Goal: Information Seeking & Learning: Learn about a topic

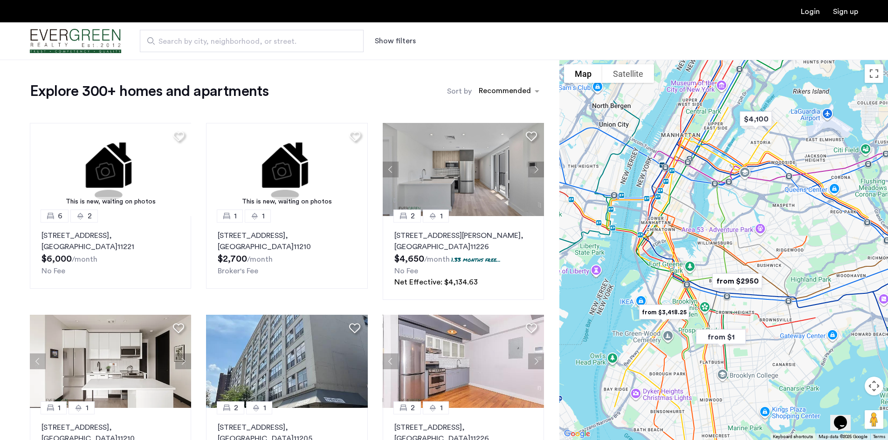
click at [394, 38] on button "Show filters" at bounding box center [395, 40] width 41 height 11
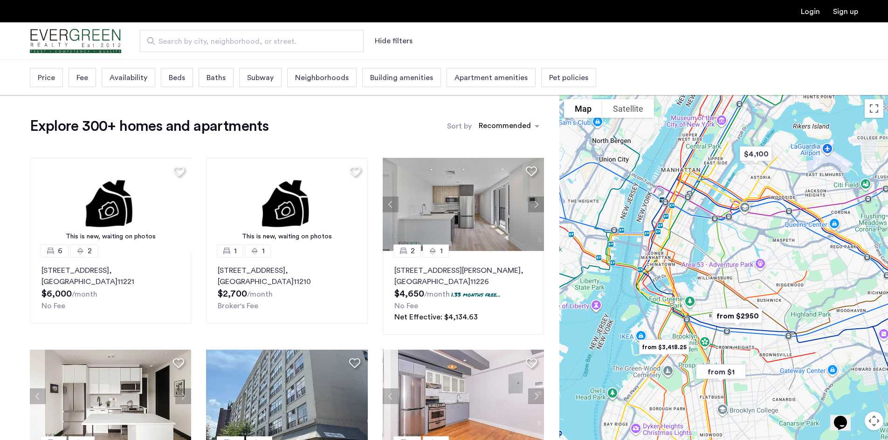
click at [541, 76] on div "Pet policies" at bounding box center [568, 77] width 55 height 19
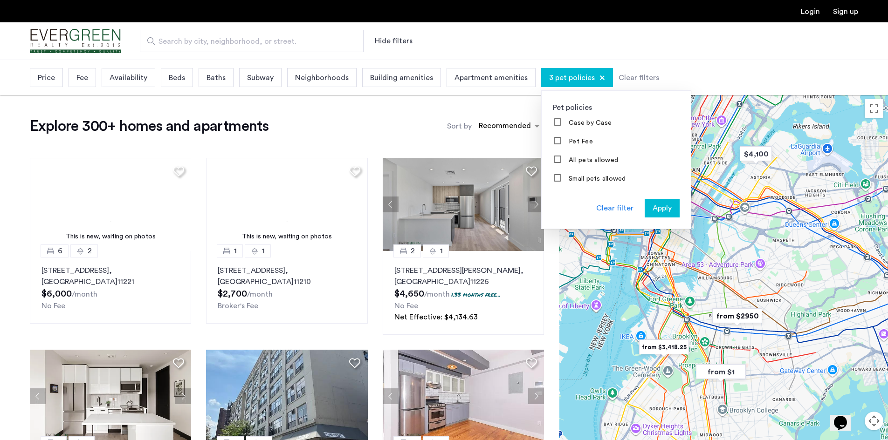
click at [653, 210] on span "Apply" at bounding box center [662, 208] width 19 height 11
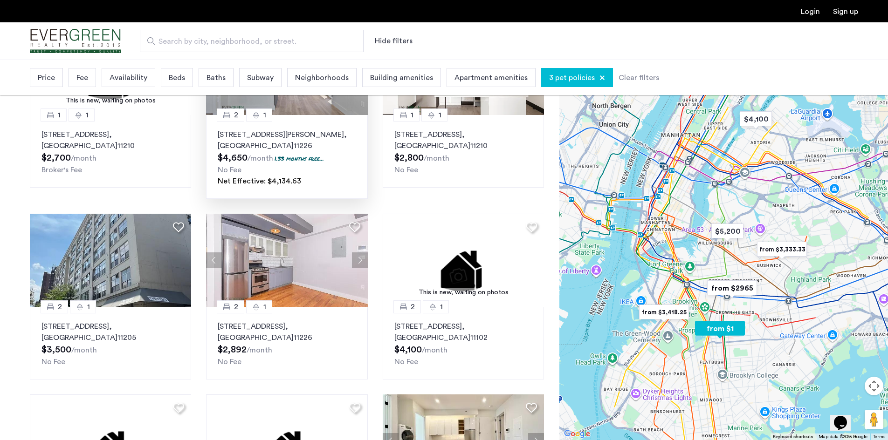
scroll to position [140, 0]
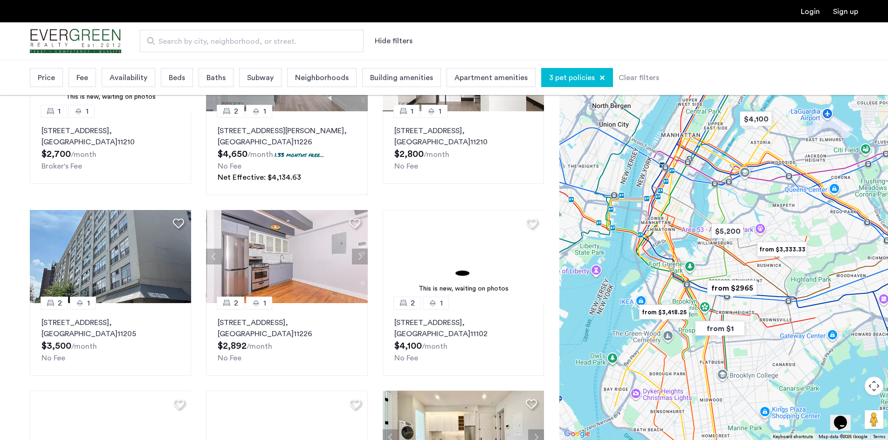
click at [404, 78] on span "Building amenities" at bounding box center [401, 77] width 63 height 11
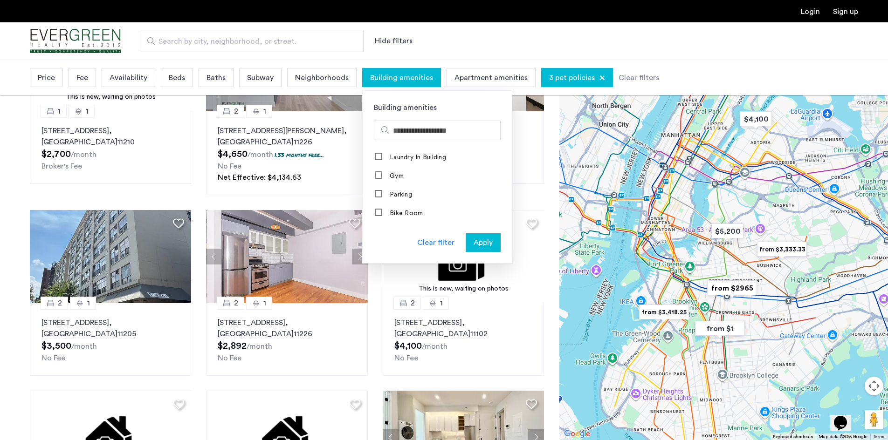
click at [404, 78] on span "Building amenities" at bounding box center [401, 77] width 63 height 11
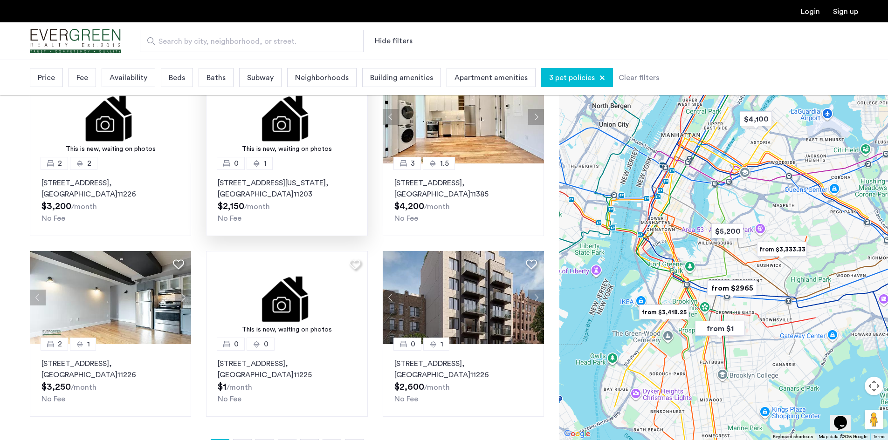
scroll to position [466, 0]
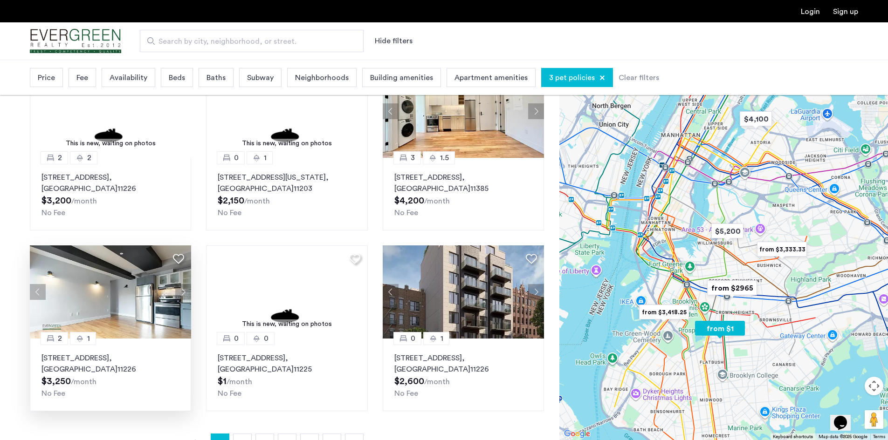
click at [184, 292] on button "Next apartment" at bounding box center [183, 292] width 16 height 16
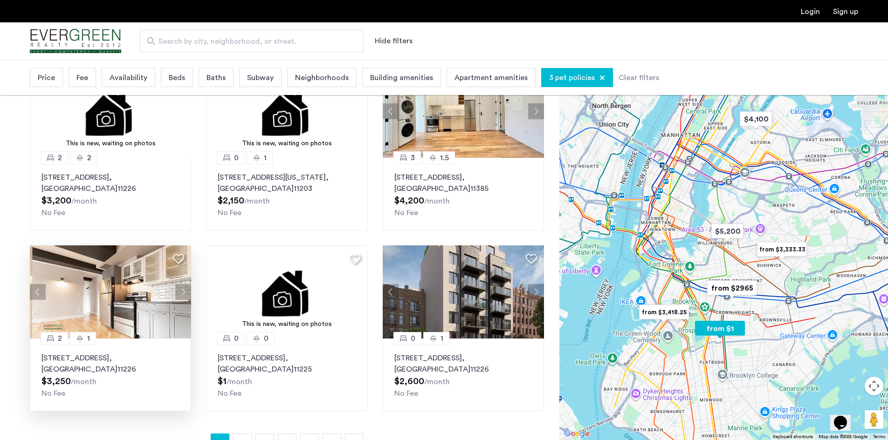
click at [184, 292] on button "Next apartment" at bounding box center [183, 292] width 16 height 16
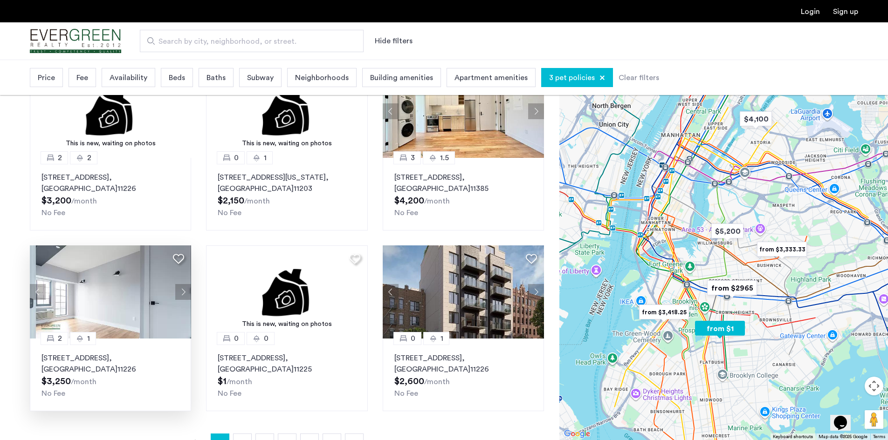
click at [184, 292] on button "Next apartment" at bounding box center [183, 292] width 16 height 16
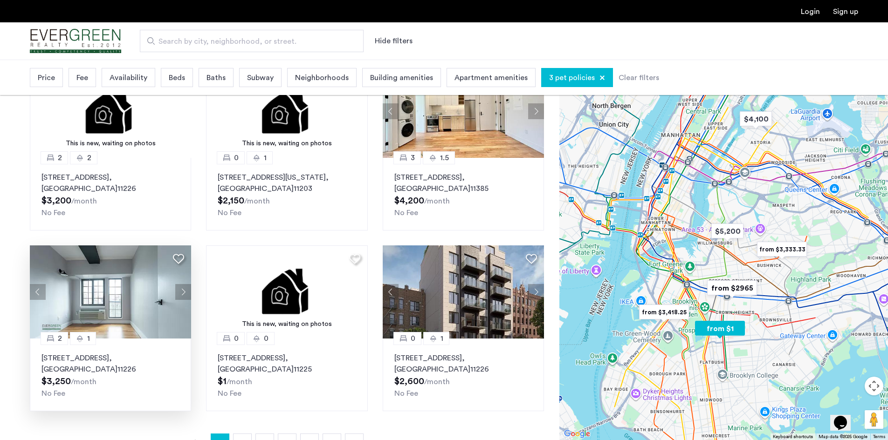
click at [184, 292] on button "Next apartment" at bounding box center [183, 292] width 16 height 16
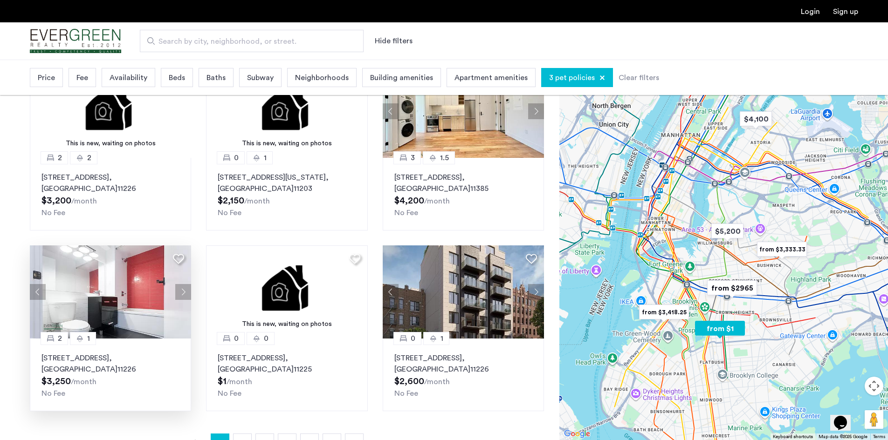
click at [184, 292] on button "Next apartment" at bounding box center [183, 292] width 16 height 16
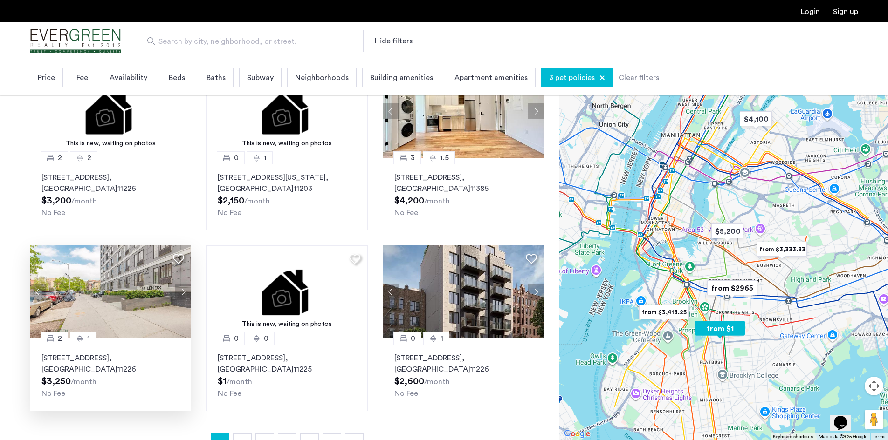
click at [184, 292] on button "Next apartment" at bounding box center [183, 292] width 16 height 16
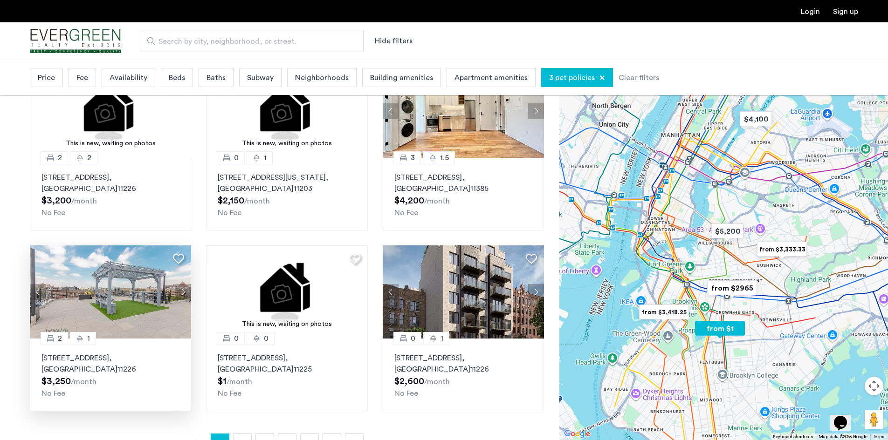
click at [184, 292] on button "Next apartment" at bounding box center [183, 292] width 16 height 16
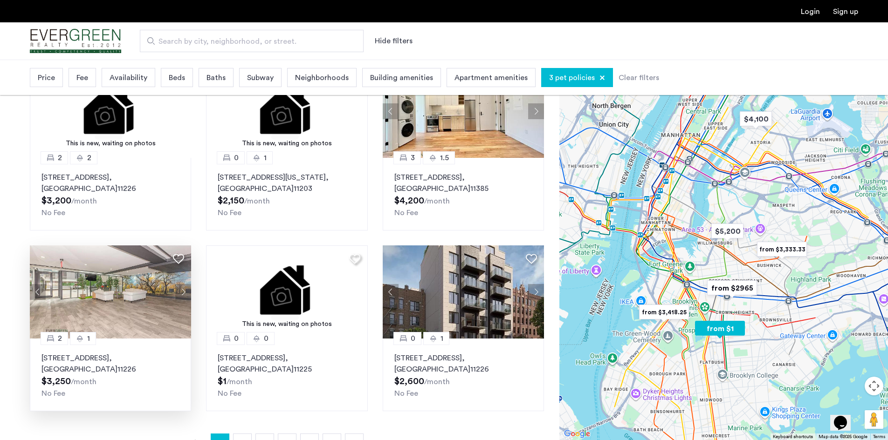
click at [184, 292] on button "Next apartment" at bounding box center [183, 292] width 16 height 16
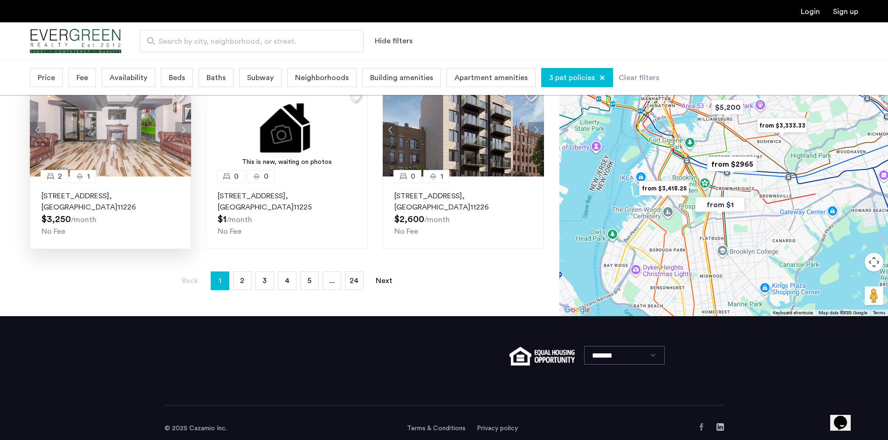
scroll to position [640, 0]
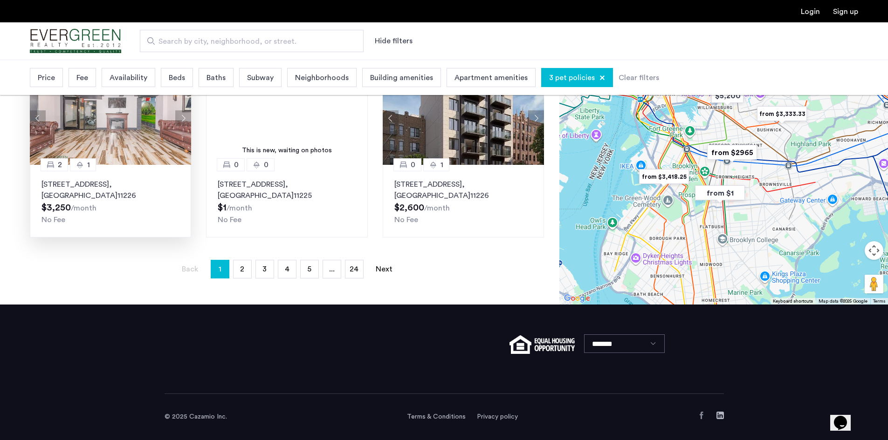
click at [241, 260] on li "page 2" at bounding box center [242, 269] width 19 height 19
click at [244, 268] on span "2" at bounding box center [242, 269] width 4 height 7
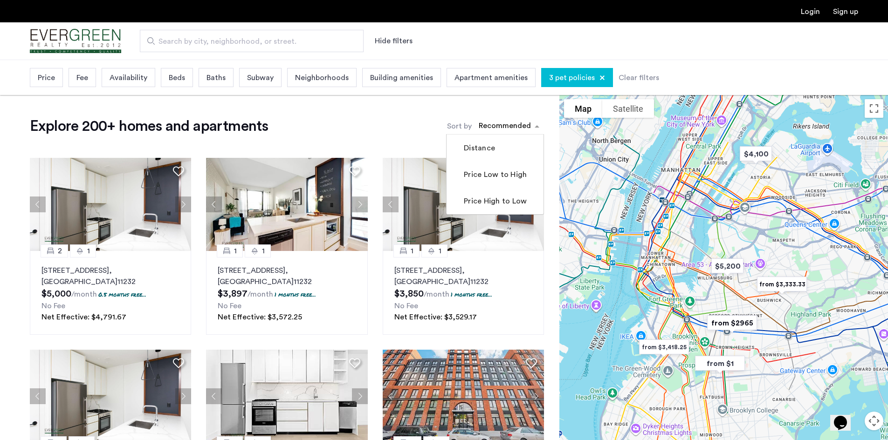
click at [537, 126] on span "sort-apartment" at bounding box center [538, 126] width 12 height 11
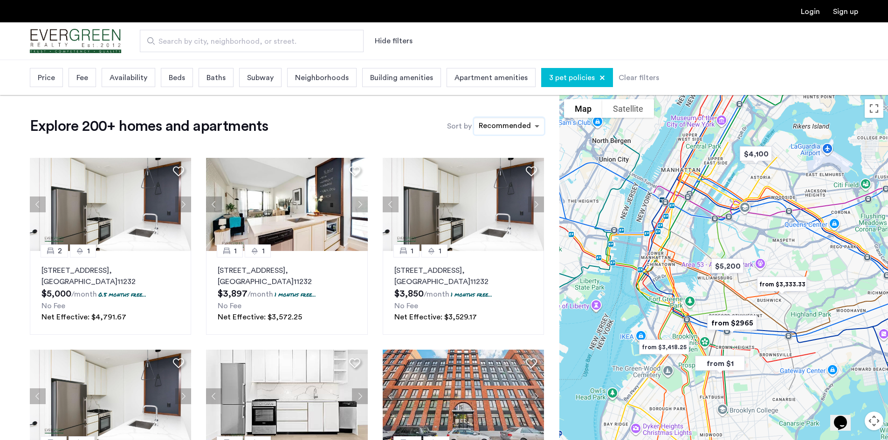
click at [537, 126] on span "sort-apartment" at bounding box center [538, 126] width 12 height 11
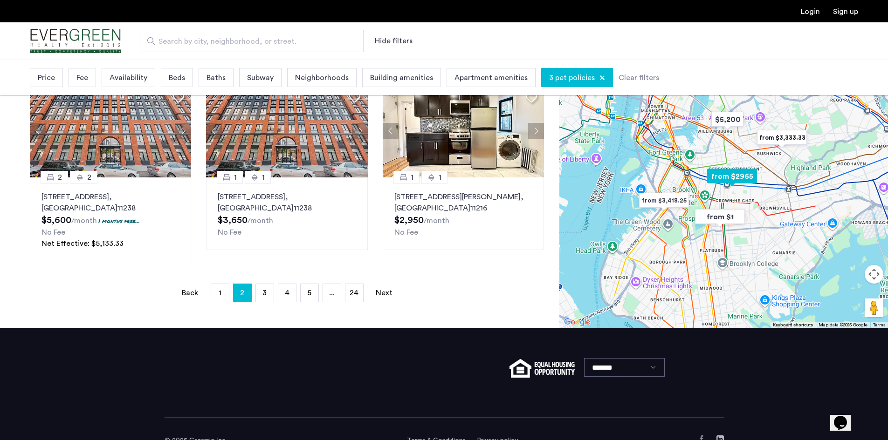
scroll to position [653, 0]
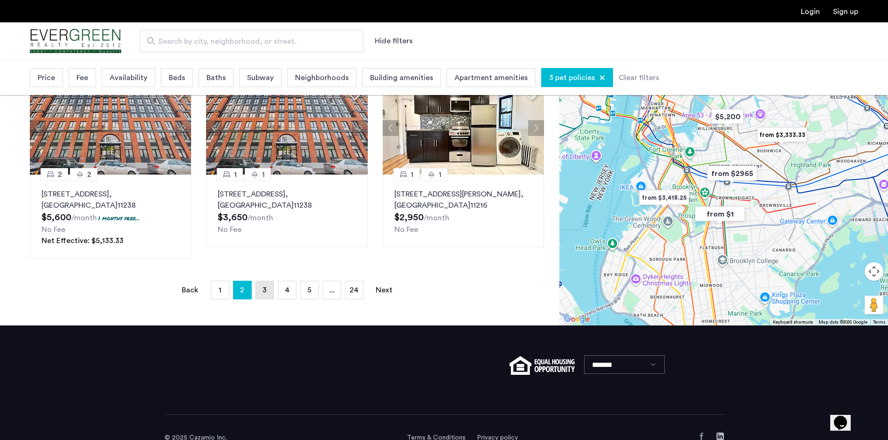
click at [272, 288] on link "page 3" at bounding box center [265, 291] width 18 height 18
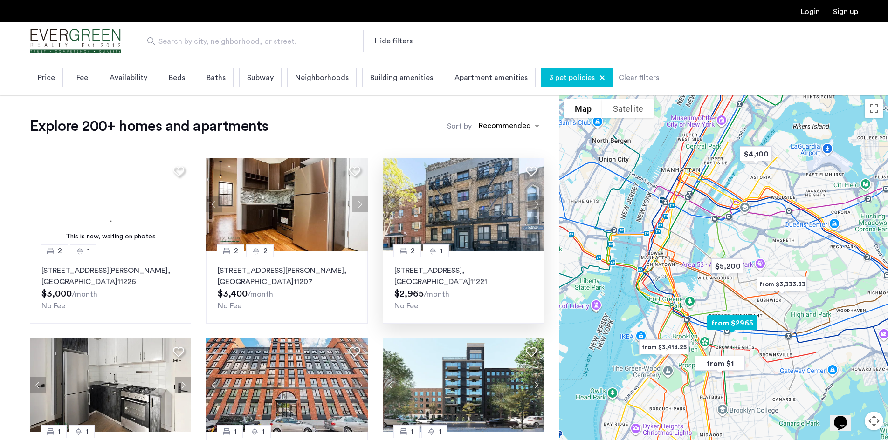
click at [536, 205] on button "Next apartment" at bounding box center [536, 205] width 16 height 16
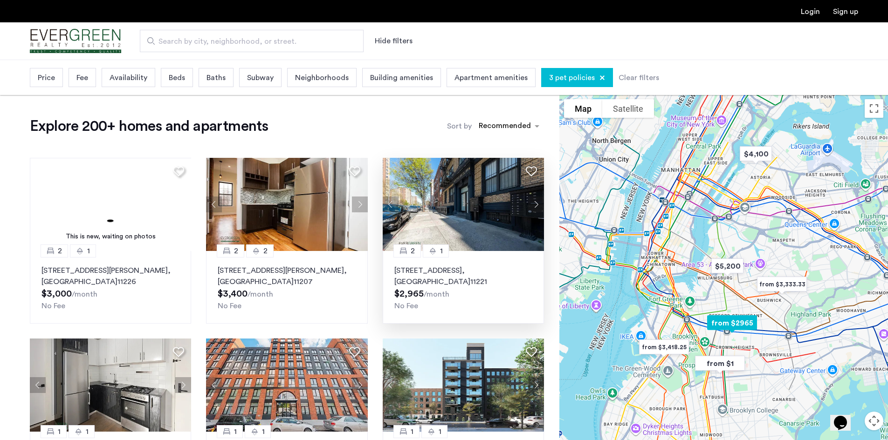
click at [536, 203] on button "Next apartment" at bounding box center [536, 205] width 16 height 16
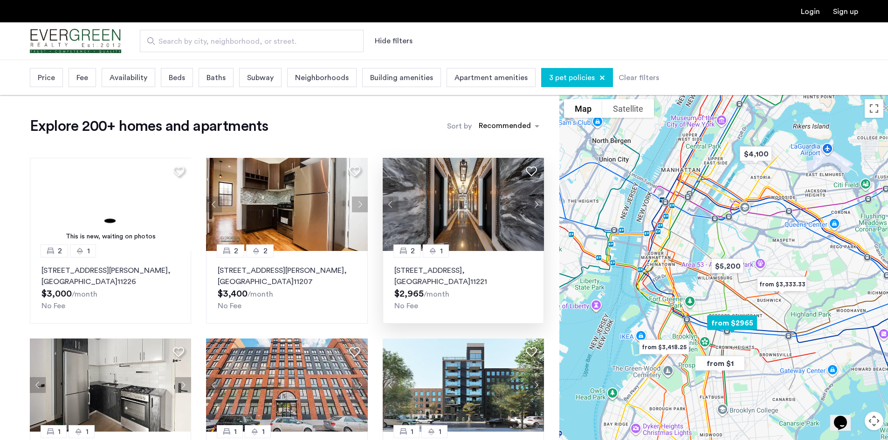
click at [536, 203] on button "Next apartment" at bounding box center [536, 205] width 16 height 16
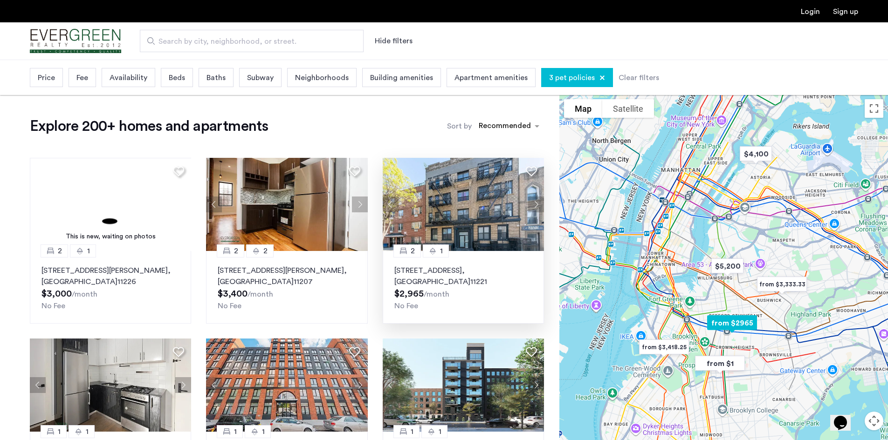
click at [536, 203] on button "Next apartment" at bounding box center [536, 205] width 16 height 16
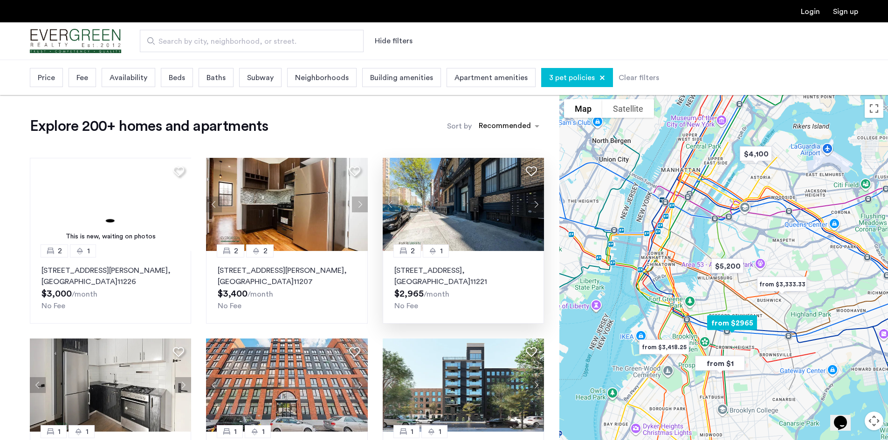
click at [536, 203] on button "Next apartment" at bounding box center [536, 205] width 16 height 16
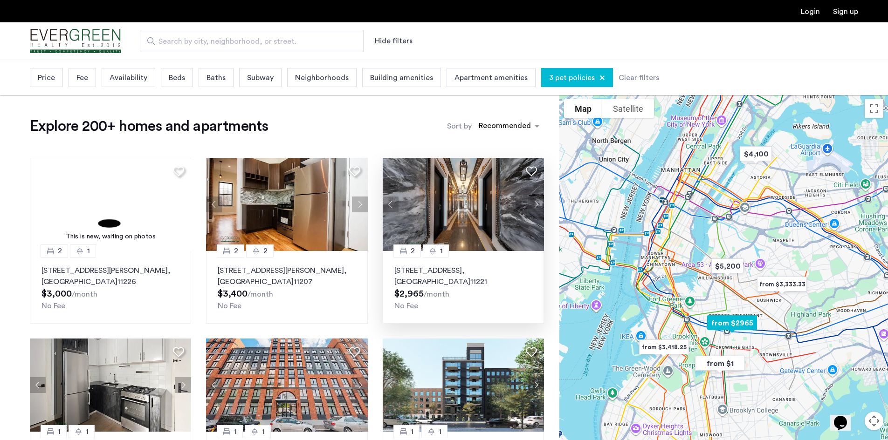
click at [536, 203] on button "Next apartment" at bounding box center [536, 205] width 16 height 16
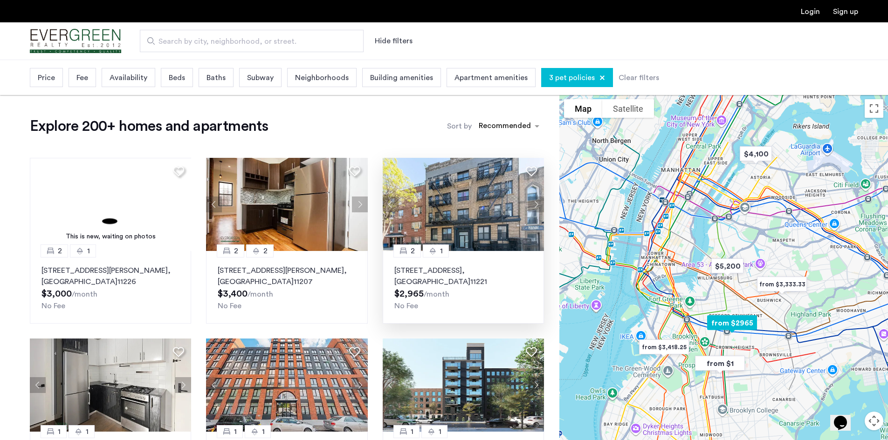
click at [536, 203] on button "Next apartment" at bounding box center [536, 205] width 16 height 16
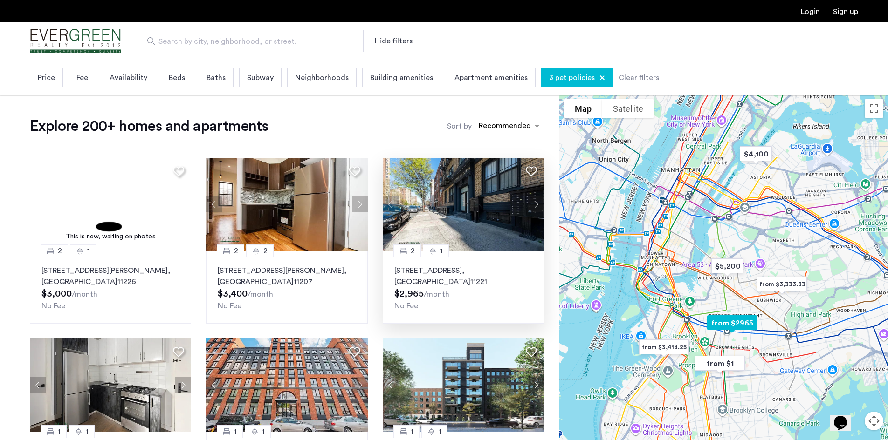
click at [536, 203] on button "Next apartment" at bounding box center [536, 205] width 16 height 16
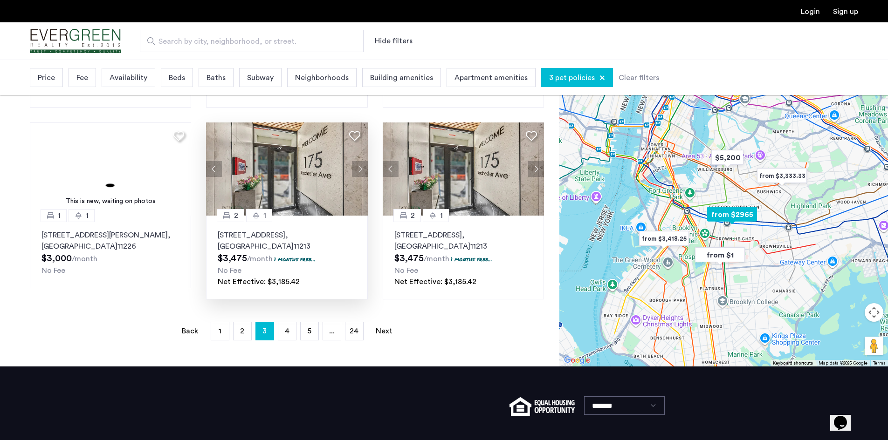
scroll to position [606, 0]
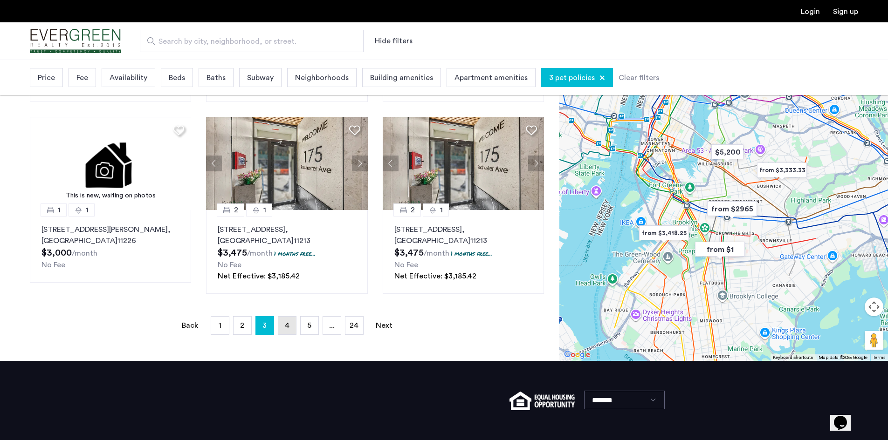
click at [282, 330] on link "page 4" at bounding box center [287, 326] width 18 height 18
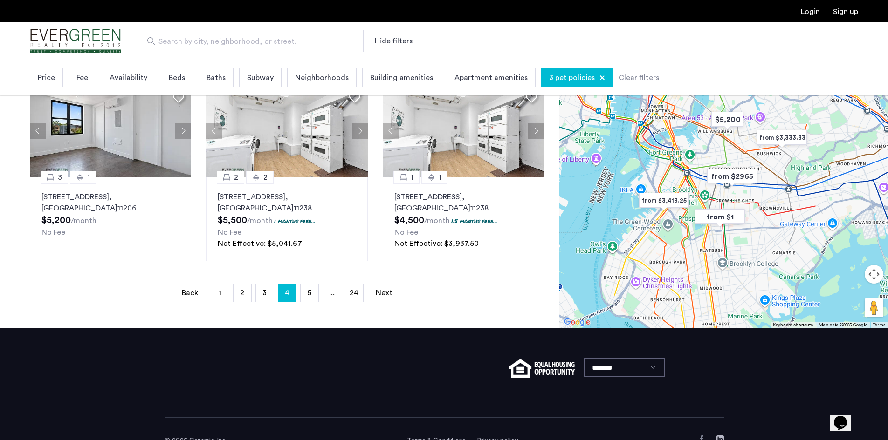
scroll to position [653, 0]
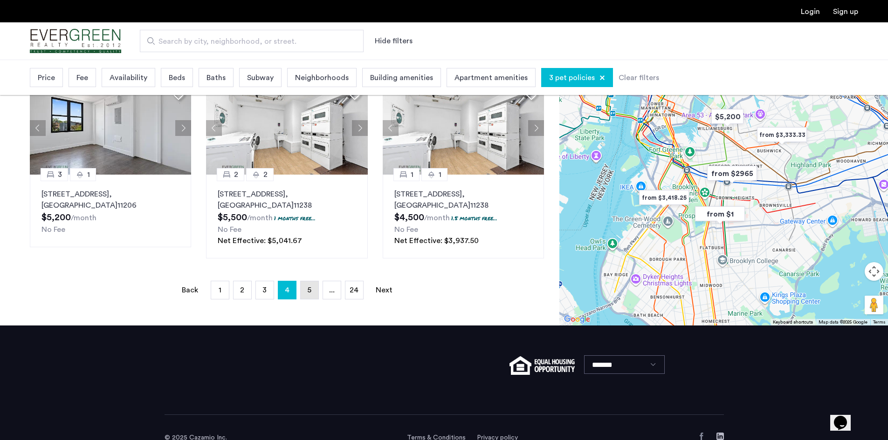
click at [314, 289] on link "page 5" at bounding box center [310, 291] width 18 height 18
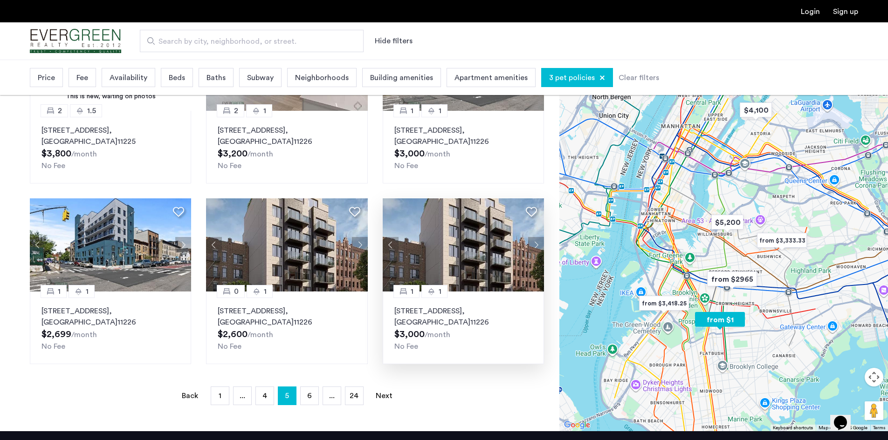
scroll to position [606, 0]
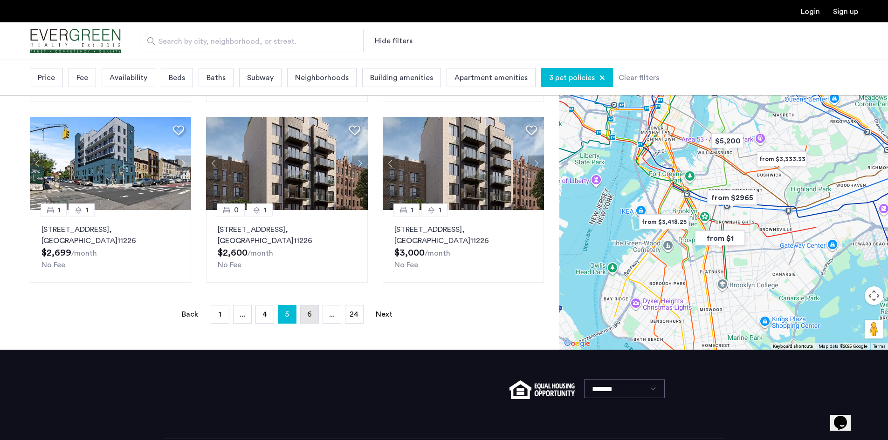
click at [313, 315] on link "page 6" at bounding box center [310, 315] width 18 height 18
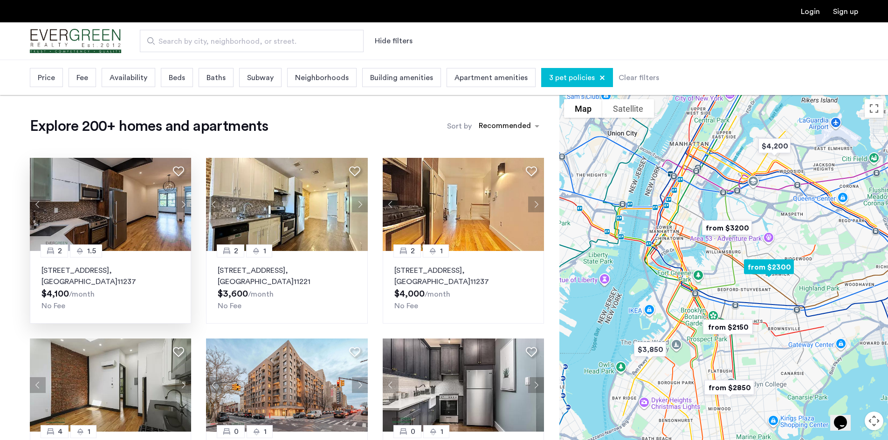
click at [157, 225] on img at bounding box center [111, 204] width 162 height 93
click at [532, 207] on button "Next apartment" at bounding box center [536, 205] width 16 height 16
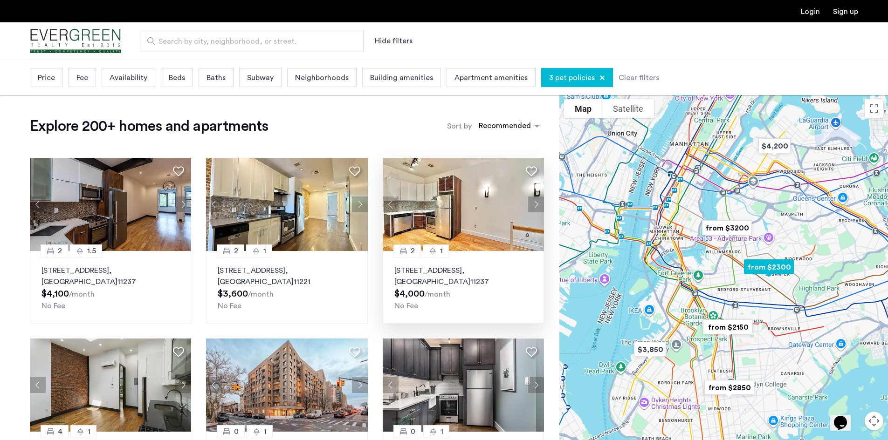
click at [532, 207] on button "Next apartment" at bounding box center [536, 205] width 16 height 16
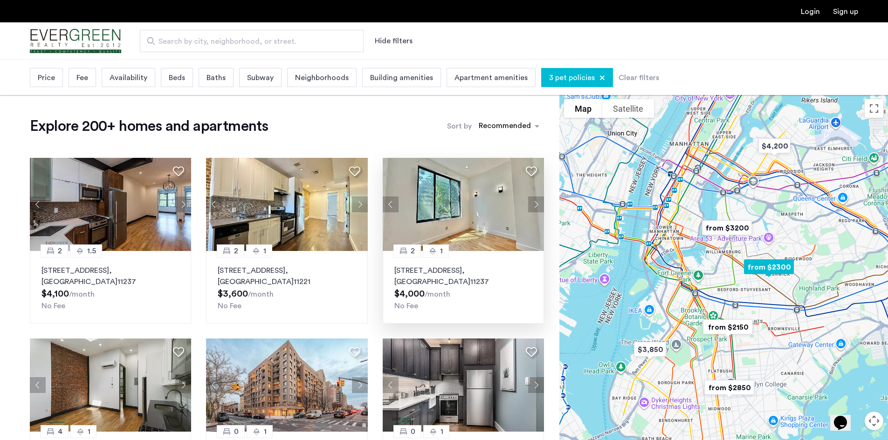
click at [532, 207] on button "Next apartment" at bounding box center [536, 205] width 16 height 16
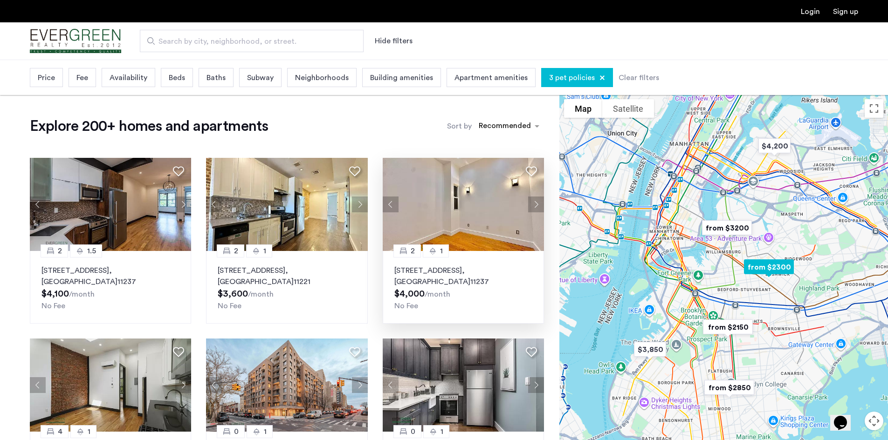
click at [532, 207] on button "Next apartment" at bounding box center [536, 205] width 16 height 16
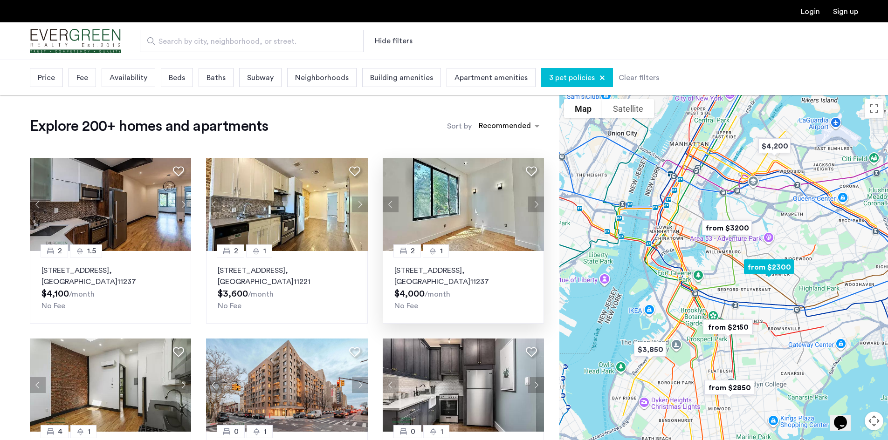
click at [532, 207] on button "Next apartment" at bounding box center [536, 205] width 16 height 16
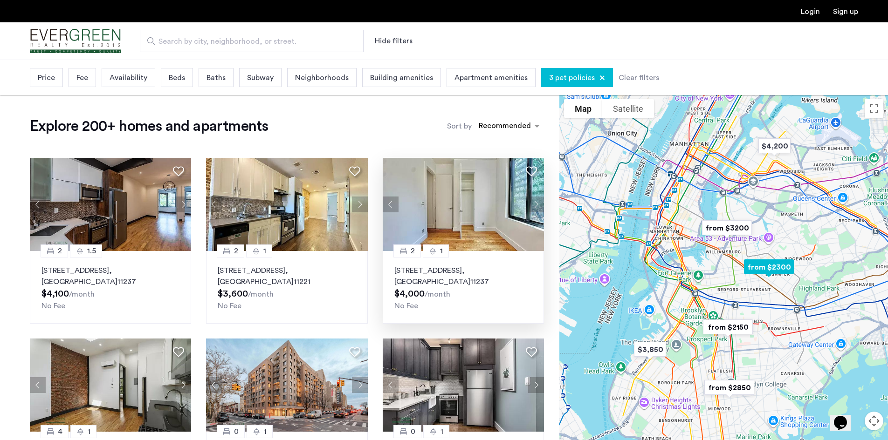
click at [532, 207] on button "Next apartment" at bounding box center [536, 205] width 16 height 16
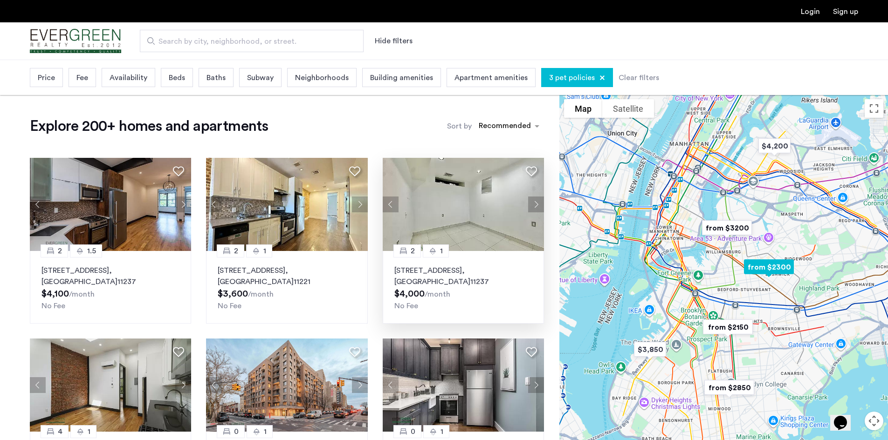
click at [532, 207] on button "Next apartment" at bounding box center [536, 205] width 16 height 16
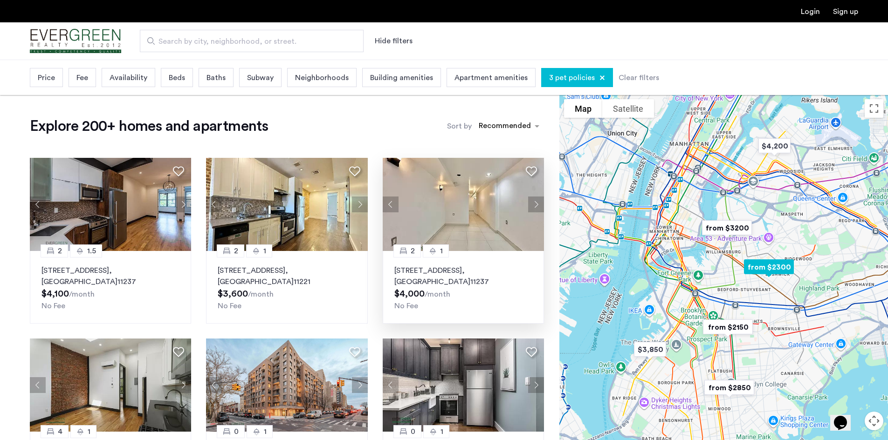
click at [532, 207] on button "Next apartment" at bounding box center [536, 205] width 16 height 16
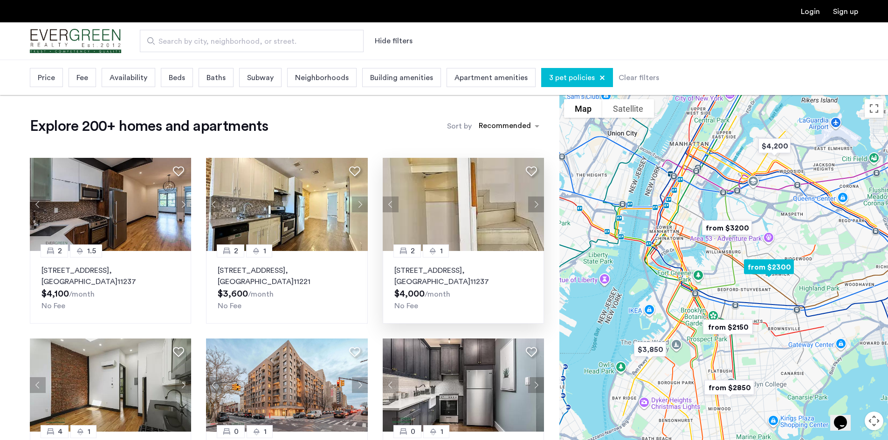
click at [532, 207] on button "Next apartment" at bounding box center [536, 205] width 16 height 16
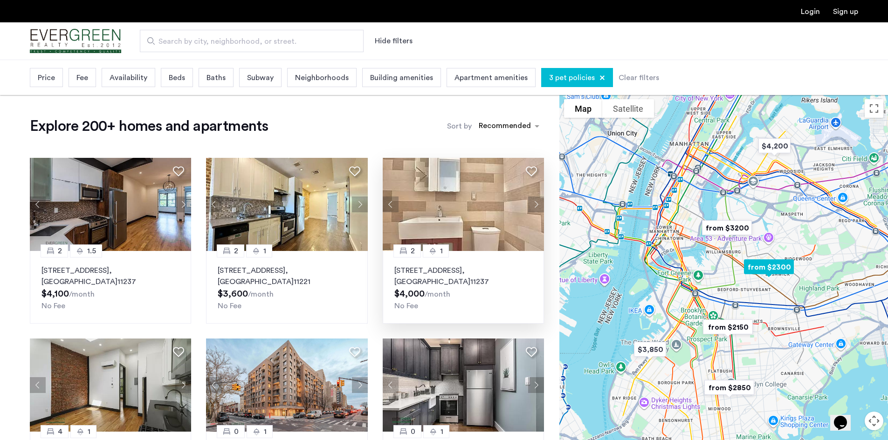
click at [532, 207] on button "Next apartment" at bounding box center [536, 205] width 16 height 16
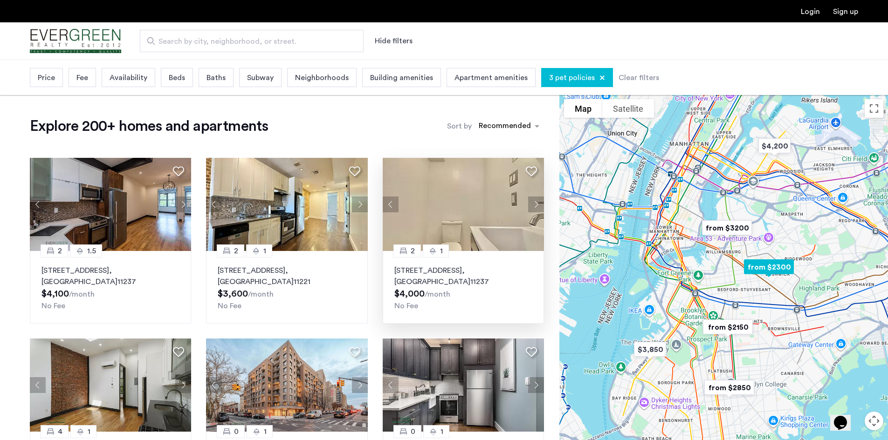
click at [532, 207] on button "Next apartment" at bounding box center [536, 205] width 16 height 16
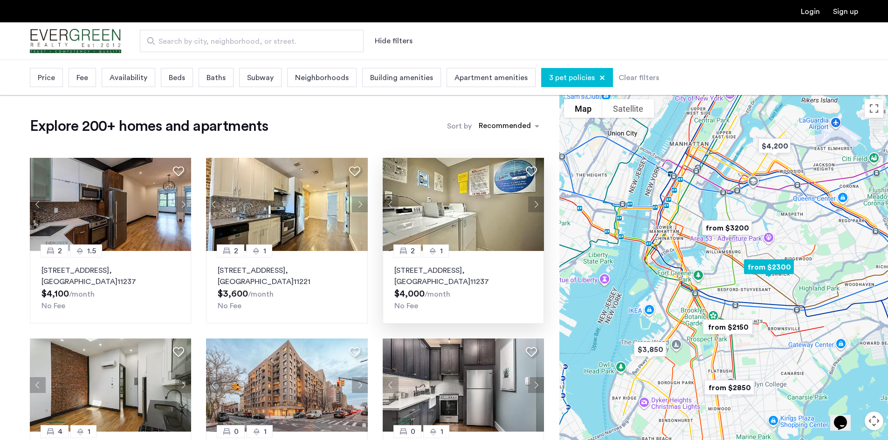
click at [532, 207] on button "Next apartment" at bounding box center [536, 205] width 16 height 16
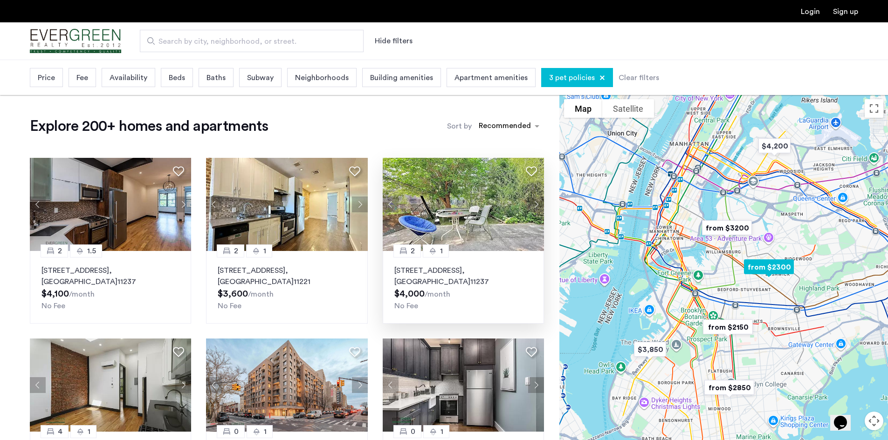
click at [466, 220] on img at bounding box center [464, 204] width 162 height 93
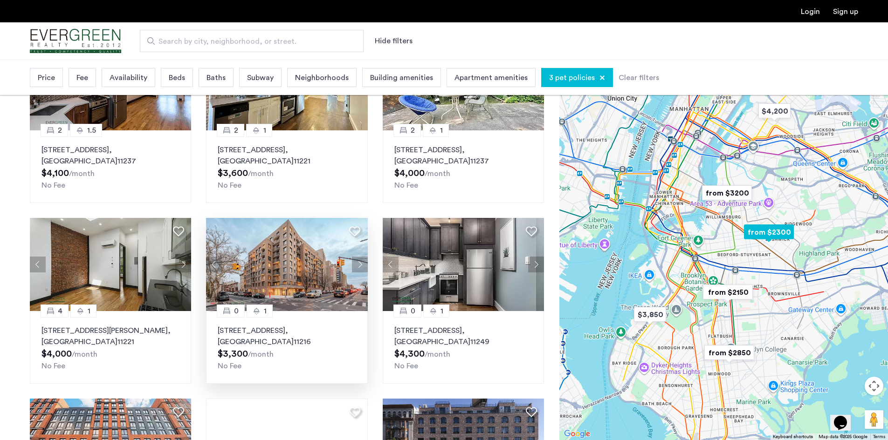
scroll to position [140, 0]
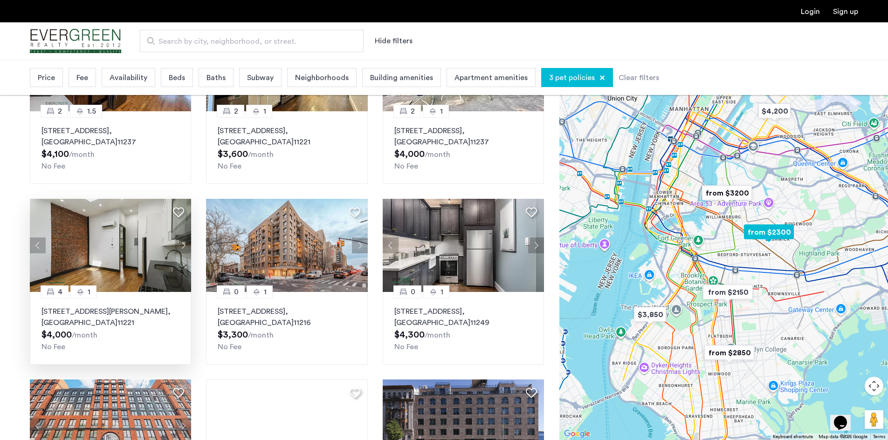
click at [182, 247] on button "Next apartment" at bounding box center [183, 246] width 16 height 16
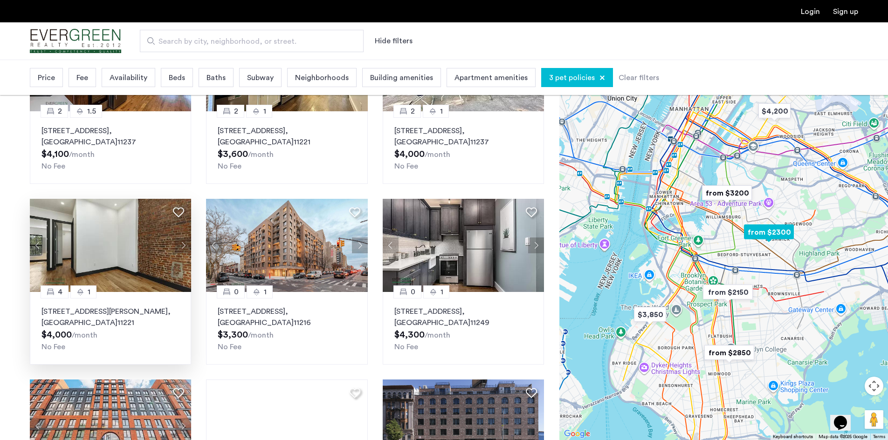
click at [181, 247] on button "Next apartment" at bounding box center [183, 246] width 16 height 16
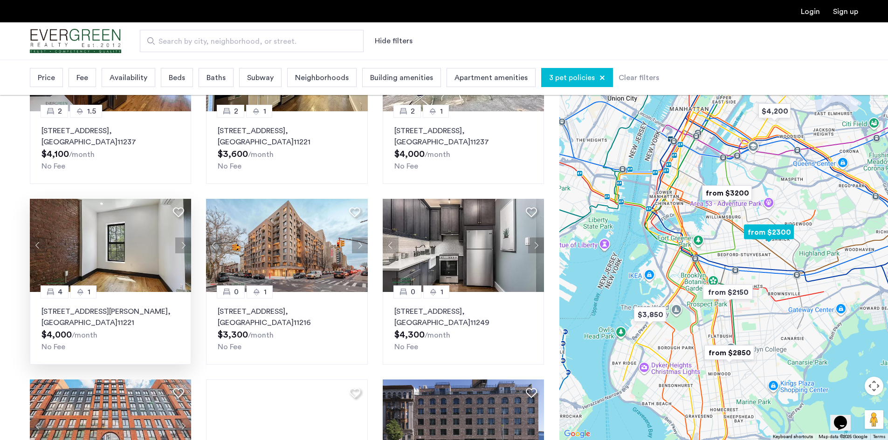
click at [181, 247] on button "Next apartment" at bounding box center [183, 246] width 16 height 16
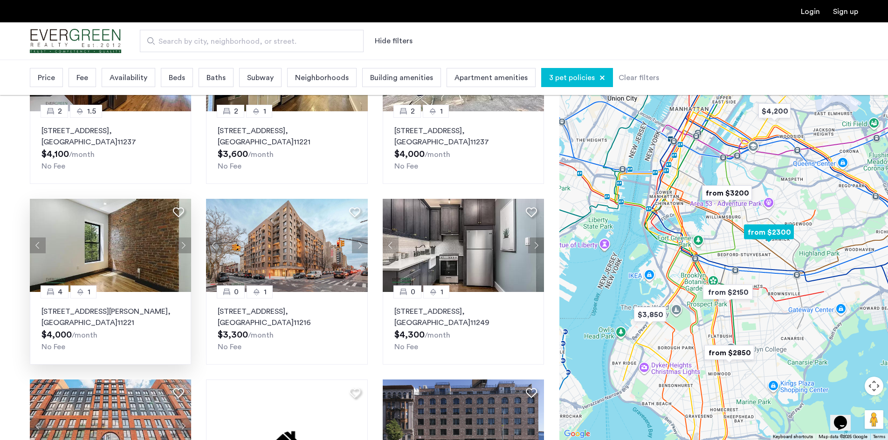
click at [181, 247] on button "Next apartment" at bounding box center [183, 246] width 16 height 16
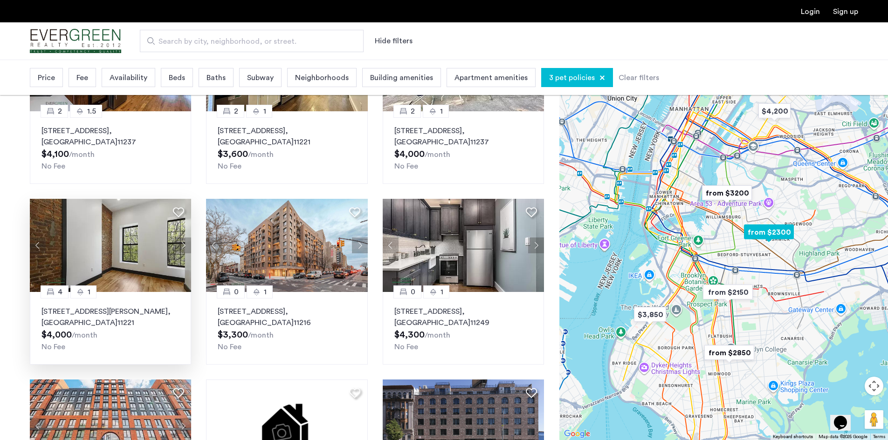
click at [181, 247] on button "Next apartment" at bounding box center [183, 246] width 16 height 16
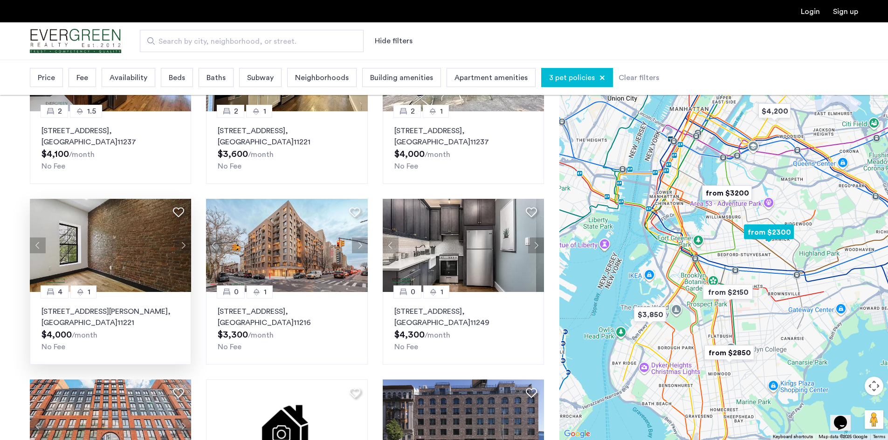
click at [181, 247] on button "Next apartment" at bounding box center [183, 246] width 16 height 16
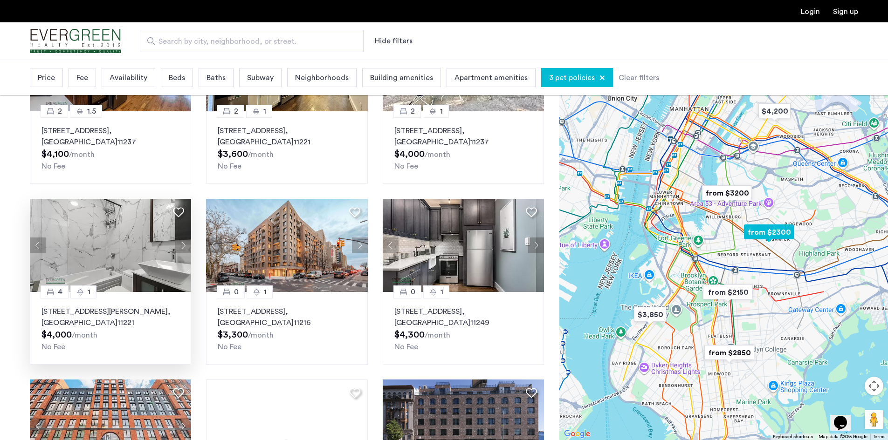
click at [181, 247] on button "Next apartment" at bounding box center [183, 246] width 16 height 16
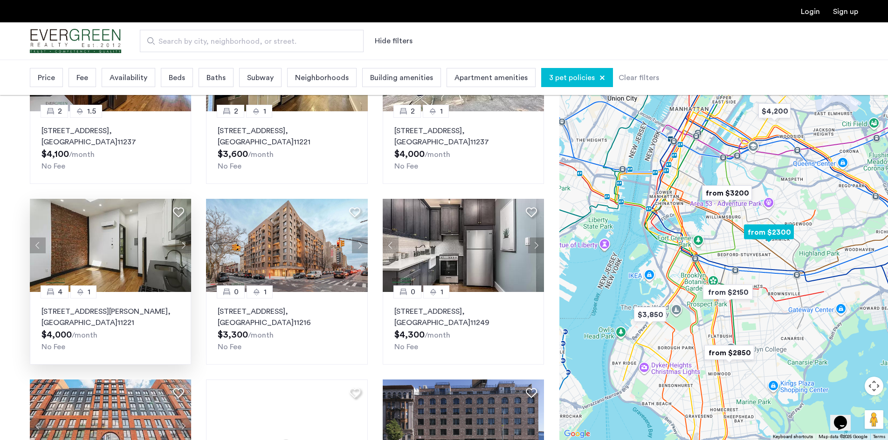
click at [181, 247] on button "Next apartment" at bounding box center [183, 246] width 16 height 16
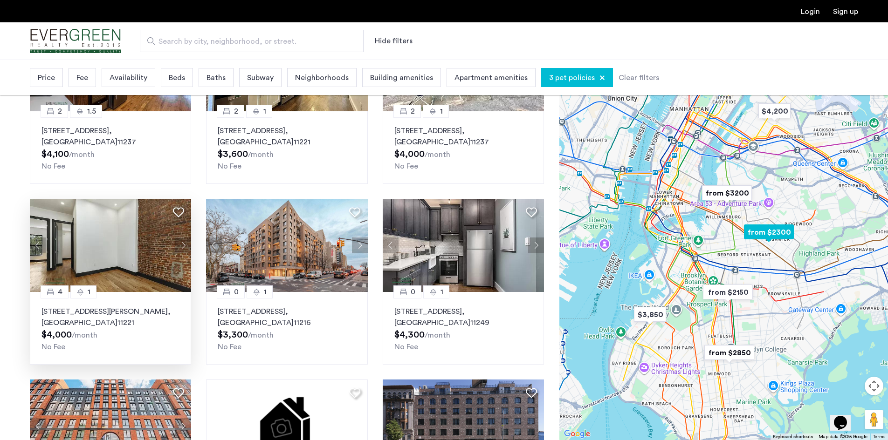
click at [181, 247] on button "Next apartment" at bounding box center [183, 246] width 16 height 16
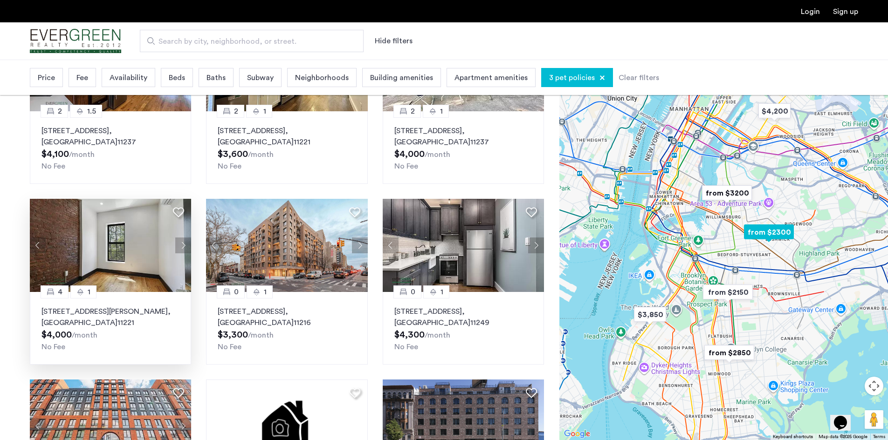
click at [181, 247] on button "Next apartment" at bounding box center [183, 246] width 16 height 16
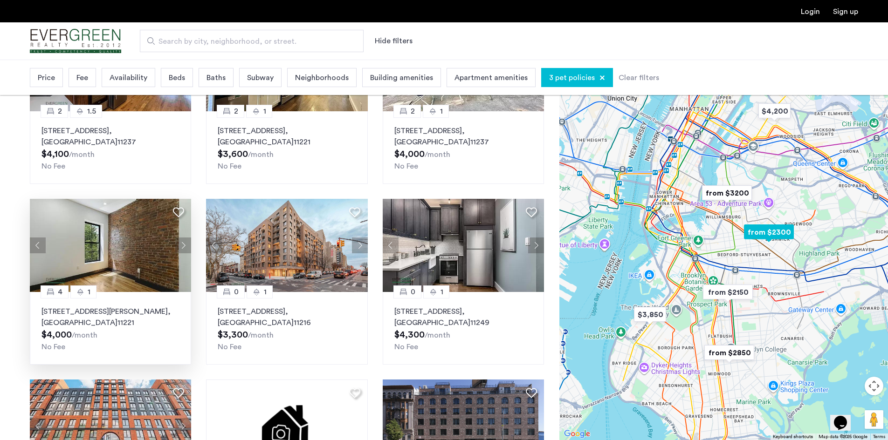
click at [181, 247] on button "Next apartment" at bounding box center [183, 246] width 16 height 16
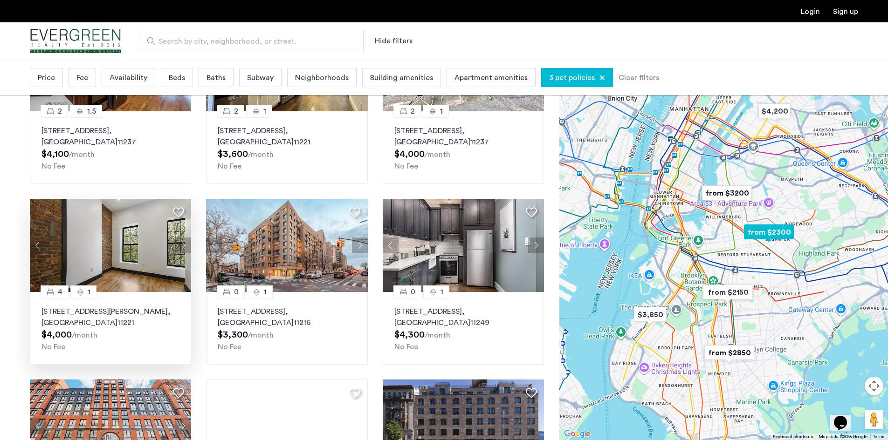
click at [181, 247] on button "Next apartment" at bounding box center [183, 246] width 16 height 16
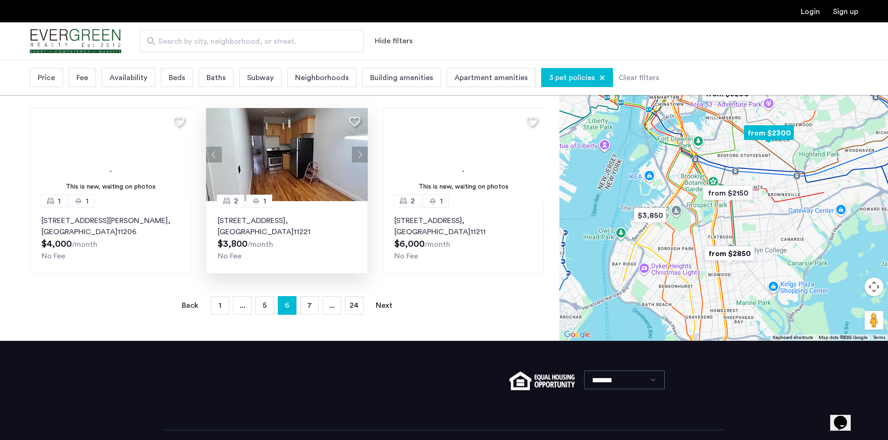
scroll to position [606, 0]
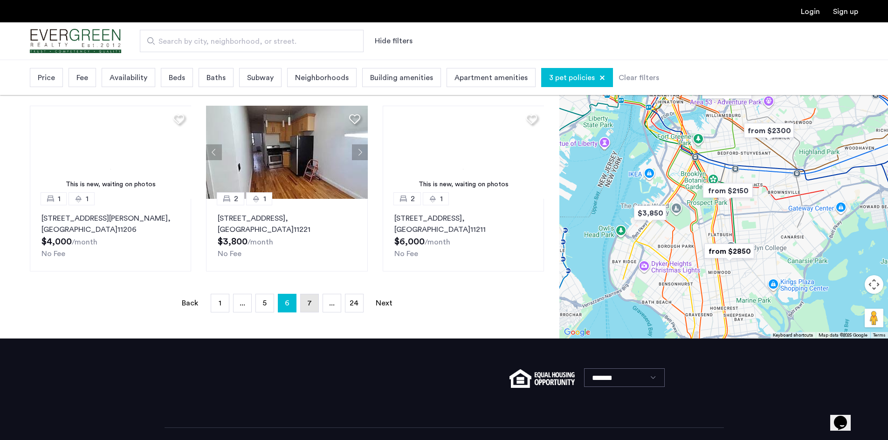
click at [307, 304] on link "page 7" at bounding box center [310, 304] width 18 height 18
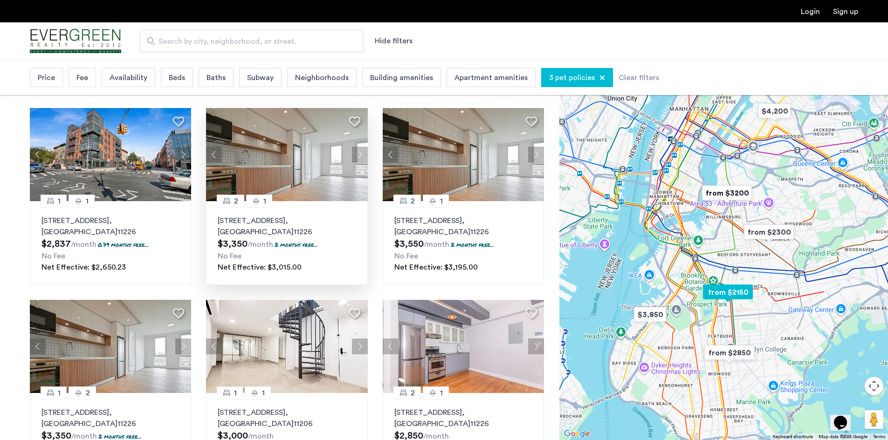
scroll to position [280, 0]
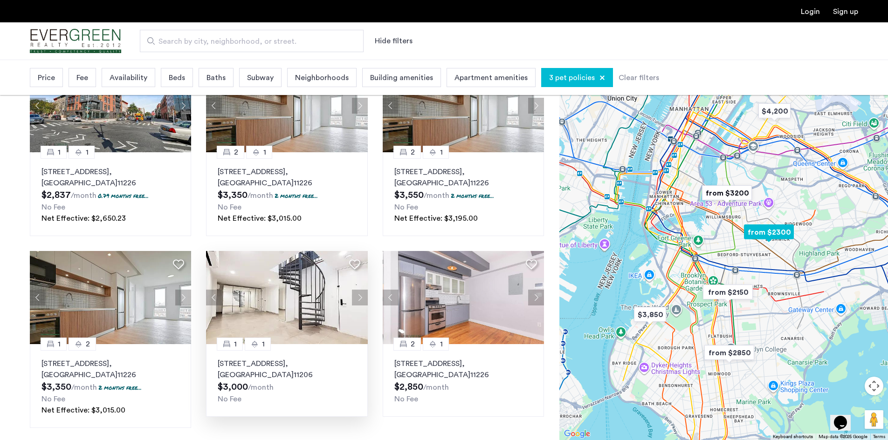
click at [359, 299] on button "Next apartment" at bounding box center [360, 298] width 16 height 16
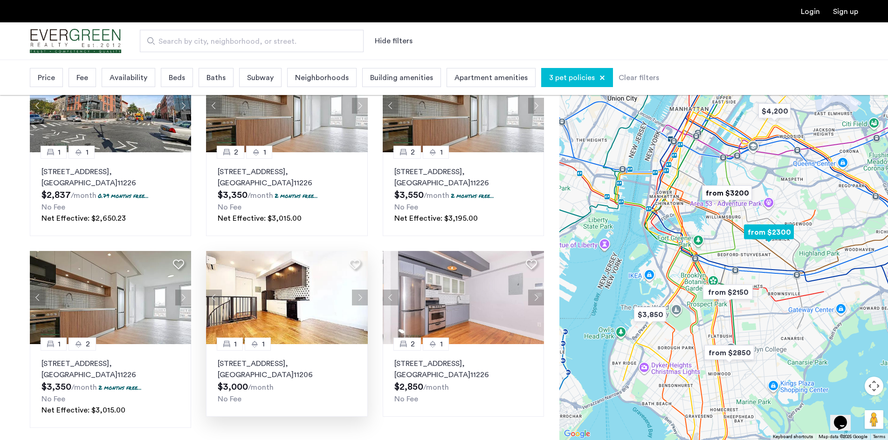
click at [359, 299] on button "Next apartment" at bounding box center [360, 298] width 16 height 16
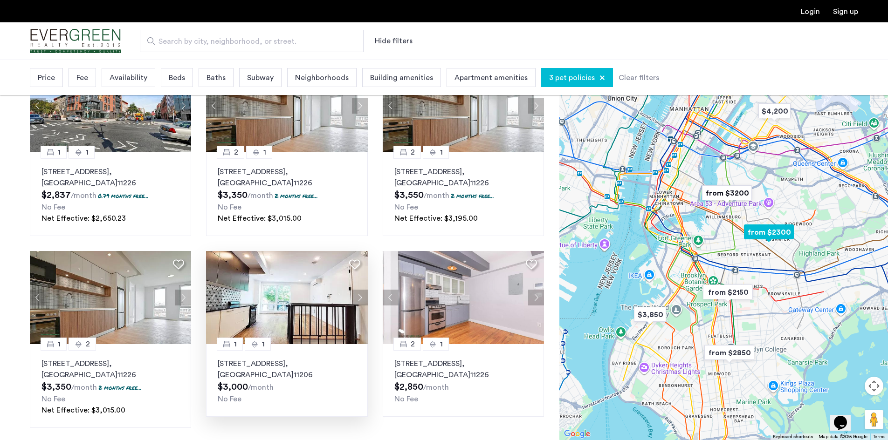
click at [359, 299] on button "Next apartment" at bounding box center [360, 298] width 16 height 16
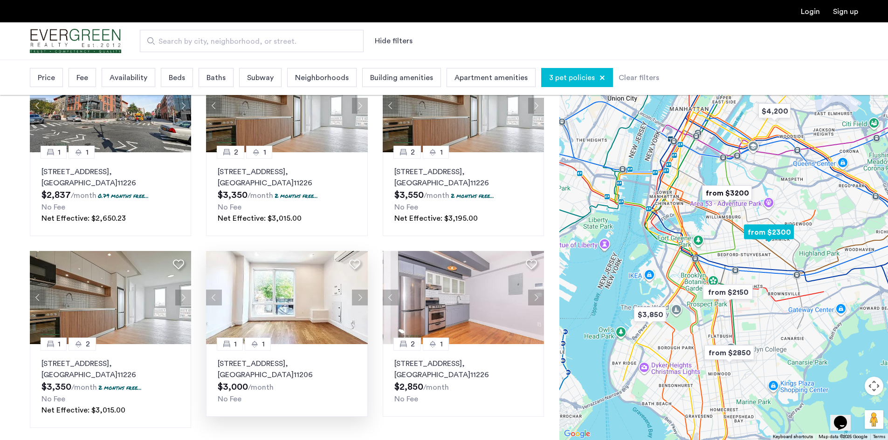
click at [359, 299] on button "Next apartment" at bounding box center [360, 298] width 16 height 16
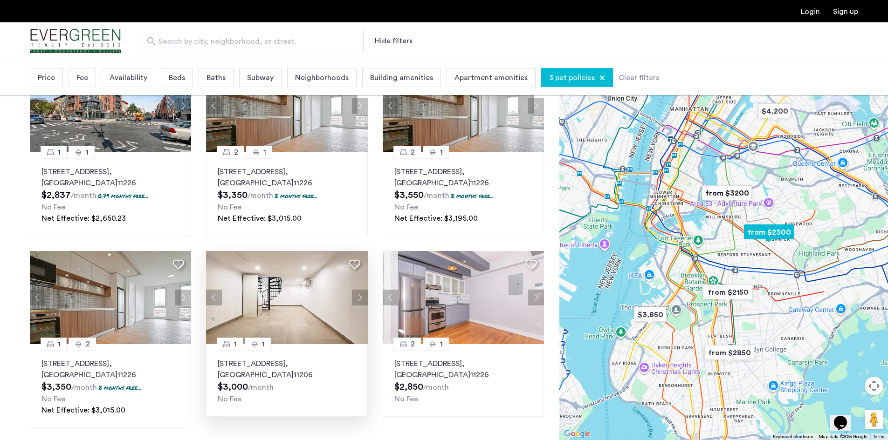
click at [359, 299] on button "Next apartment" at bounding box center [360, 298] width 16 height 16
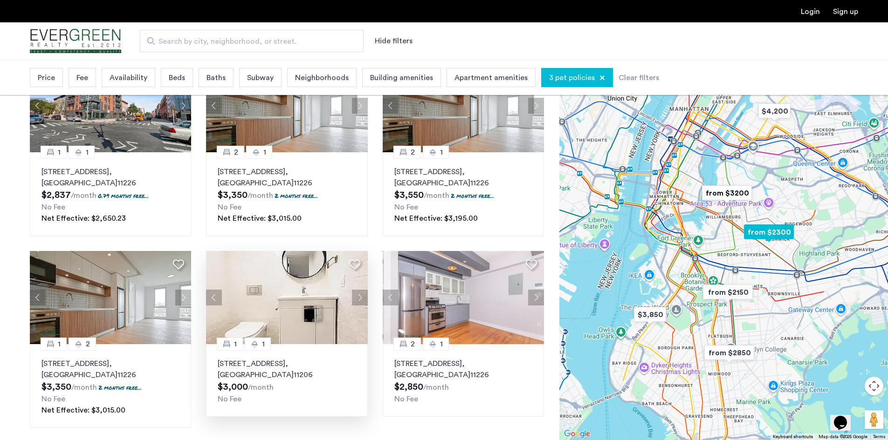
click at [359, 299] on button "Next apartment" at bounding box center [360, 298] width 16 height 16
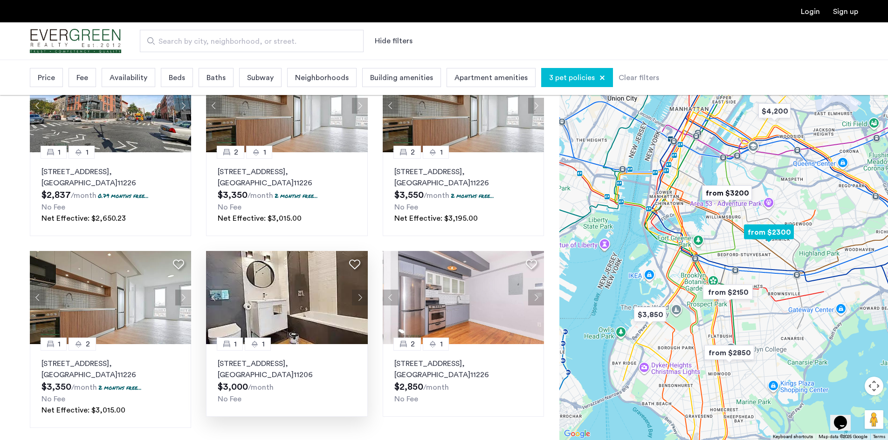
click at [359, 299] on button "Next apartment" at bounding box center [360, 298] width 16 height 16
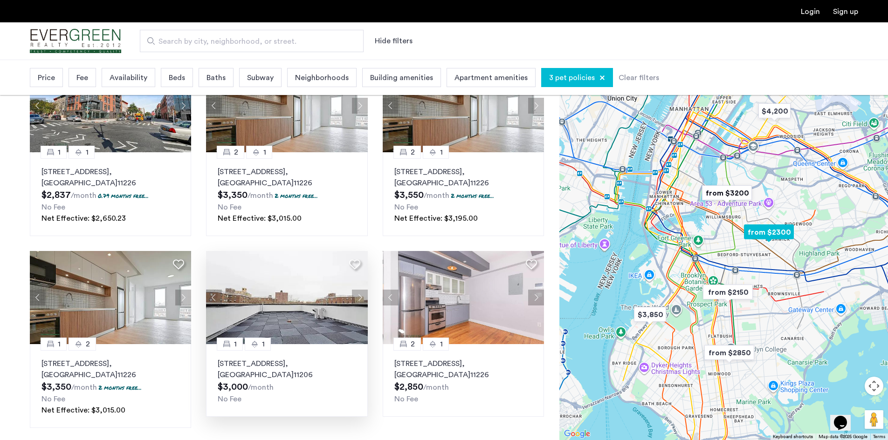
click at [288, 302] on img at bounding box center [287, 297] width 162 height 93
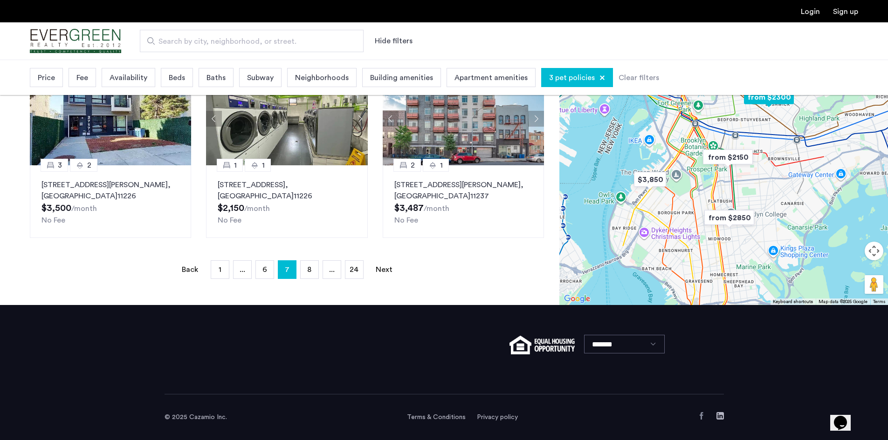
scroll to position [651, 0]
click at [312, 268] on link "page 8" at bounding box center [310, 270] width 18 height 18
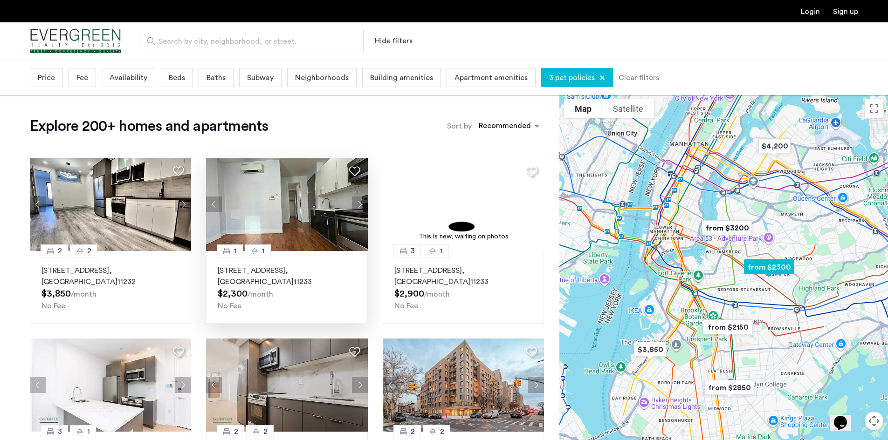
click at [359, 205] on button "Next apartment" at bounding box center [360, 205] width 16 height 16
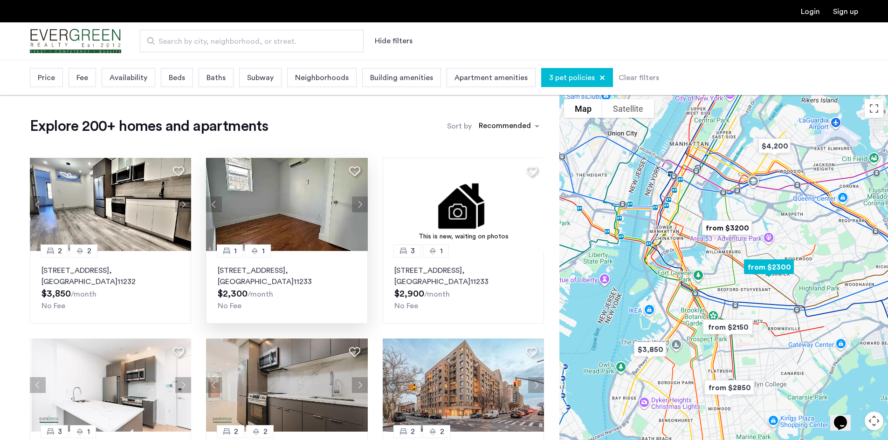
click at [359, 205] on button "Next apartment" at bounding box center [360, 205] width 16 height 16
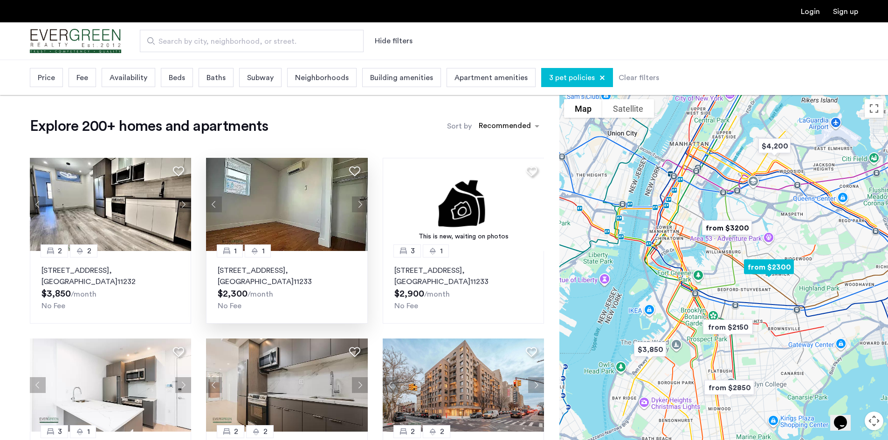
click at [359, 205] on button "Next apartment" at bounding box center [360, 205] width 16 height 16
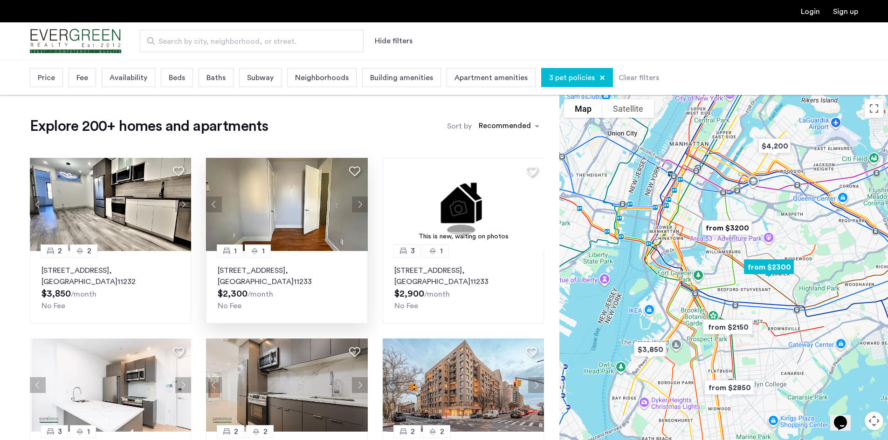
click at [359, 205] on button "Next apartment" at bounding box center [360, 205] width 16 height 16
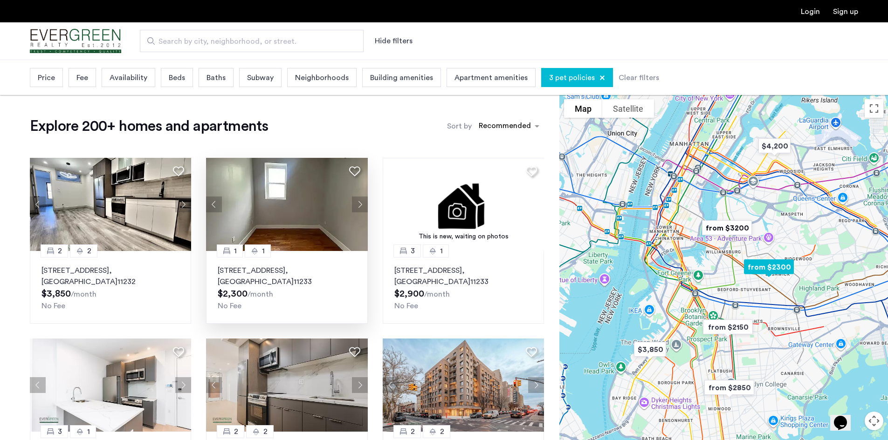
click at [359, 205] on button "Next apartment" at bounding box center [360, 205] width 16 height 16
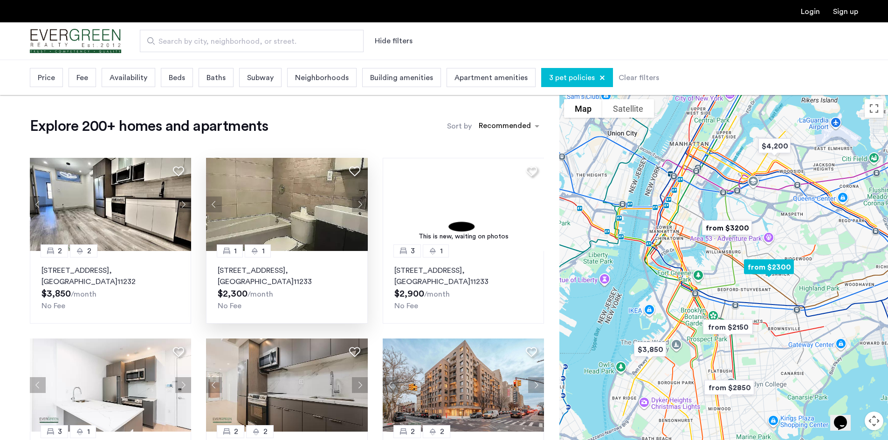
click at [359, 205] on button "Next apartment" at bounding box center [360, 205] width 16 height 16
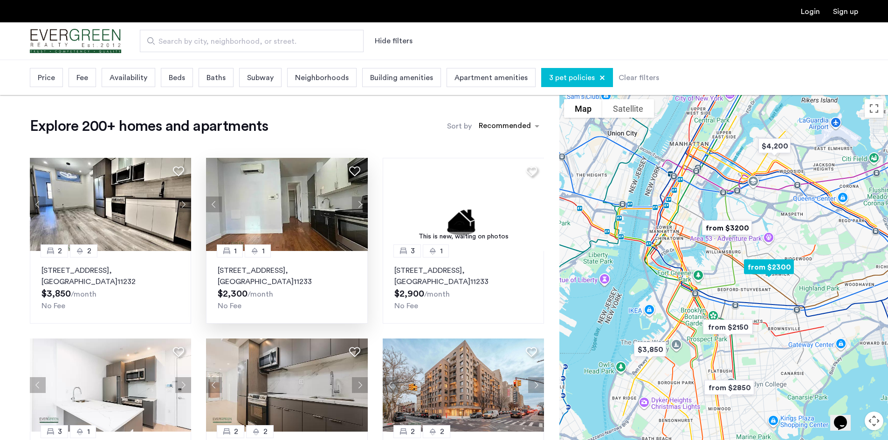
click at [359, 205] on button "Next apartment" at bounding box center [360, 205] width 16 height 16
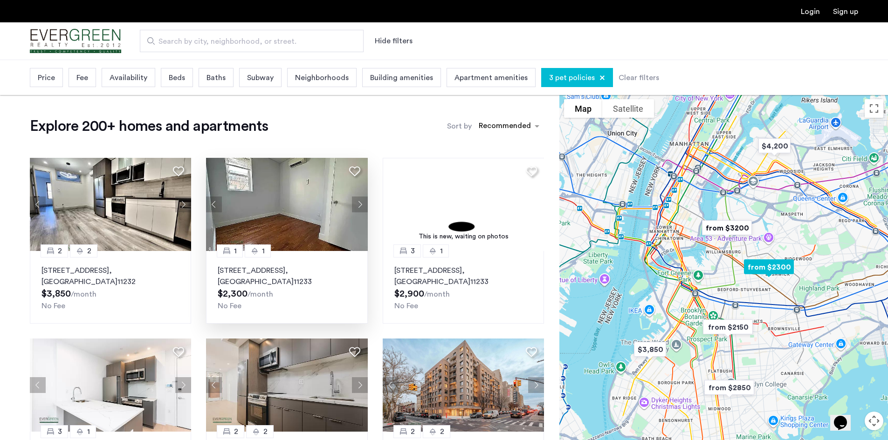
click at [359, 205] on button "Next apartment" at bounding box center [360, 205] width 16 height 16
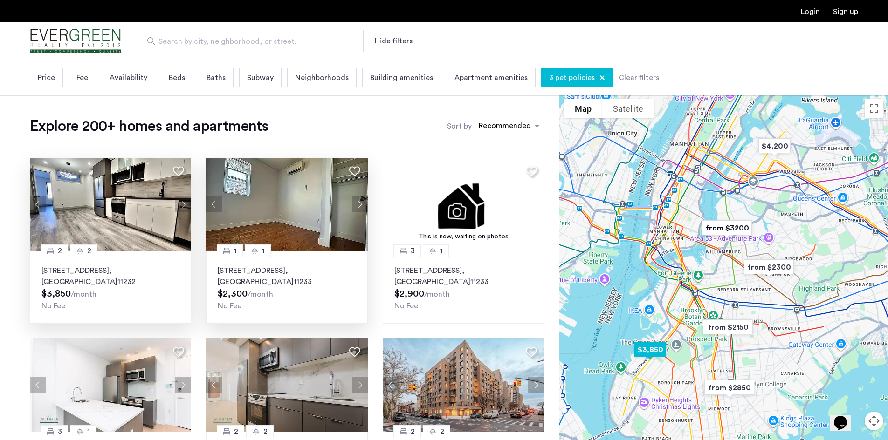
click at [182, 206] on button "Next apartment" at bounding box center [183, 205] width 16 height 16
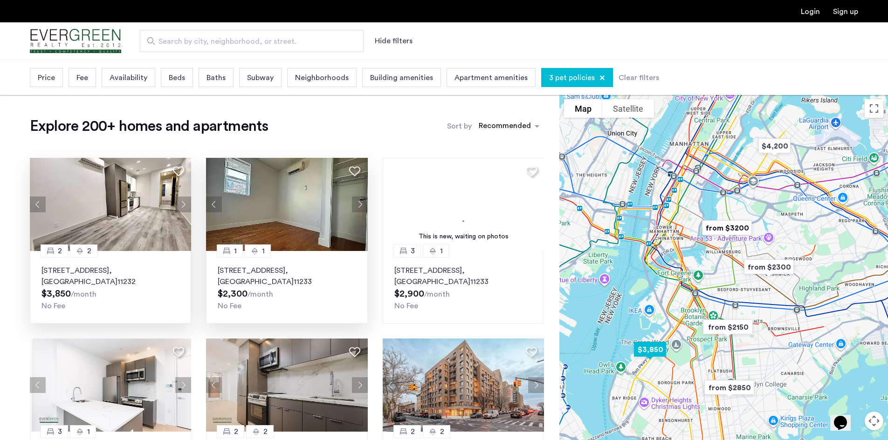
click at [182, 206] on button "Next apartment" at bounding box center [183, 205] width 16 height 16
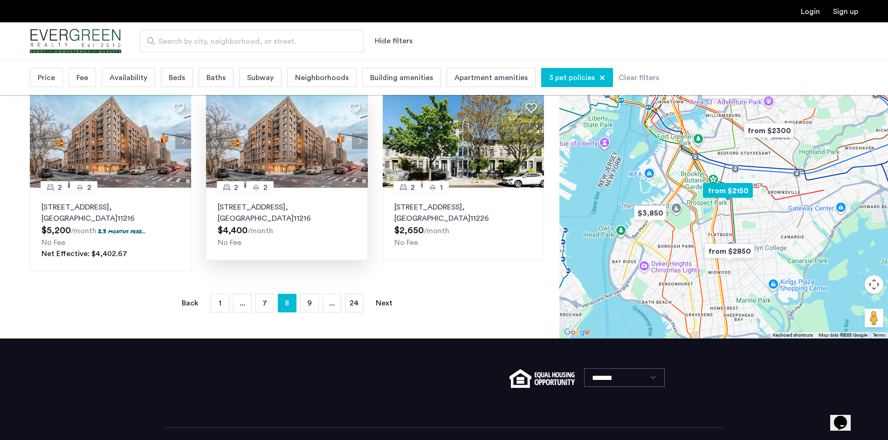
scroll to position [662, 0]
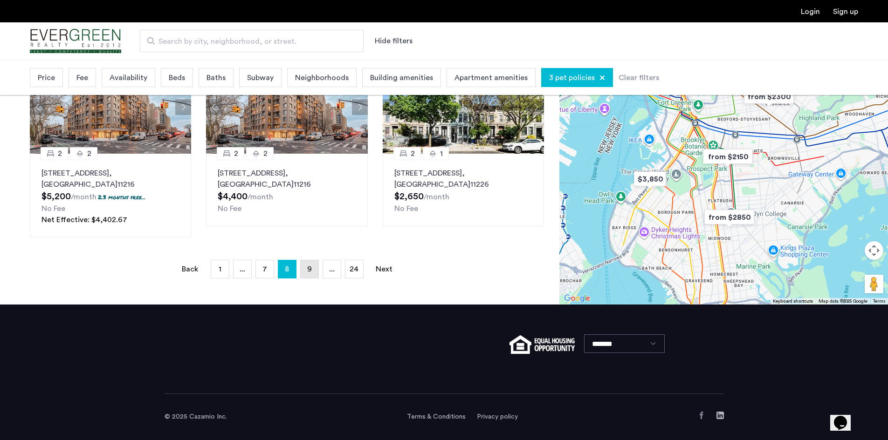
click at [311, 268] on span "9" at bounding box center [309, 269] width 5 height 7
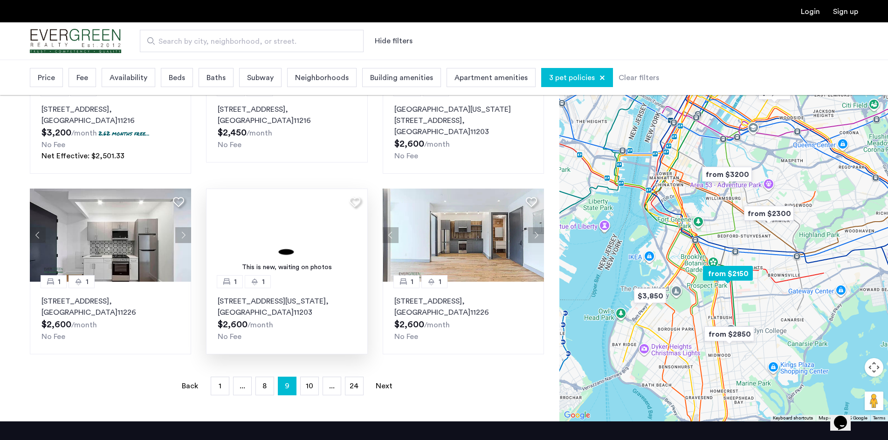
scroll to position [559, 0]
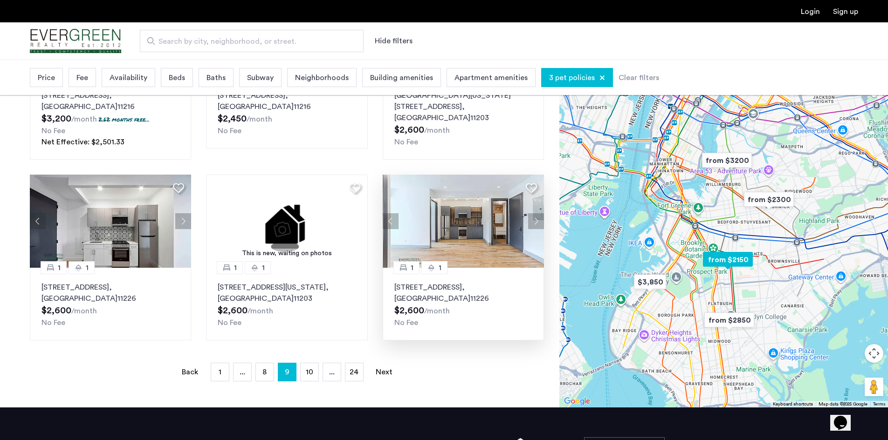
click at [535, 222] on button "Next apartment" at bounding box center [536, 221] width 16 height 16
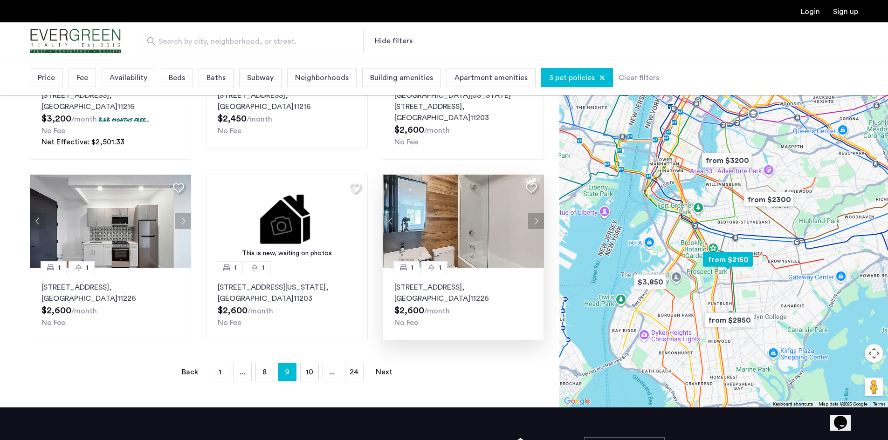
click at [535, 222] on button "Next apartment" at bounding box center [536, 221] width 16 height 16
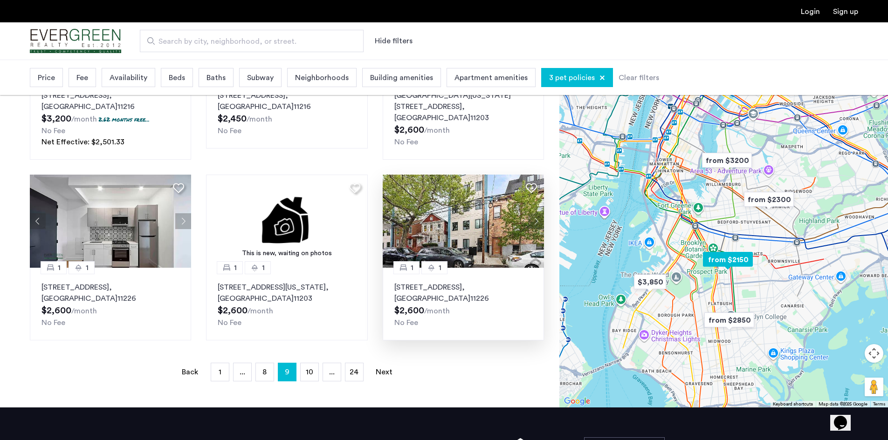
click at [535, 222] on button "Next apartment" at bounding box center [536, 221] width 16 height 16
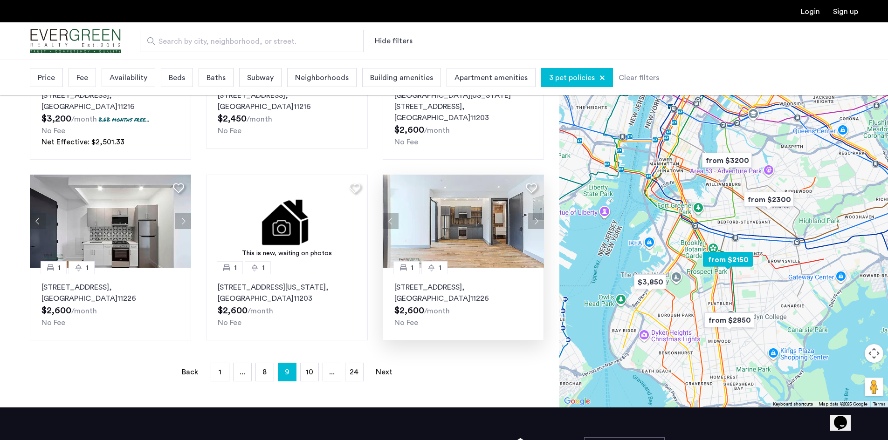
click at [535, 222] on button "Next apartment" at bounding box center [536, 221] width 16 height 16
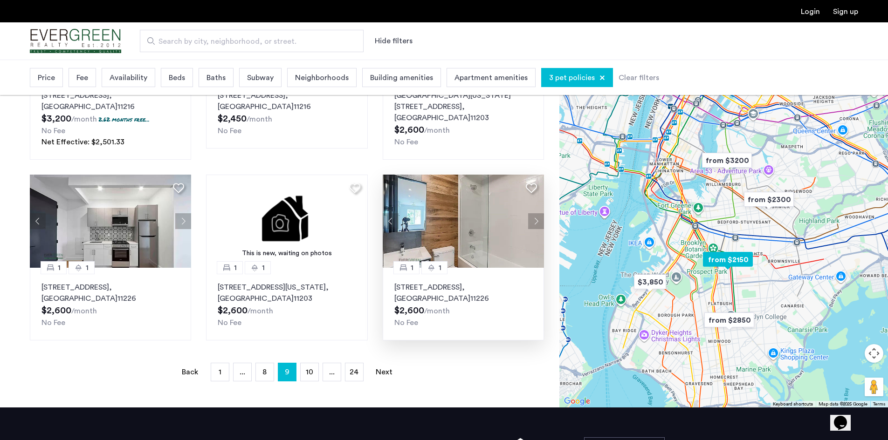
click at [535, 222] on button "Next apartment" at bounding box center [536, 221] width 16 height 16
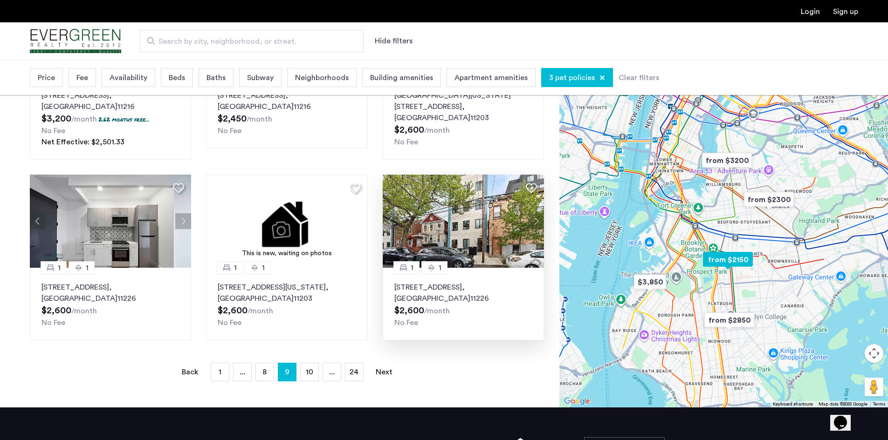
click at [535, 222] on button "Next apartment" at bounding box center [536, 221] width 16 height 16
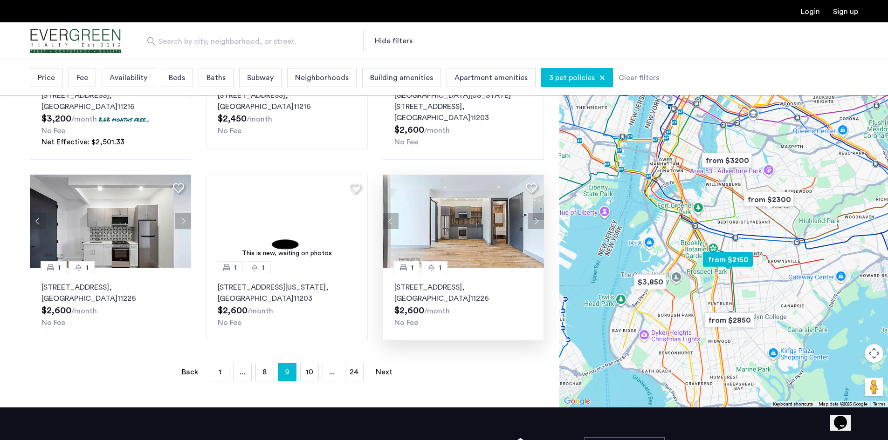
click at [535, 222] on button "Next apartment" at bounding box center [536, 221] width 16 height 16
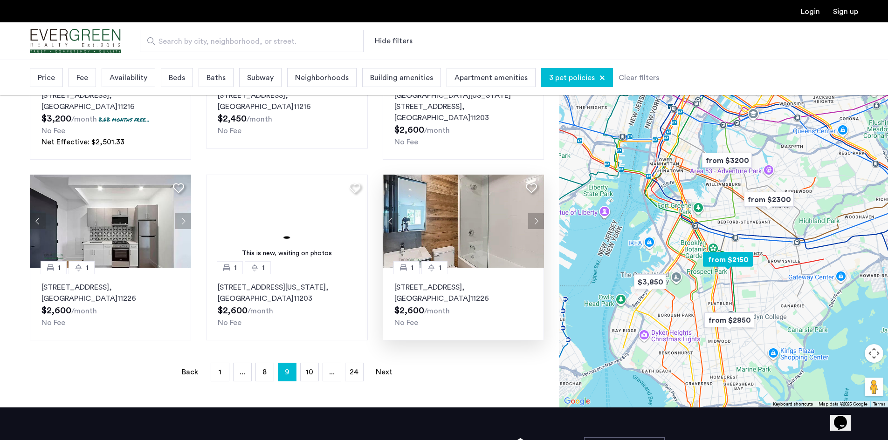
click at [535, 222] on button "Next apartment" at bounding box center [536, 221] width 16 height 16
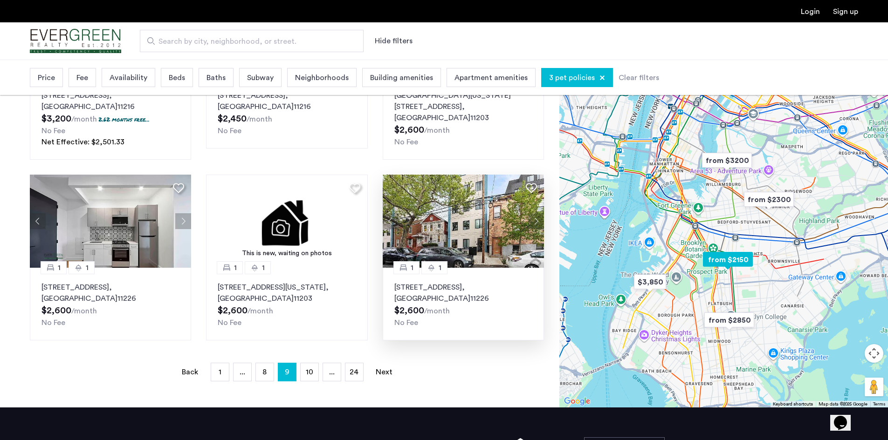
click at [471, 232] on img at bounding box center [464, 221] width 162 height 93
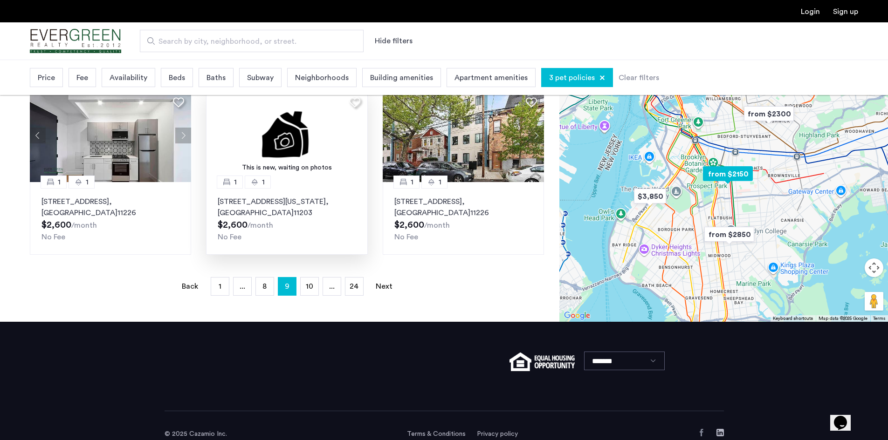
scroll to position [653, 0]
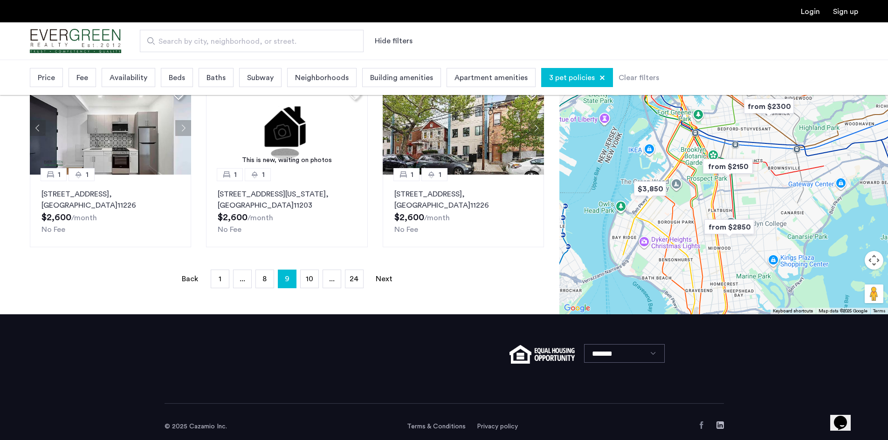
click at [94, 40] on img "Cazamio Logo" at bounding box center [75, 41] width 91 height 35
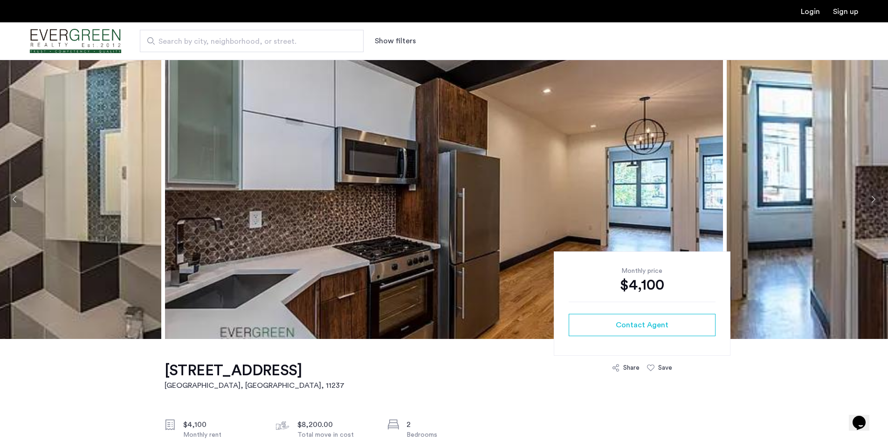
click at [873, 199] on button "Next apartment" at bounding box center [873, 200] width 16 height 16
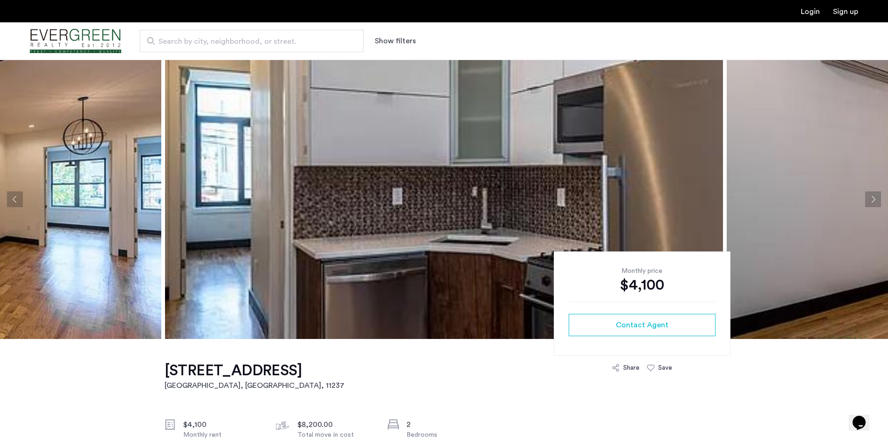
click at [873, 199] on button "Next apartment" at bounding box center [873, 200] width 16 height 16
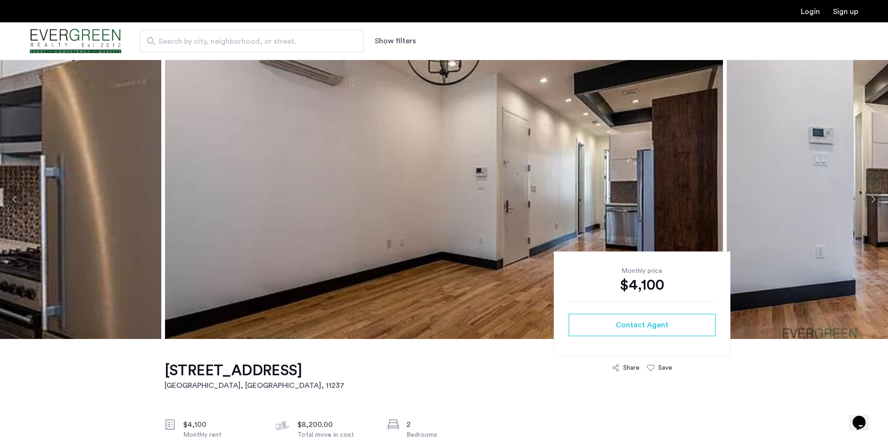
click at [873, 199] on button "Next apartment" at bounding box center [873, 200] width 16 height 16
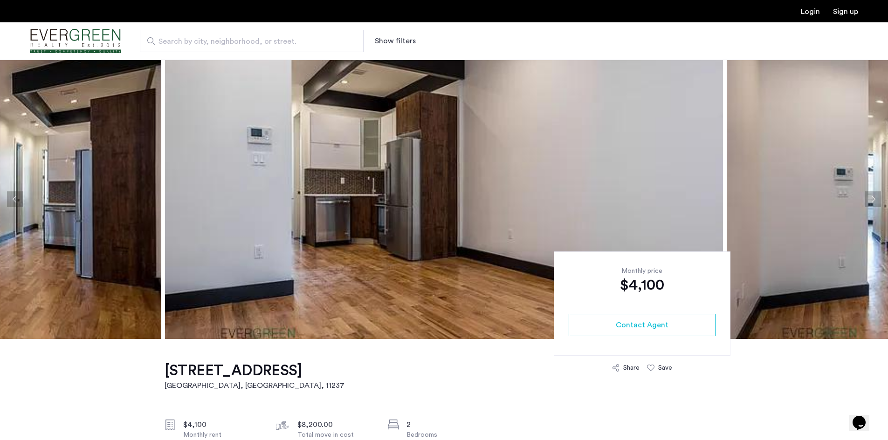
click at [873, 199] on button "Next apartment" at bounding box center [873, 200] width 16 height 16
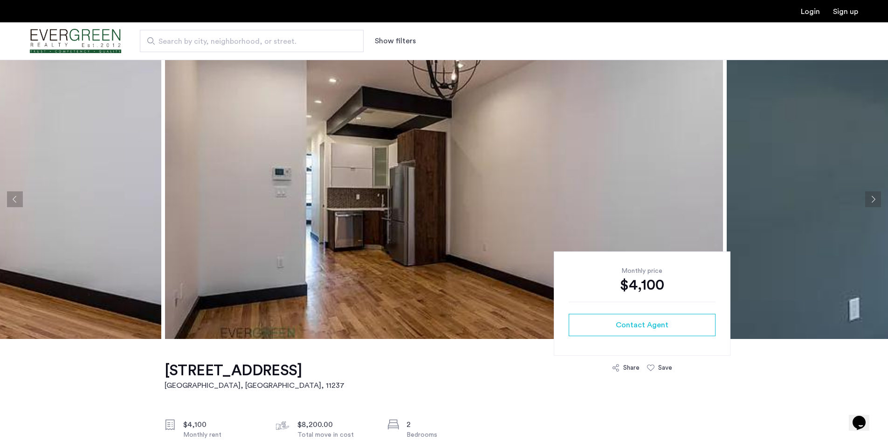
click at [873, 199] on button "Next apartment" at bounding box center [873, 200] width 16 height 16
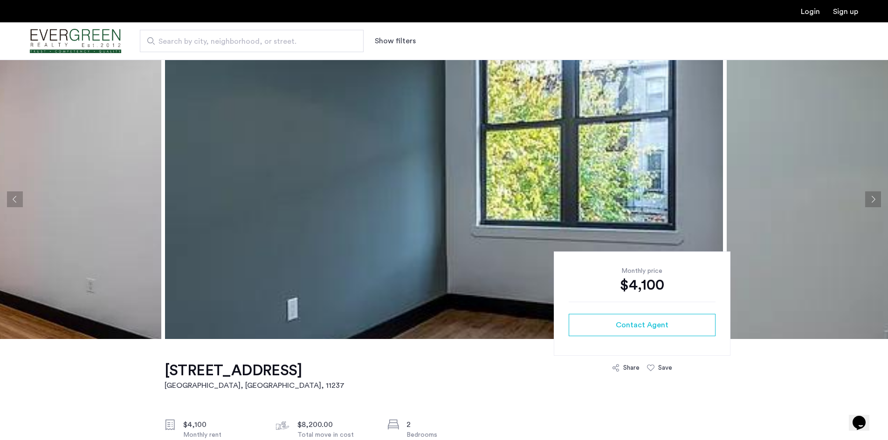
click at [873, 199] on button "Next apartment" at bounding box center [873, 200] width 16 height 16
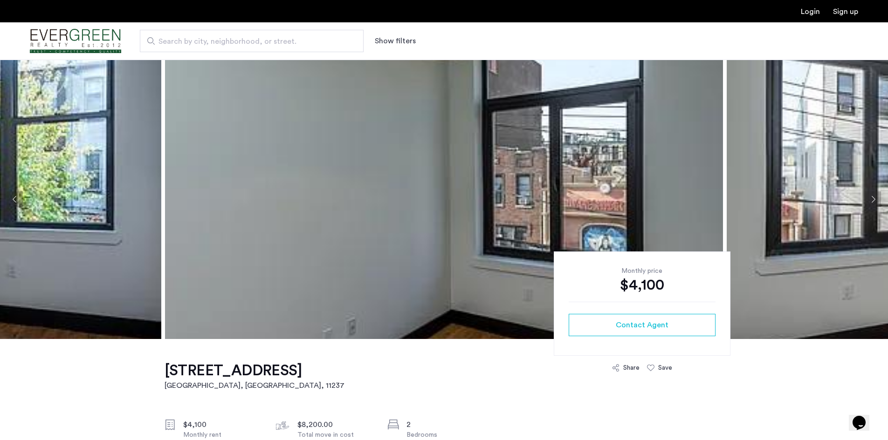
click at [873, 199] on button "Next apartment" at bounding box center [873, 200] width 16 height 16
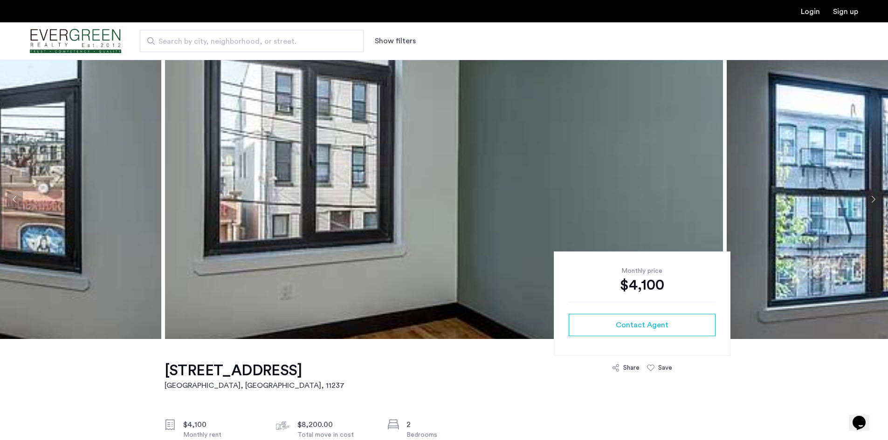
click at [873, 199] on button "Next apartment" at bounding box center [873, 200] width 16 height 16
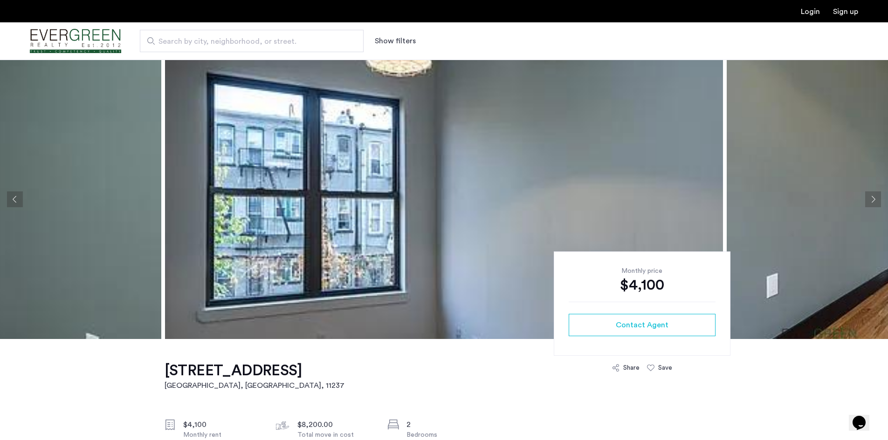
click at [873, 199] on button "Next apartment" at bounding box center [873, 200] width 16 height 16
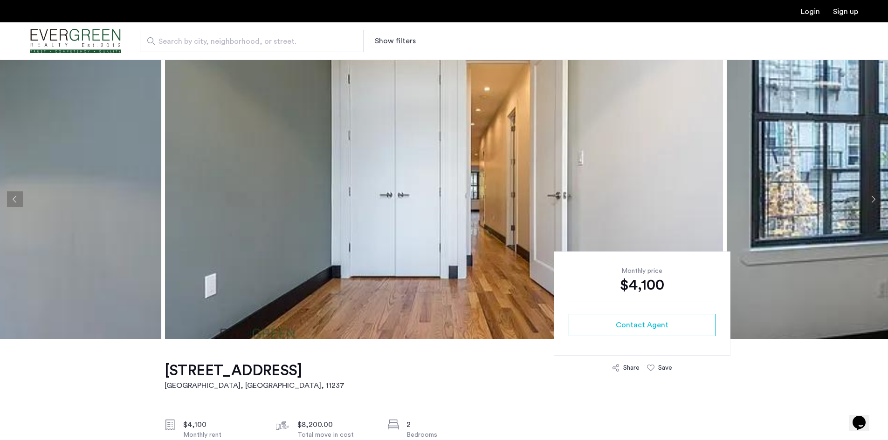
click at [873, 199] on button "Next apartment" at bounding box center [873, 200] width 16 height 16
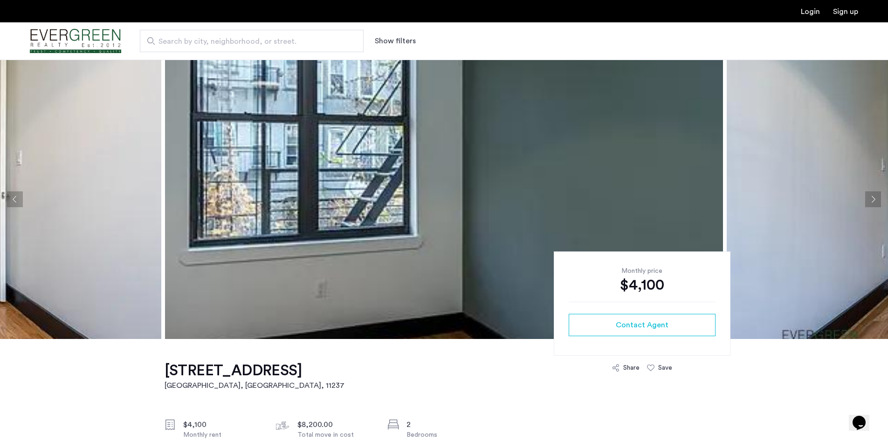
click at [873, 199] on button "Next apartment" at bounding box center [873, 200] width 16 height 16
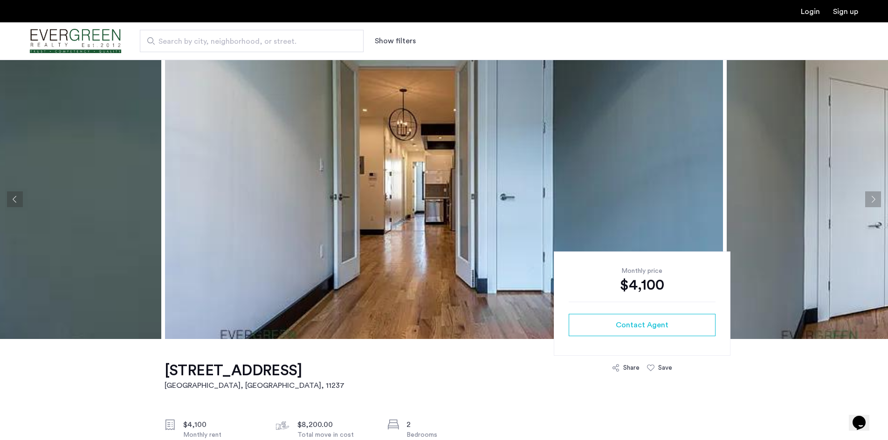
click at [873, 199] on button "Next apartment" at bounding box center [873, 200] width 16 height 16
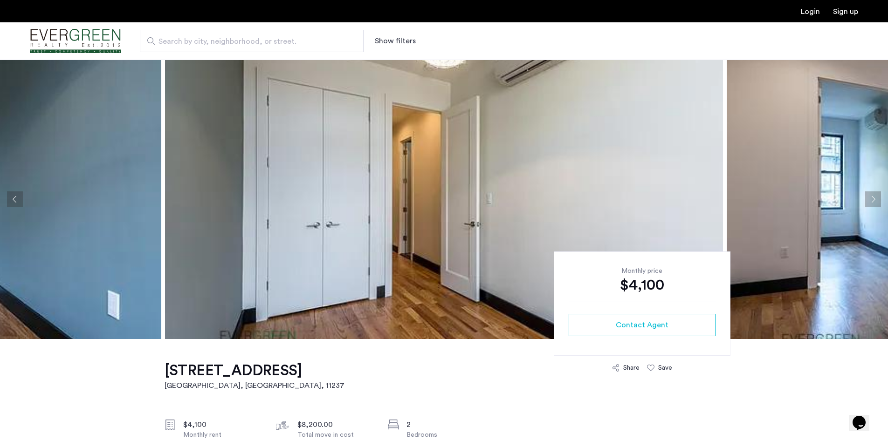
click at [873, 199] on button "Next apartment" at bounding box center [873, 200] width 16 height 16
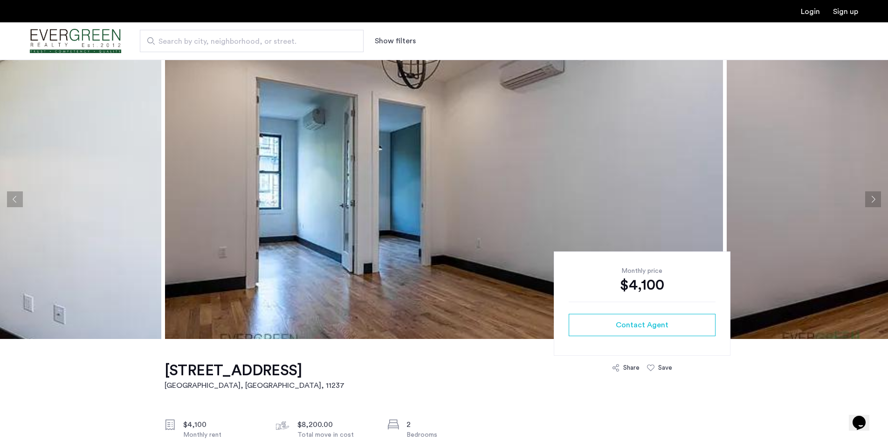
click at [873, 199] on button "Next apartment" at bounding box center [873, 200] width 16 height 16
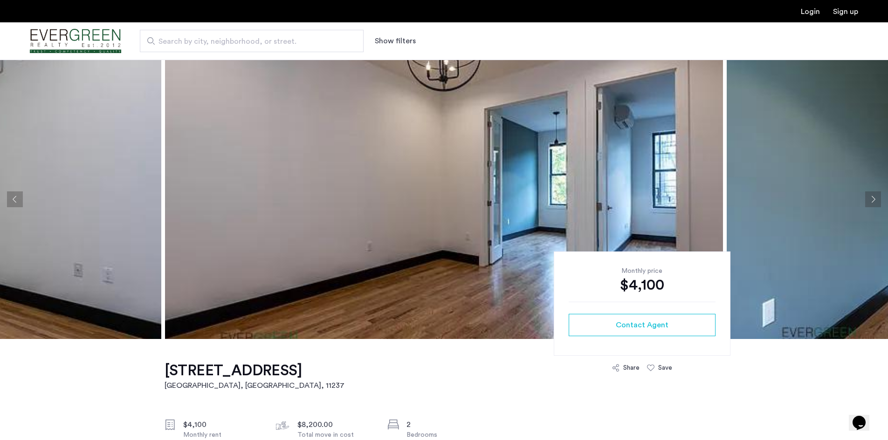
click at [873, 199] on button "Next apartment" at bounding box center [873, 200] width 16 height 16
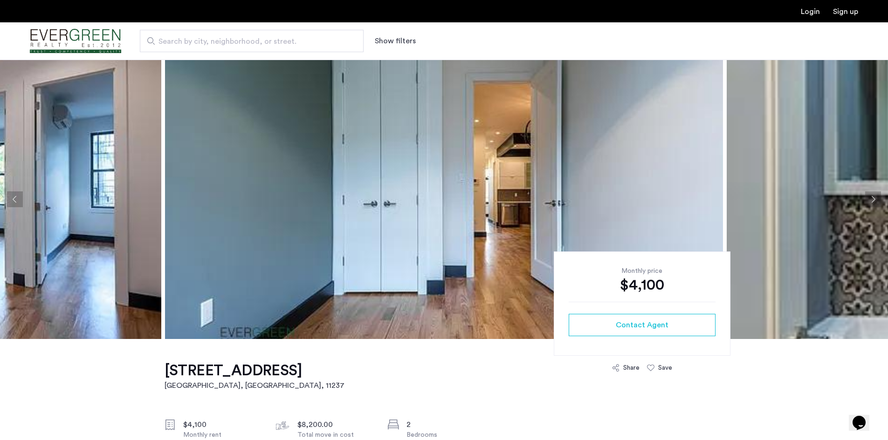
click at [873, 199] on button "Next apartment" at bounding box center [873, 200] width 16 height 16
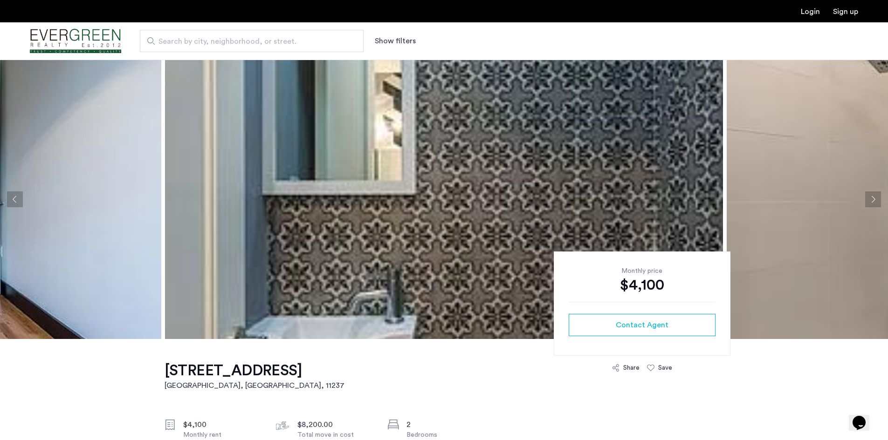
click at [873, 199] on button "Next apartment" at bounding box center [873, 200] width 16 height 16
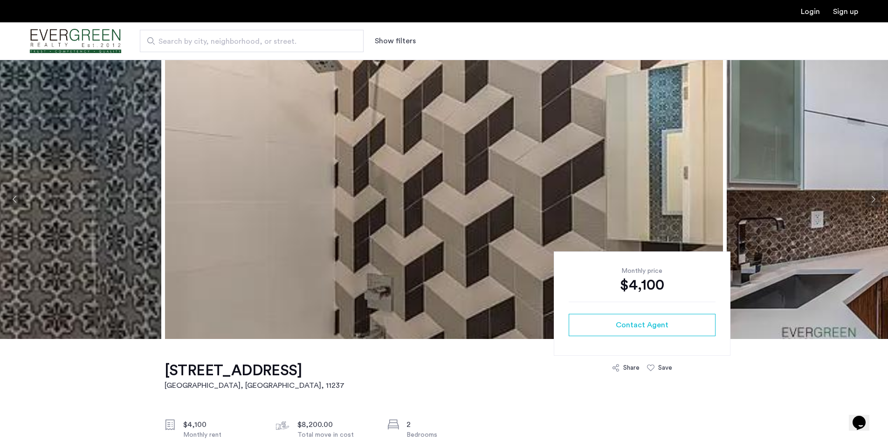
click at [873, 199] on button "Next apartment" at bounding box center [873, 200] width 16 height 16
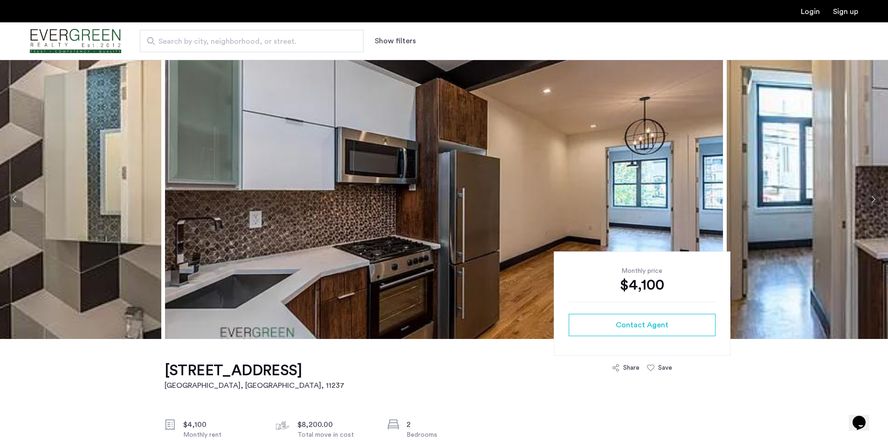
click at [873, 199] on button "Next apartment" at bounding box center [873, 200] width 16 height 16
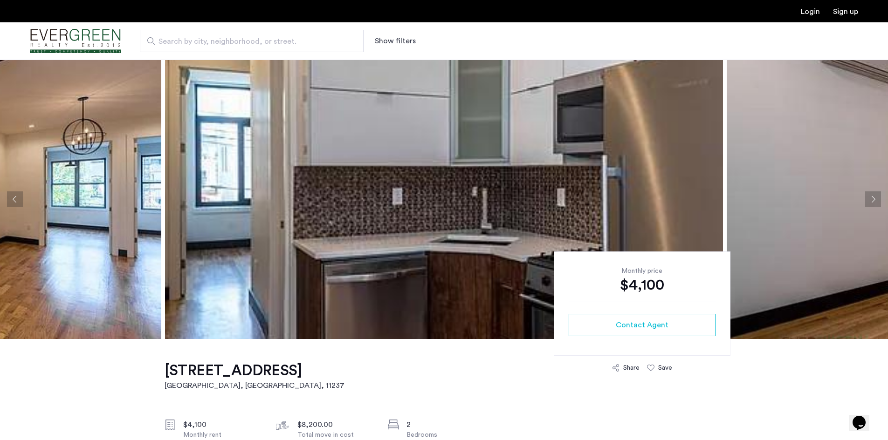
click at [873, 199] on button "Next apartment" at bounding box center [873, 200] width 16 height 16
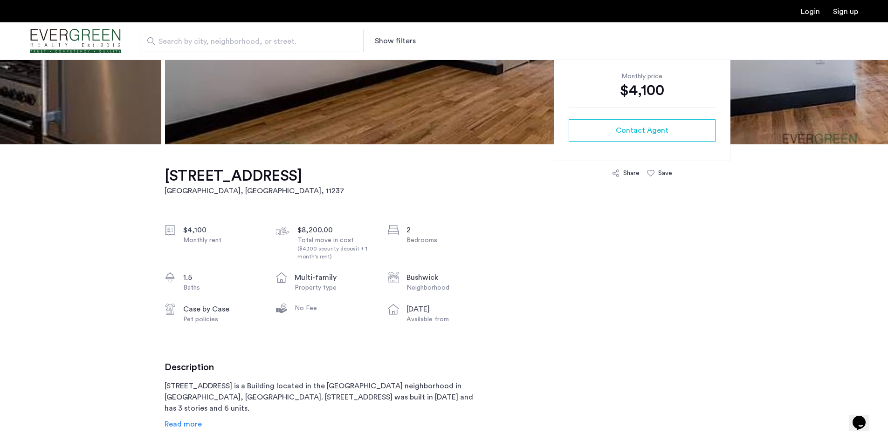
scroll to position [280, 0]
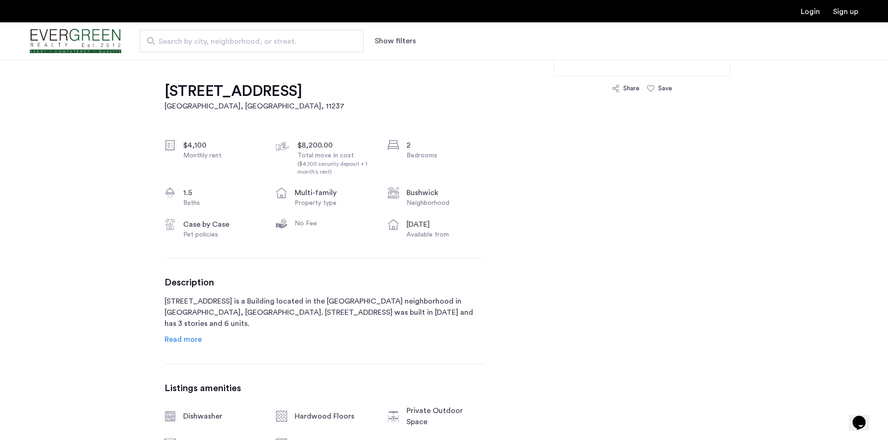
click at [191, 341] on span "Read more" at bounding box center [183, 339] width 37 height 7
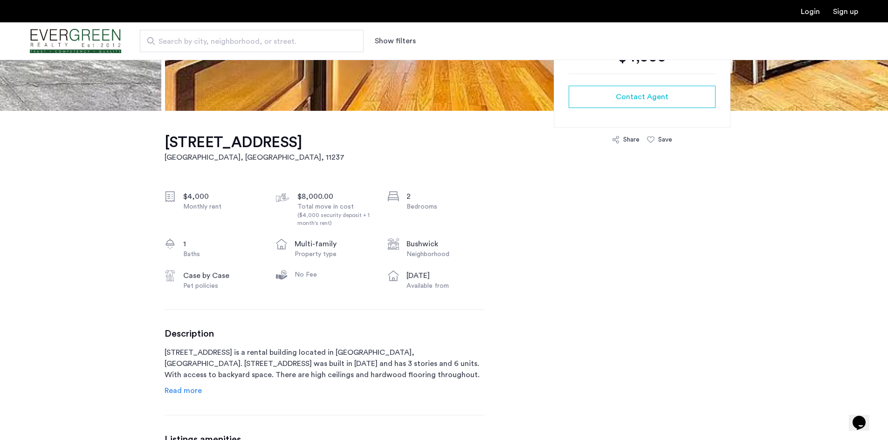
scroll to position [280, 0]
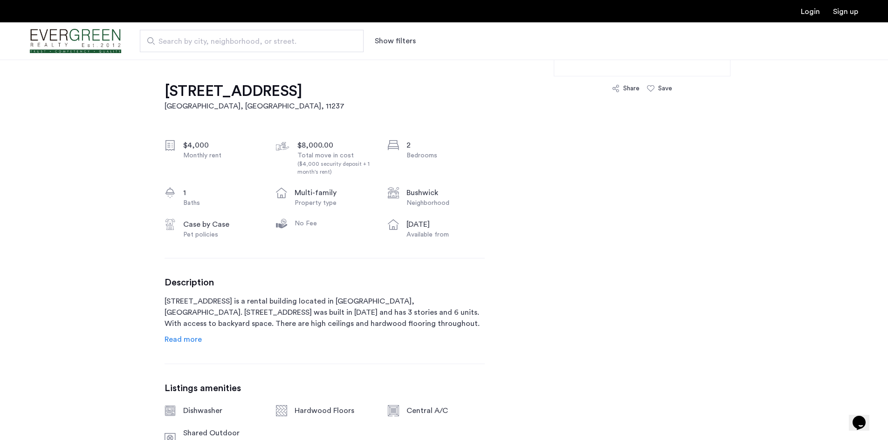
click at [195, 339] on span "Read more" at bounding box center [183, 339] width 37 height 7
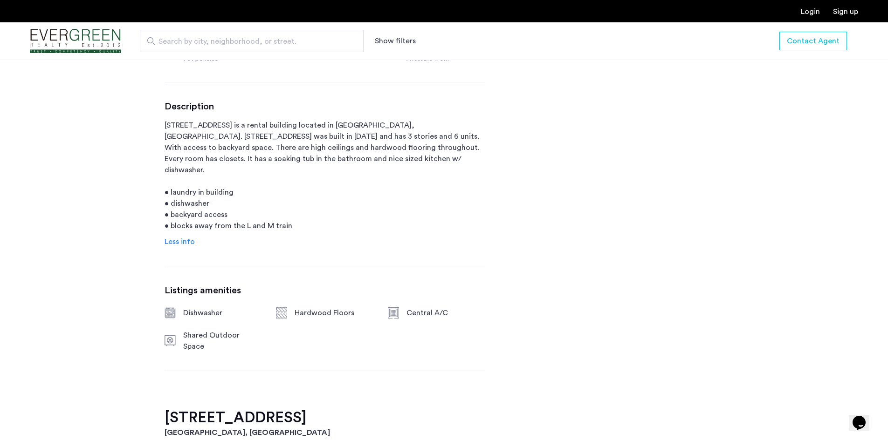
scroll to position [466, 0]
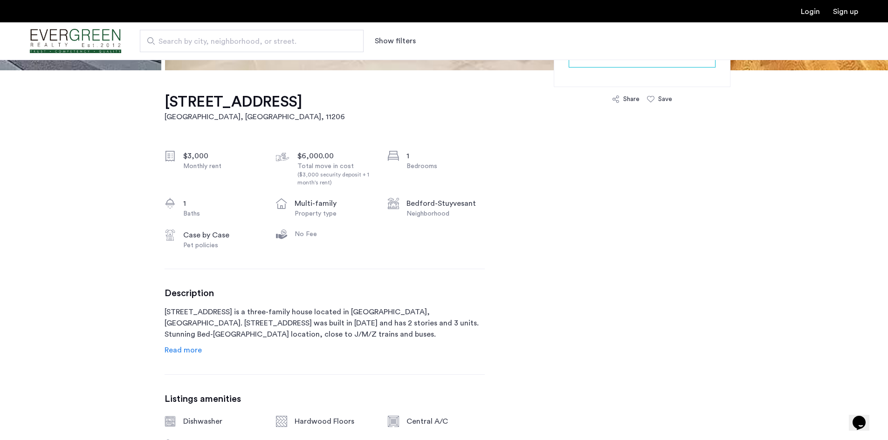
scroll to position [280, 0]
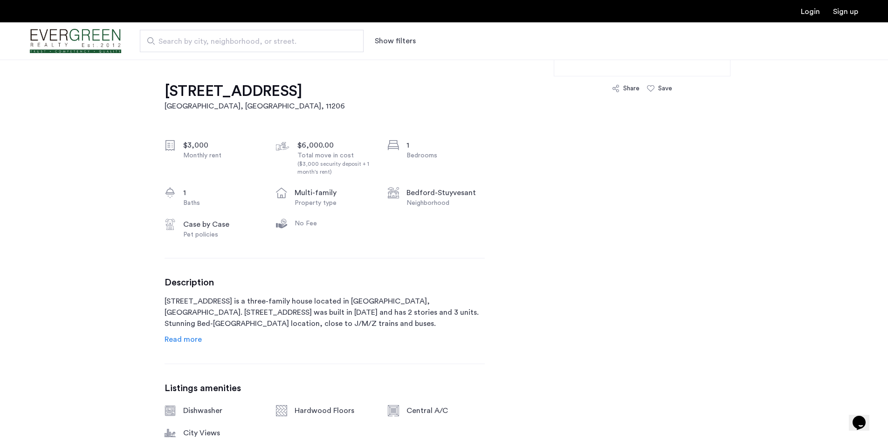
click at [197, 340] on span "Read more" at bounding box center [183, 339] width 37 height 7
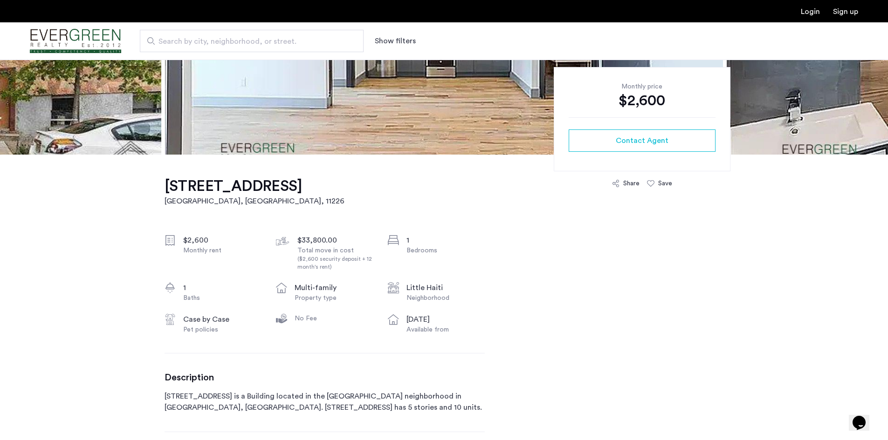
scroll to position [186, 0]
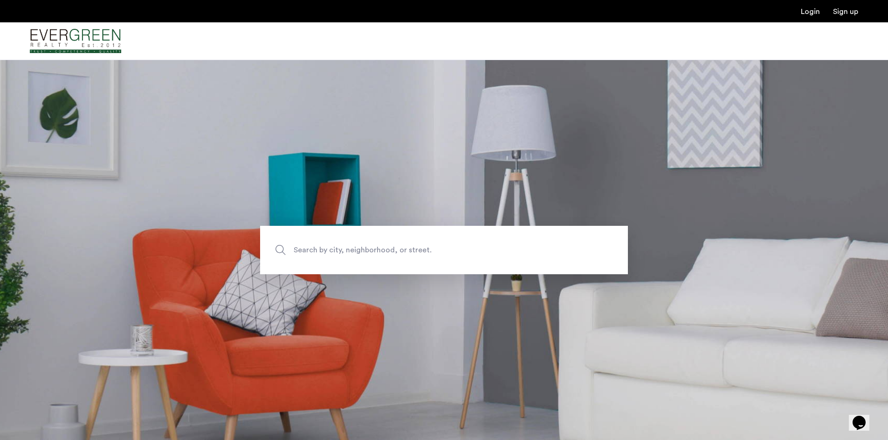
click at [375, 244] on span "Search by city, neighborhood, or street." at bounding box center [422, 250] width 257 height 13
click at [375, 244] on input "Search by city, neighborhood, or street." at bounding box center [444, 250] width 368 height 48
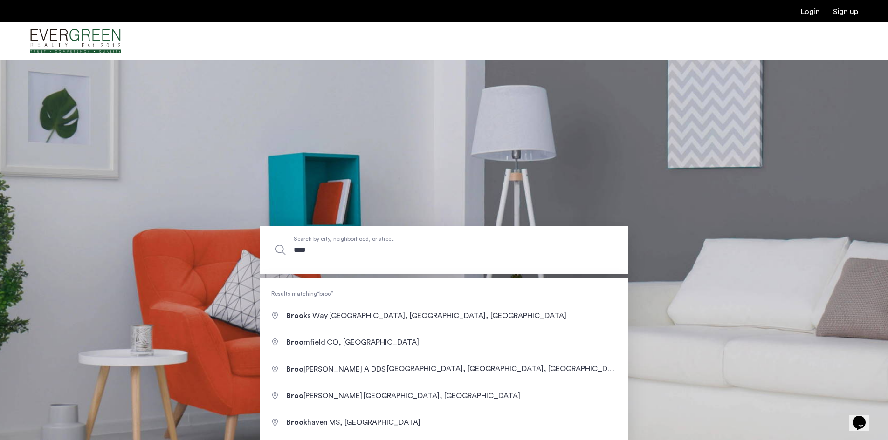
type input "****"
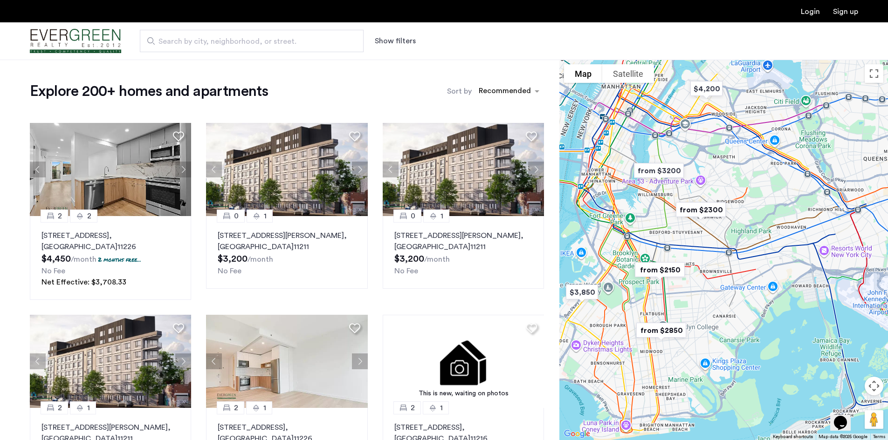
drag, startPoint x: 682, startPoint y: 234, endPoint x: 617, endPoint y: 208, distance: 70.4
click at [614, 210] on div at bounding box center [723, 250] width 329 height 381
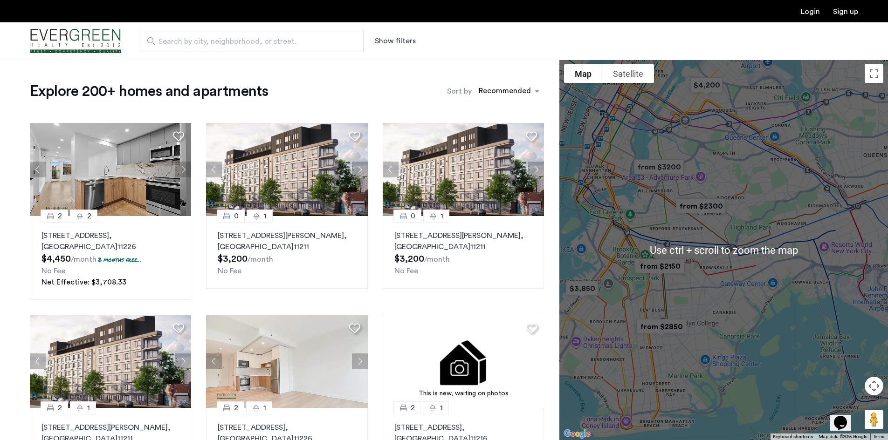
click at [611, 186] on div at bounding box center [723, 250] width 329 height 381
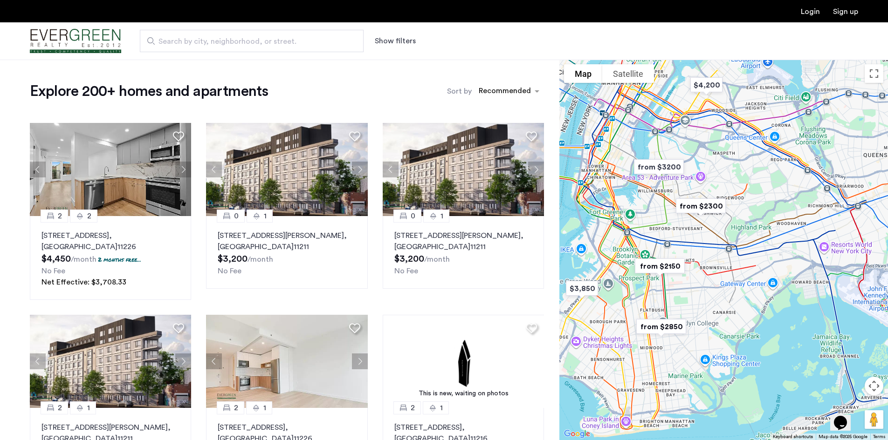
click at [692, 206] on img "from $2300" at bounding box center [700, 206] width 65 height 28
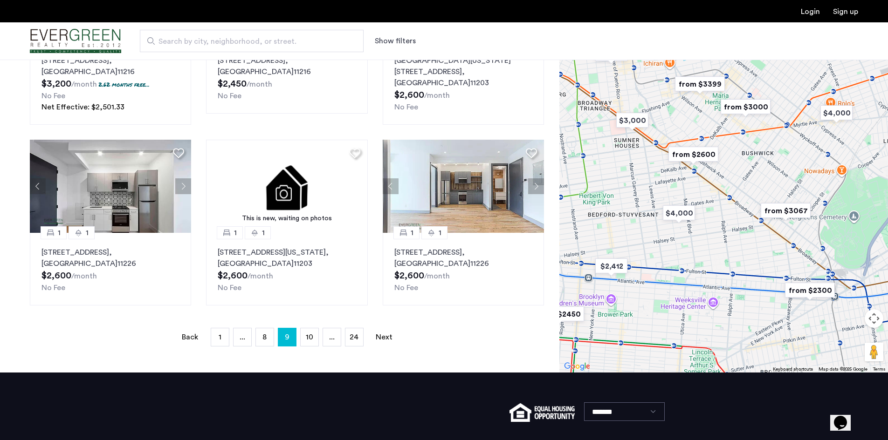
scroll to position [606, 0]
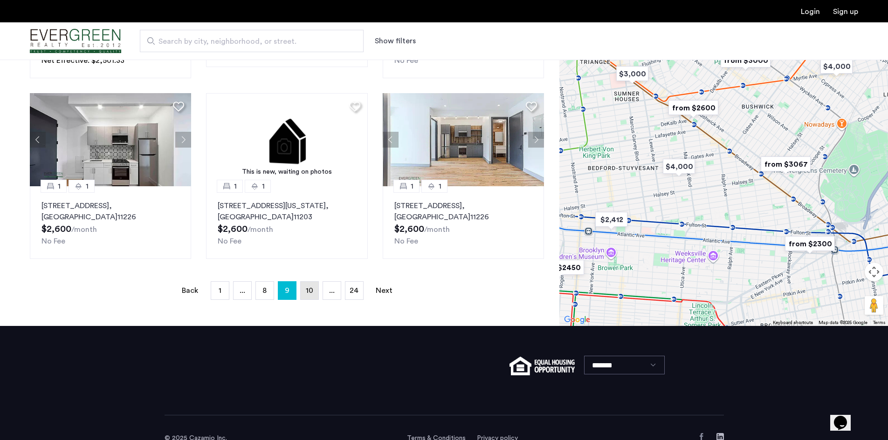
click at [312, 291] on span "10" at bounding box center [309, 290] width 7 height 7
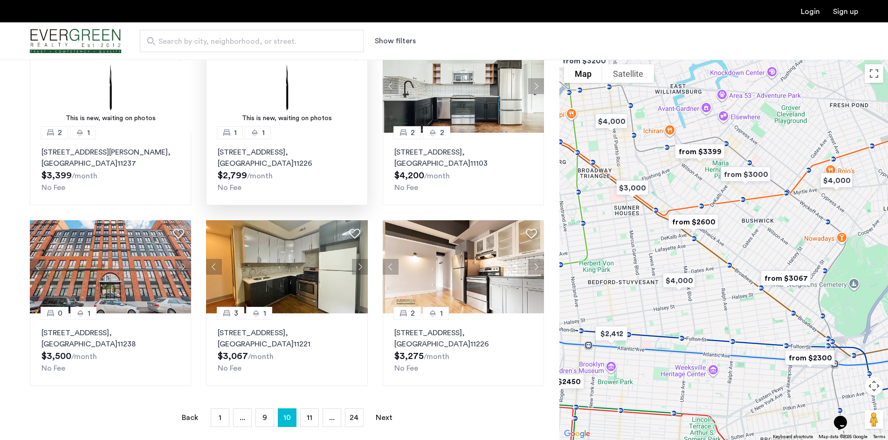
scroll to position [466, 0]
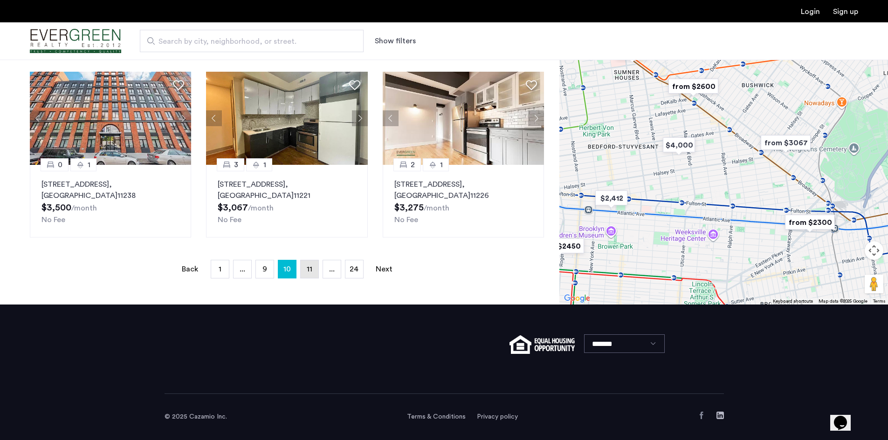
click at [313, 267] on link "page 11" at bounding box center [310, 270] width 18 height 18
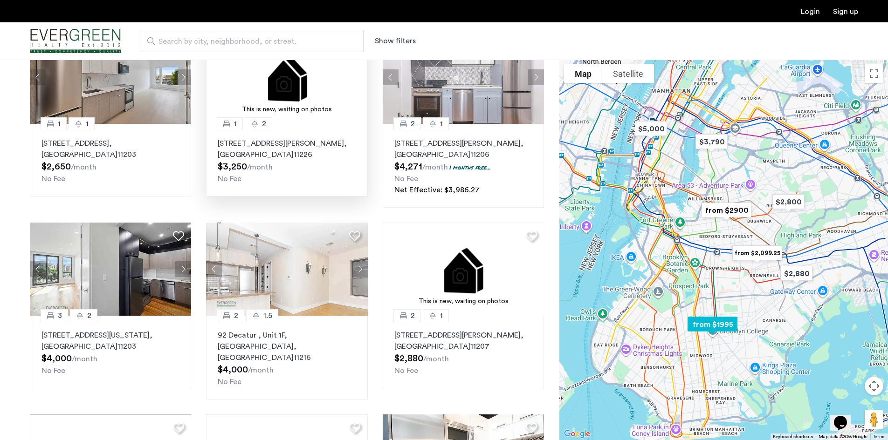
scroll to position [93, 0]
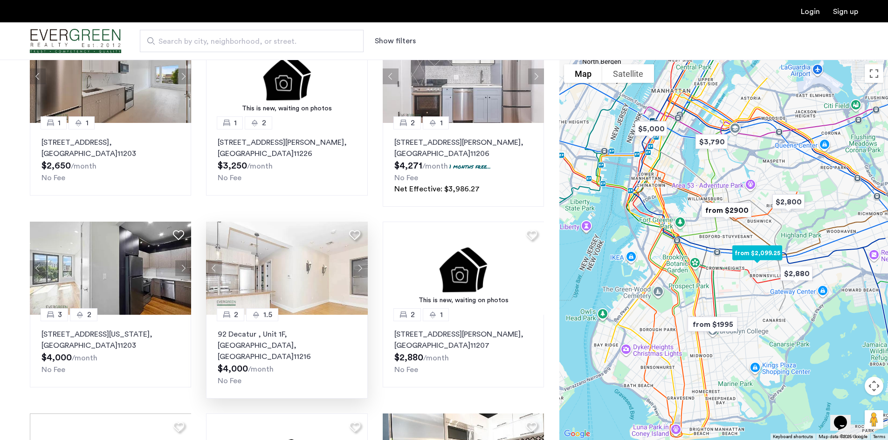
click at [358, 268] on button "Next apartment" at bounding box center [360, 269] width 16 height 16
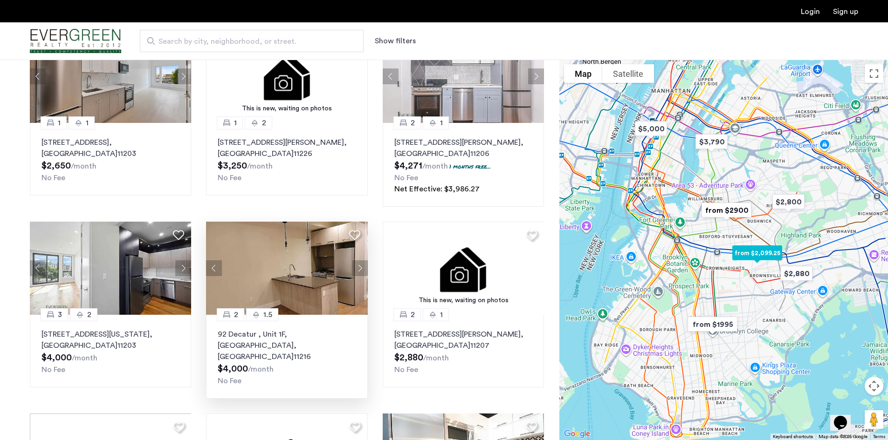
click at [358, 268] on button "Next apartment" at bounding box center [360, 269] width 16 height 16
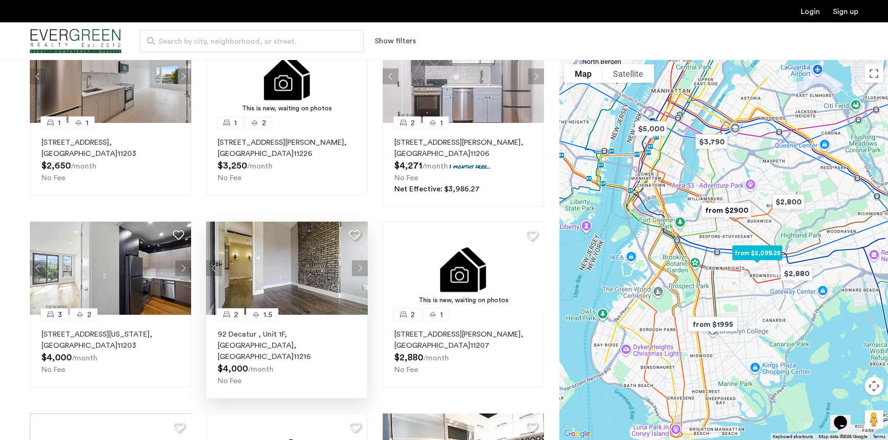
click at [358, 268] on button "Next apartment" at bounding box center [360, 269] width 16 height 16
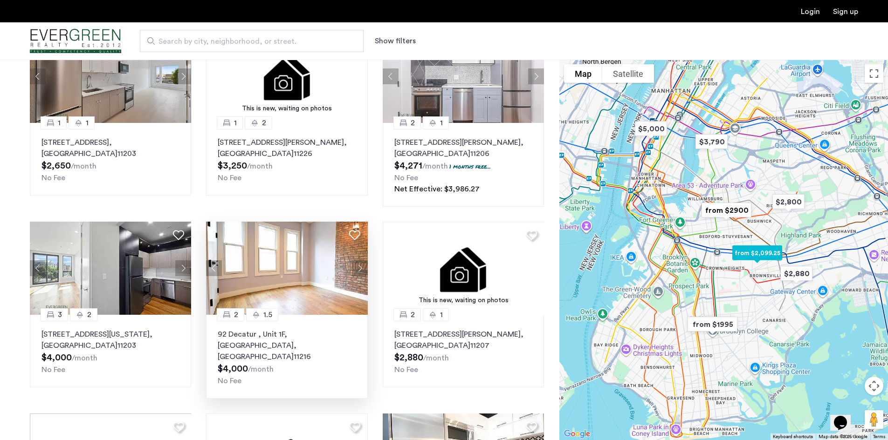
click at [358, 268] on button "Next apartment" at bounding box center [360, 269] width 16 height 16
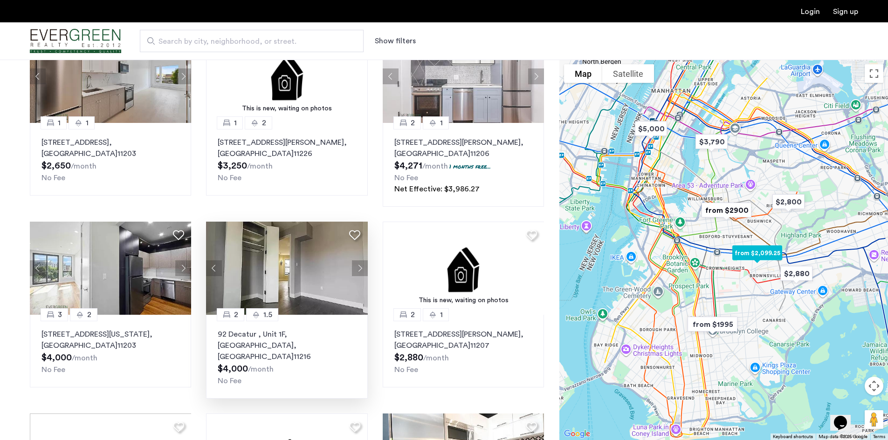
click at [358, 268] on button "Next apartment" at bounding box center [360, 269] width 16 height 16
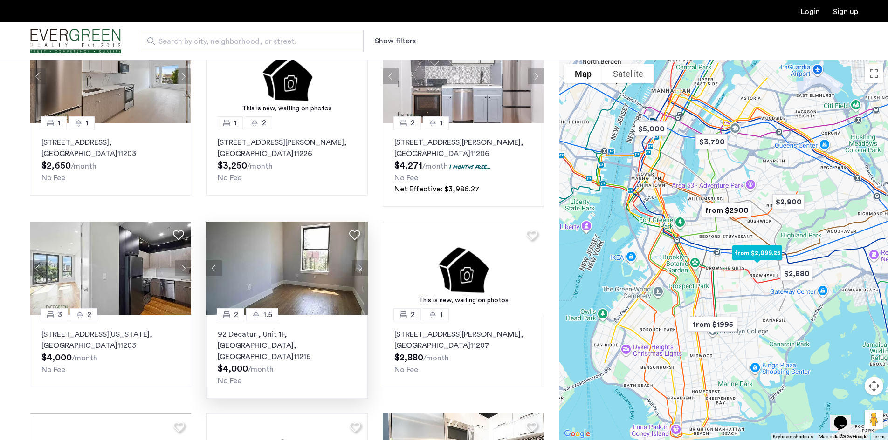
click at [358, 268] on button "Next apartment" at bounding box center [360, 269] width 16 height 16
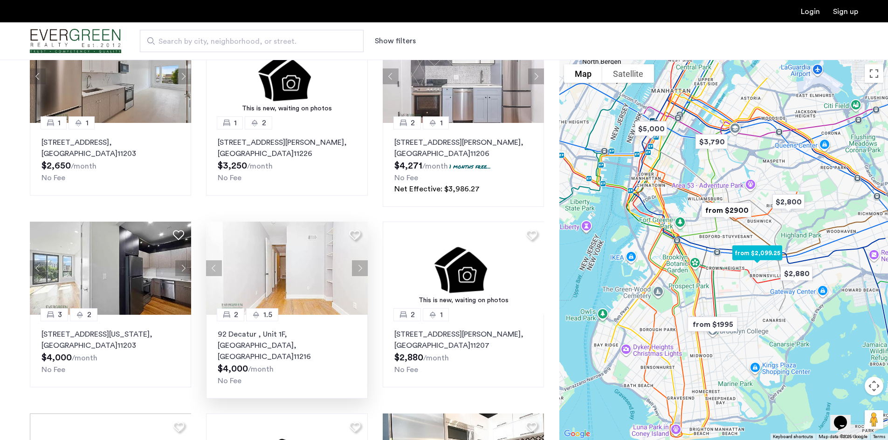
click at [358, 268] on button "Next apartment" at bounding box center [360, 269] width 16 height 16
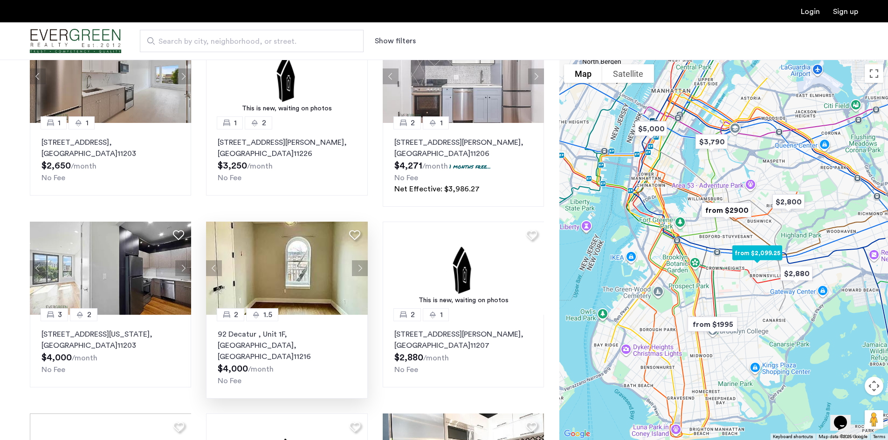
click at [358, 268] on button "Next apartment" at bounding box center [360, 269] width 16 height 16
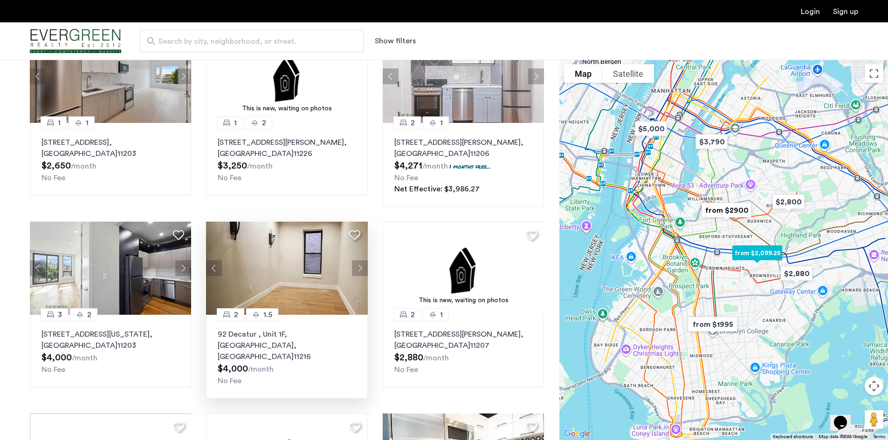
click at [358, 268] on button "Next apartment" at bounding box center [360, 269] width 16 height 16
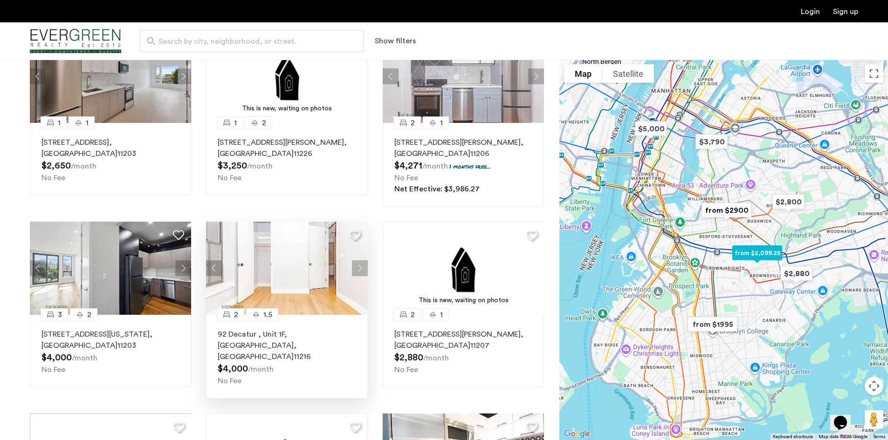
click at [358, 268] on button "Next apartment" at bounding box center [360, 269] width 16 height 16
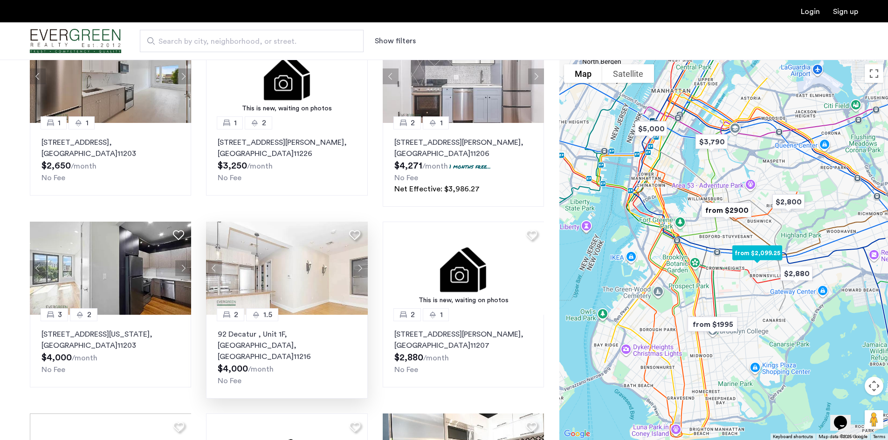
click at [358, 268] on button "Next apartment" at bounding box center [360, 269] width 16 height 16
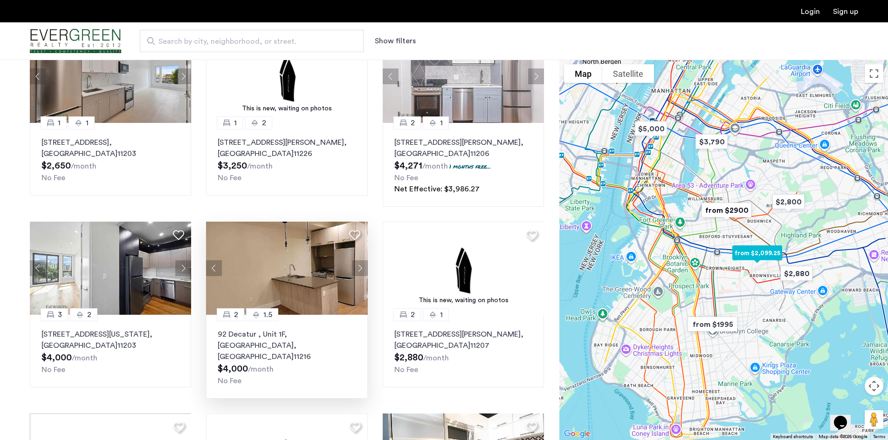
click at [358, 268] on button "Next apartment" at bounding box center [360, 269] width 16 height 16
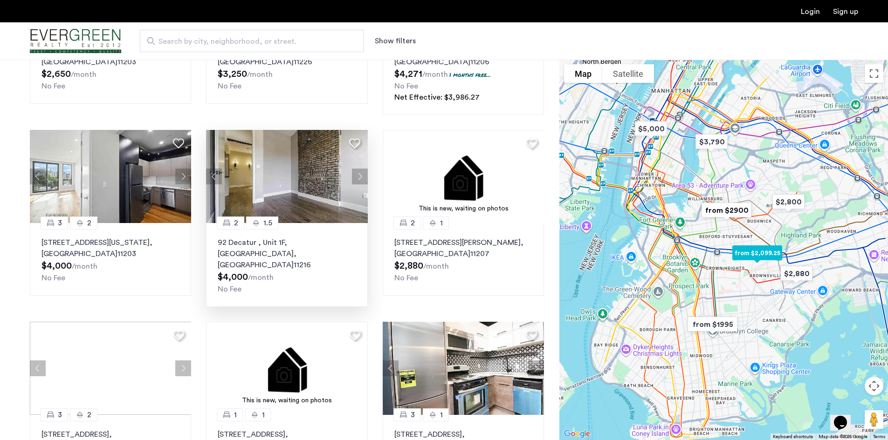
scroll to position [186, 0]
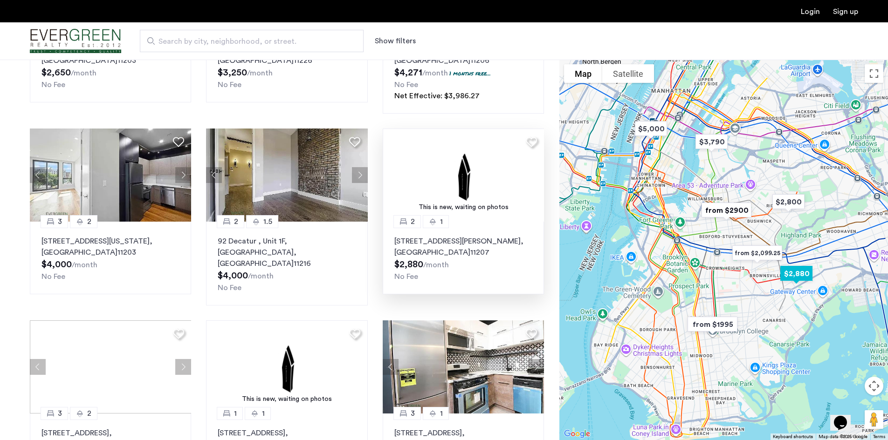
click at [478, 218] on img at bounding box center [464, 175] width 162 height 93
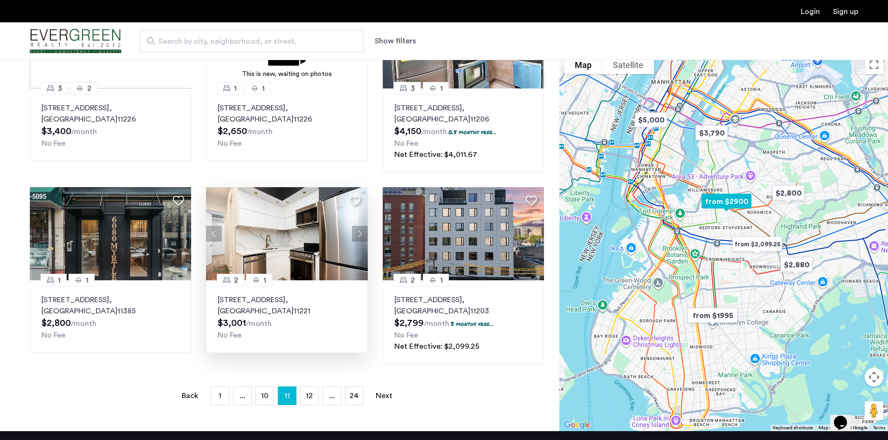
scroll to position [513, 0]
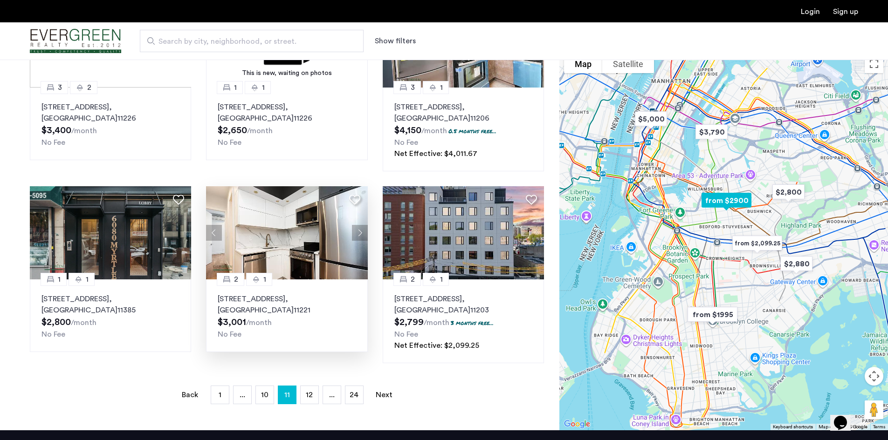
click at [358, 225] on button "Next apartment" at bounding box center [360, 233] width 16 height 16
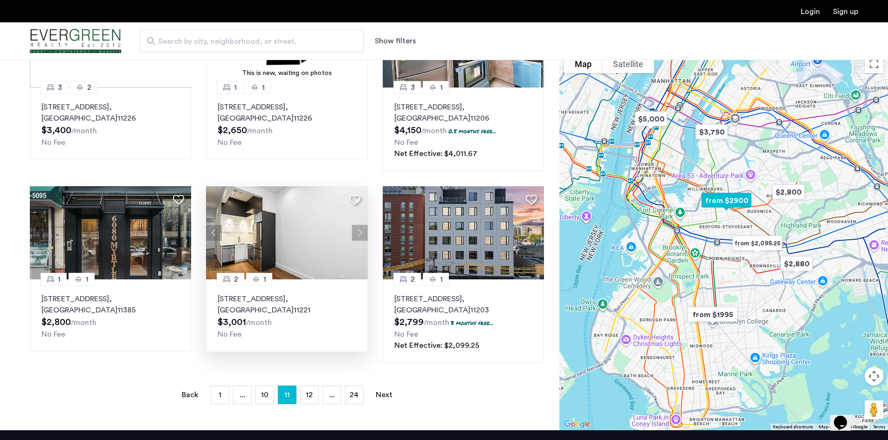
click at [358, 225] on button "Next apartment" at bounding box center [360, 233] width 16 height 16
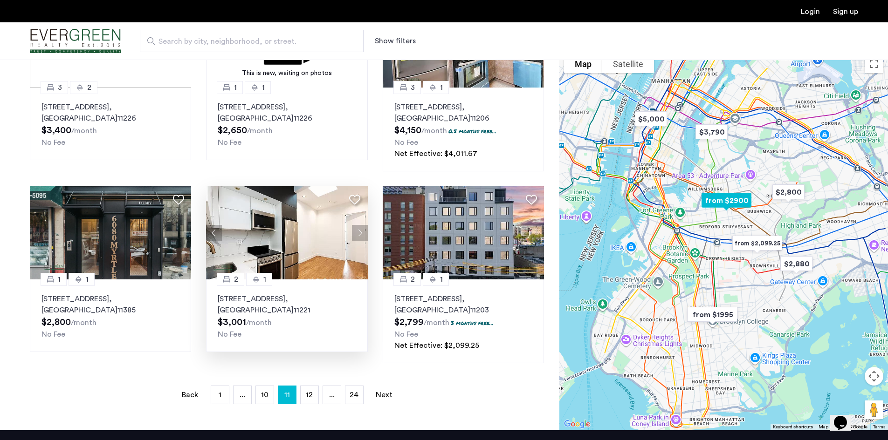
click at [358, 225] on button "Next apartment" at bounding box center [360, 233] width 16 height 16
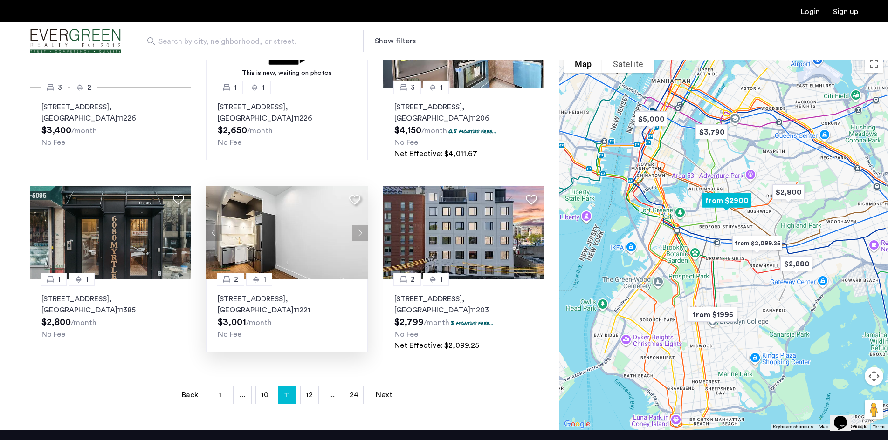
click at [358, 225] on button "Next apartment" at bounding box center [360, 233] width 16 height 16
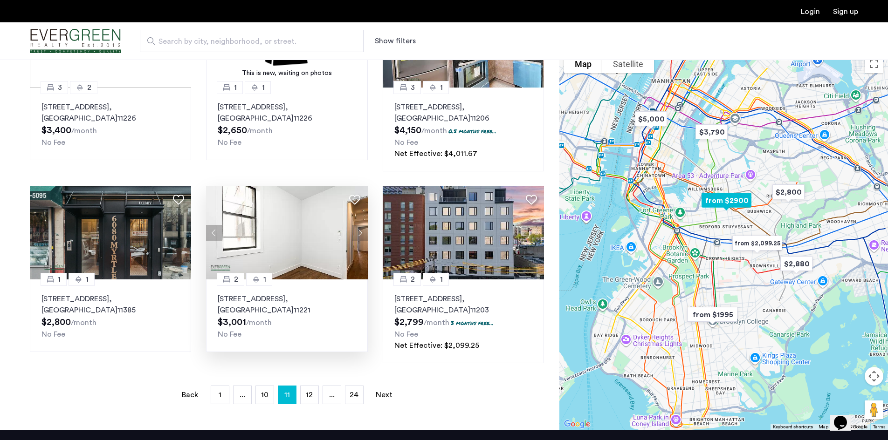
click at [358, 225] on button "Next apartment" at bounding box center [360, 233] width 16 height 16
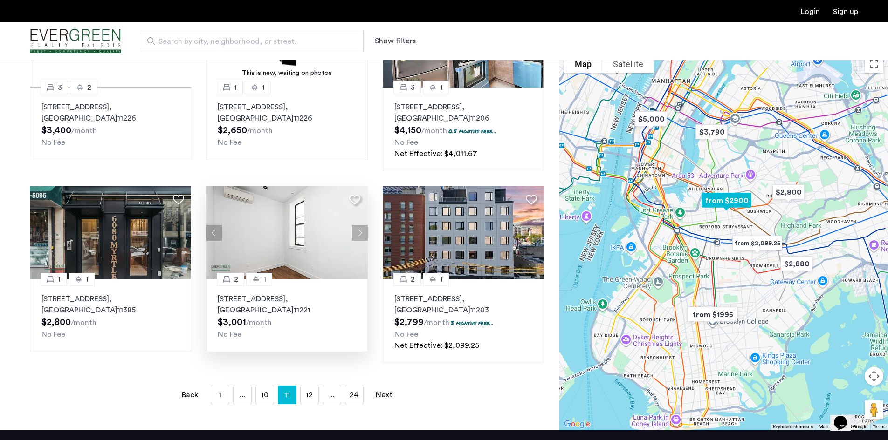
click at [358, 225] on button "Next apartment" at bounding box center [360, 233] width 16 height 16
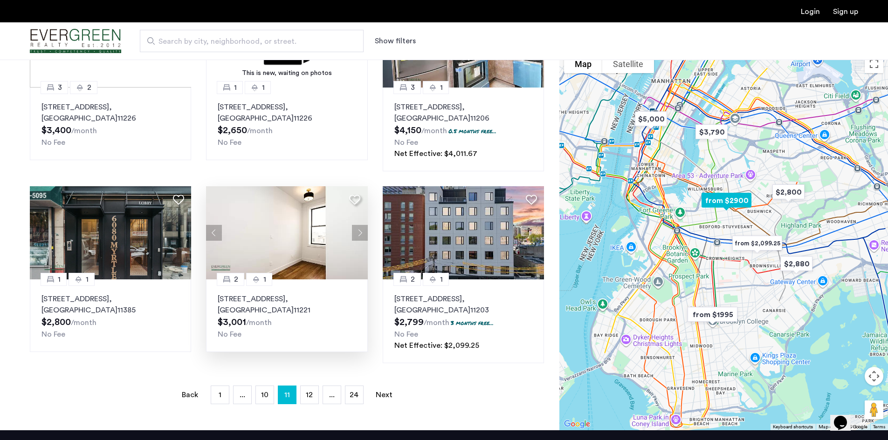
click at [358, 225] on button "Next apartment" at bounding box center [360, 233] width 16 height 16
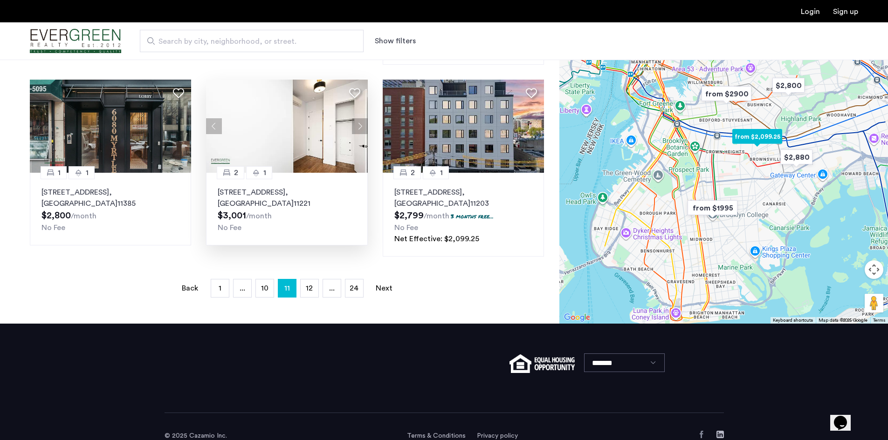
scroll to position [627, 0]
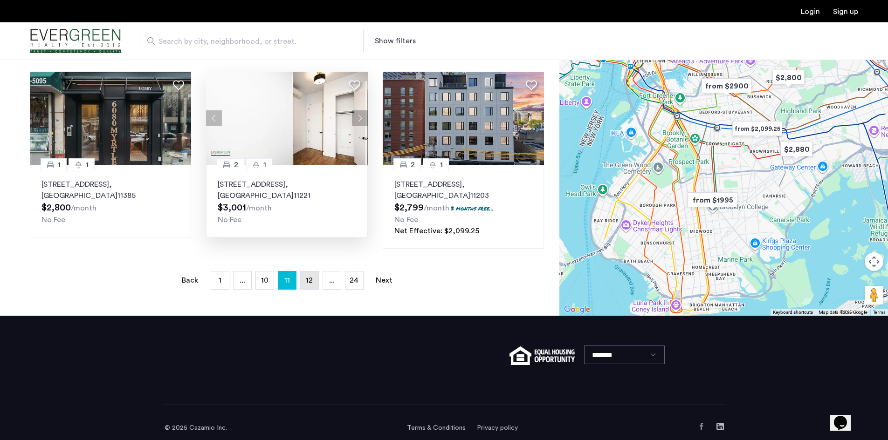
click at [307, 277] on span "12" at bounding box center [309, 280] width 7 height 7
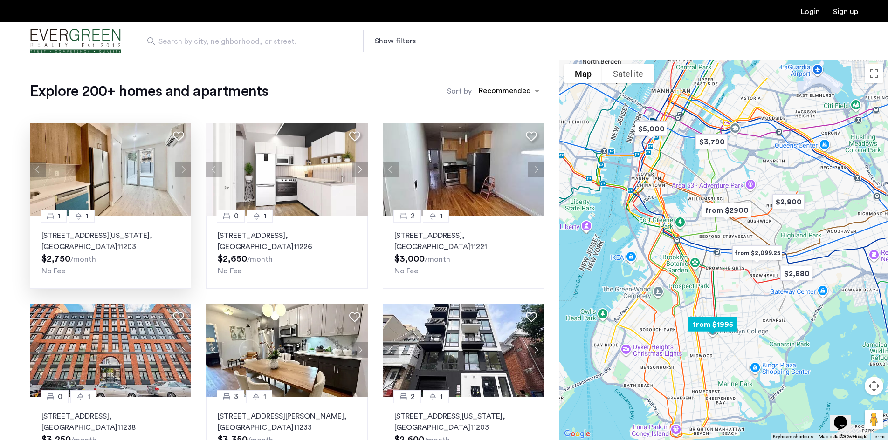
click at [151, 178] on img at bounding box center [111, 169] width 162 height 93
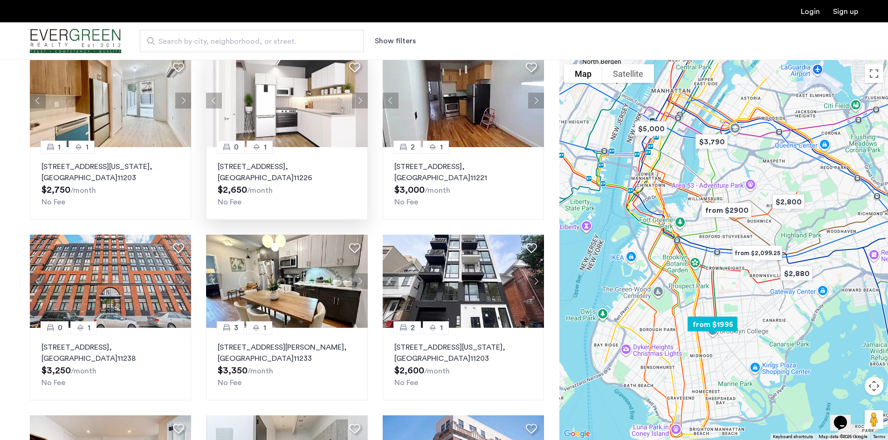
scroll to position [93, 0]
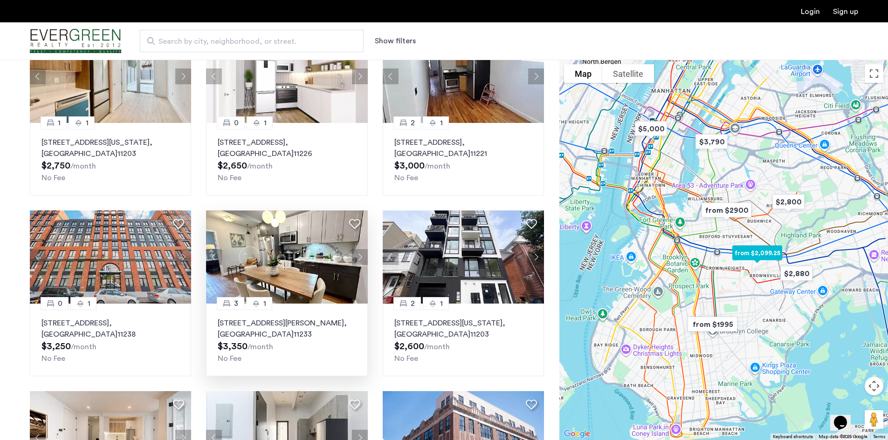
click at [357, 258] on button "Next apartment" at bounding box center [360, 257] width 16 height 16
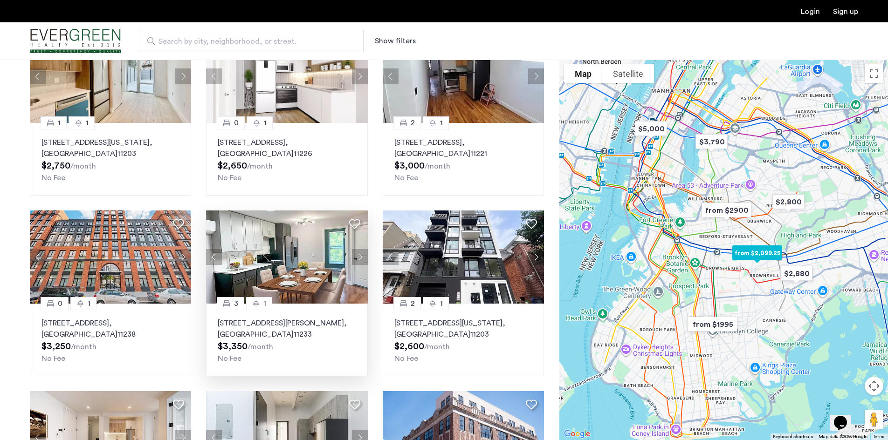
click at [357, 258] on button "Next apartment" at bounding box center [360, 257] width 16 height 16
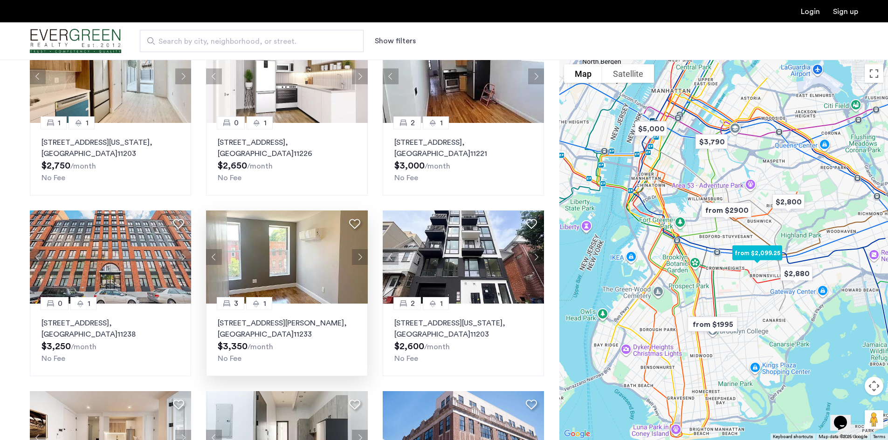
click at [357, 258] on button "Next apartment" at bounding box center [360, 257] width 16 height 16
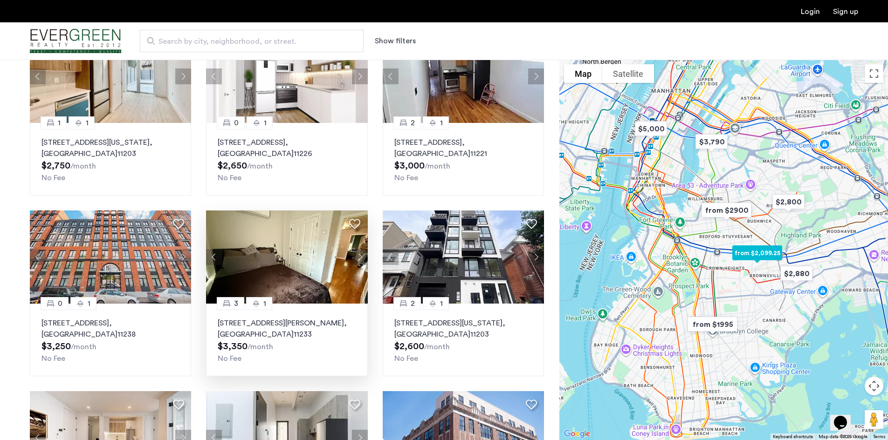
click at [357, 258] on button "Next apartment" at bounding box center [360, 257] width 16 height 16
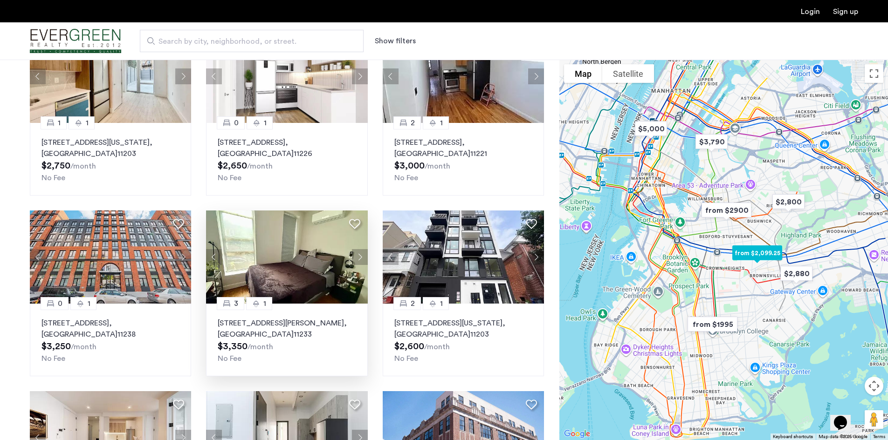
click at [357, 258] on button "Next apartment" at bounding box center [360, 257] width 16 height 16
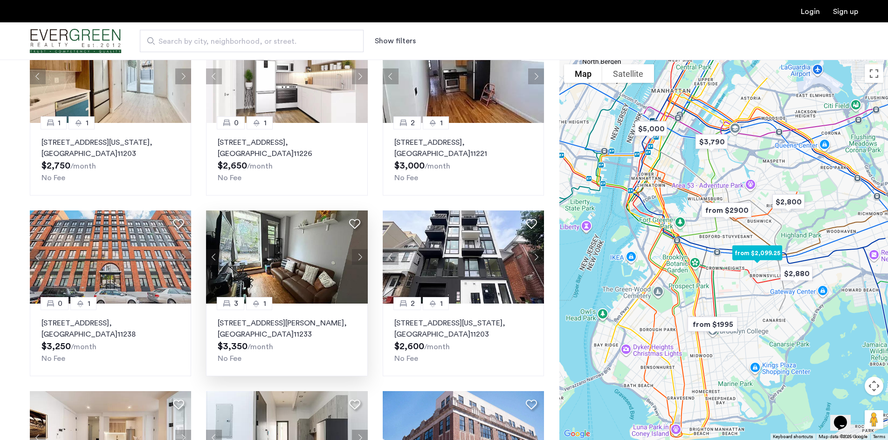
click at [357, 259] on button "Next apartment" at bounding box center [360, 257] width 16 height 16
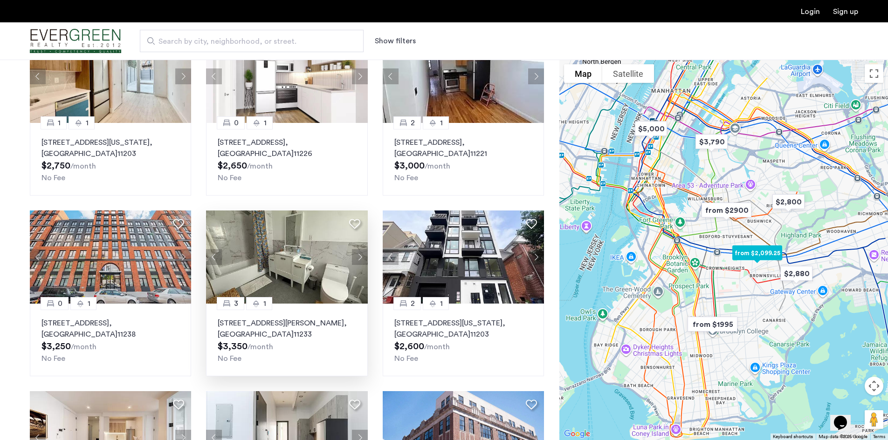
click at [271, 268] on img at bounding box center [287, 257] width 162 height 93
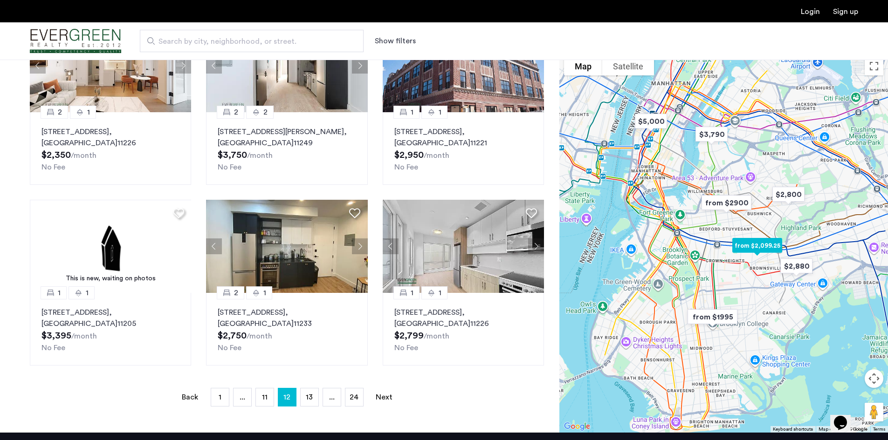
scroll to position [466, 0]
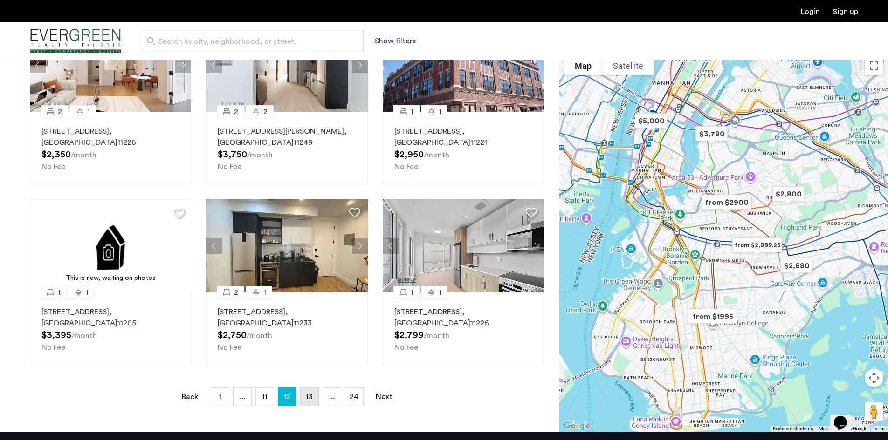
click at [312, 401] on link "page 13" at bounding box center [310, 397] width 18 height 18
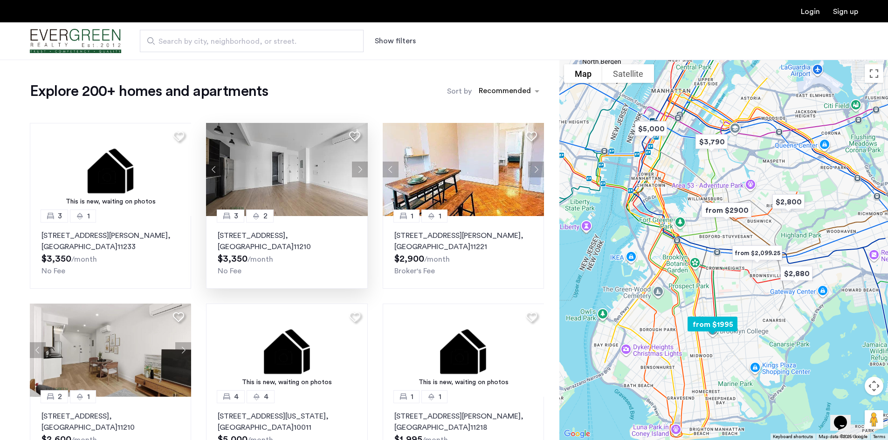
scroll to position [47, 0]
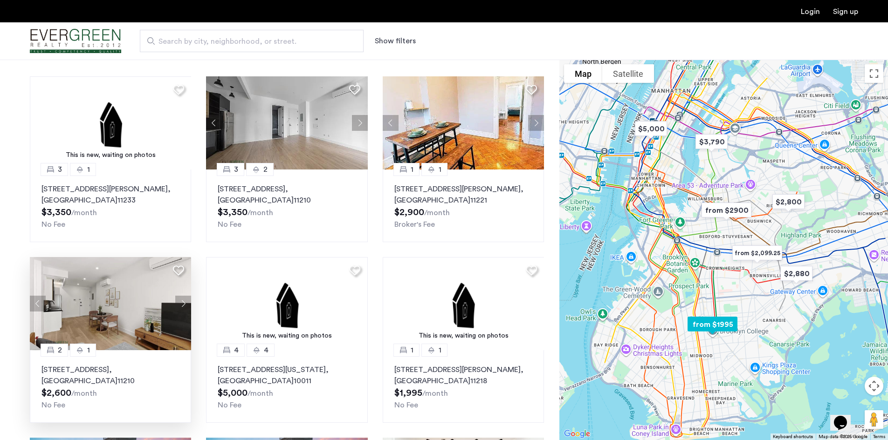
click at [179, 306] on button "Next apartment" at bounding box center [183, 304] width 16 height 16
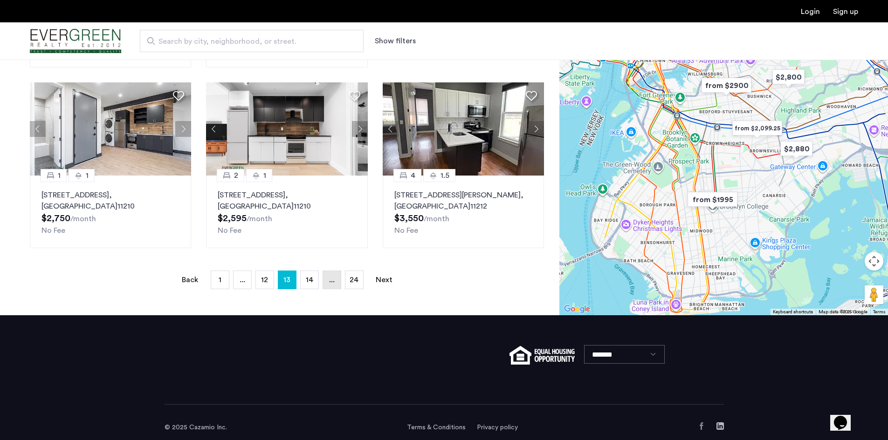
scroll to position [605, 0]
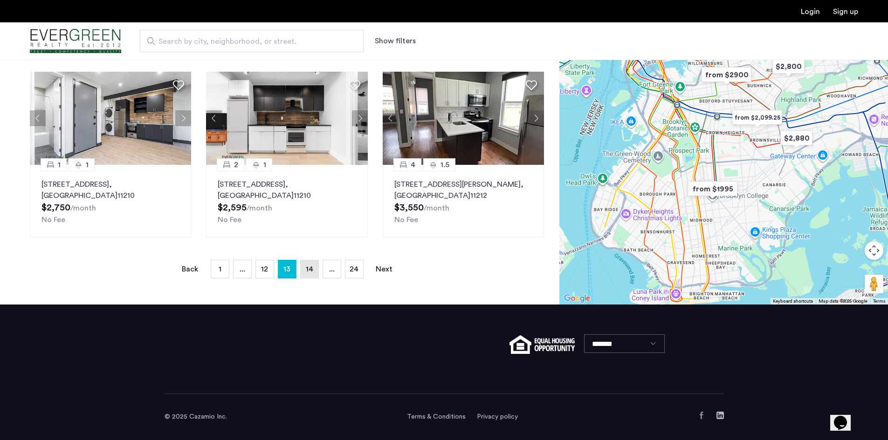
click at [315, 270] on link "page 14" at bounding box center [310, 270] width 18 height 18
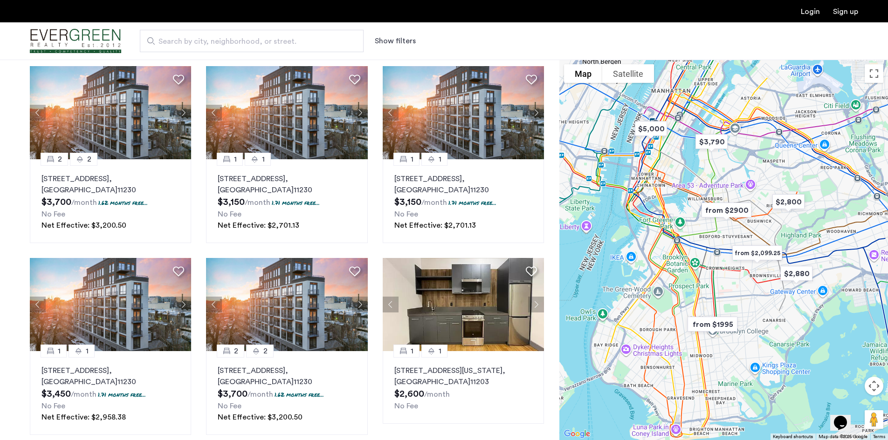
scroll to position [513, 0]
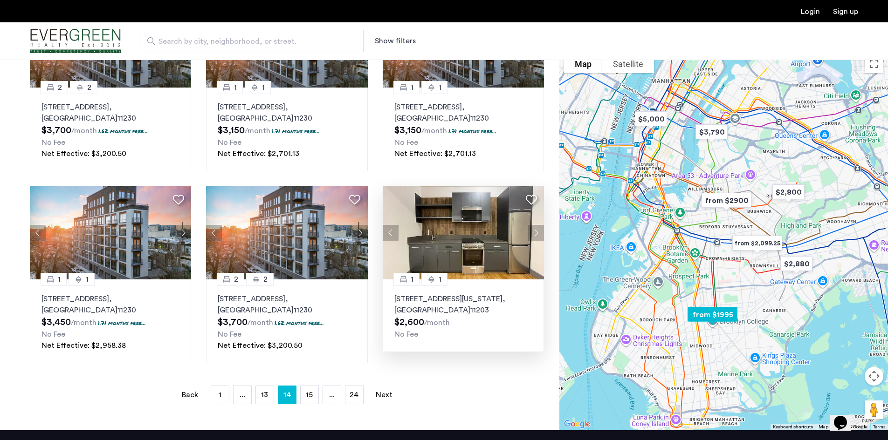
click at [536, 234] on button "Next apartment" at bounding box center [536, 233] width 16 height 16
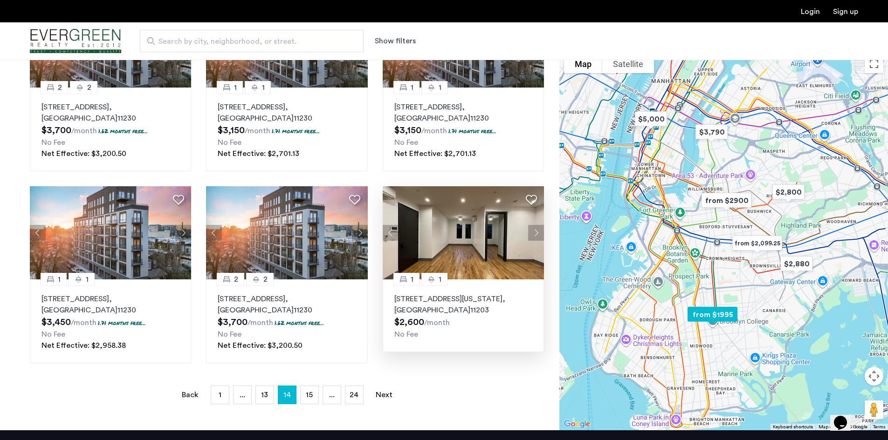
click at [536, 234] on button "Next apartment" at bounding box center [536, 233] width 16 height 16
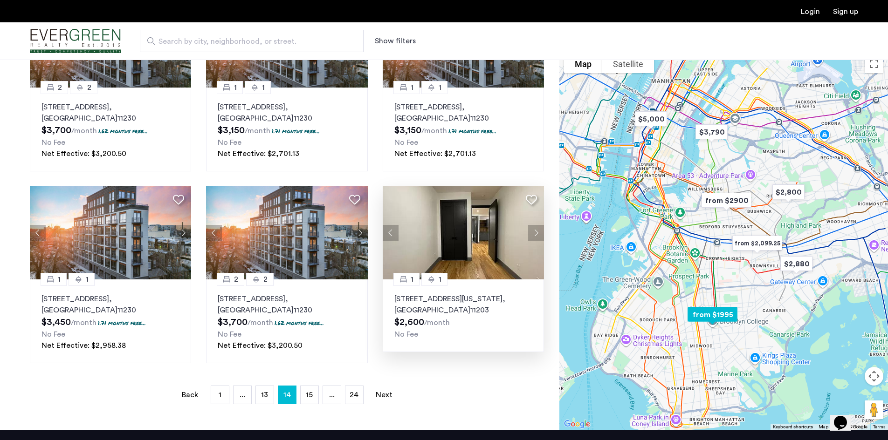
click at [536, 234] on button "Next apartment" at bounding box center [536, 233] width 16 height 16
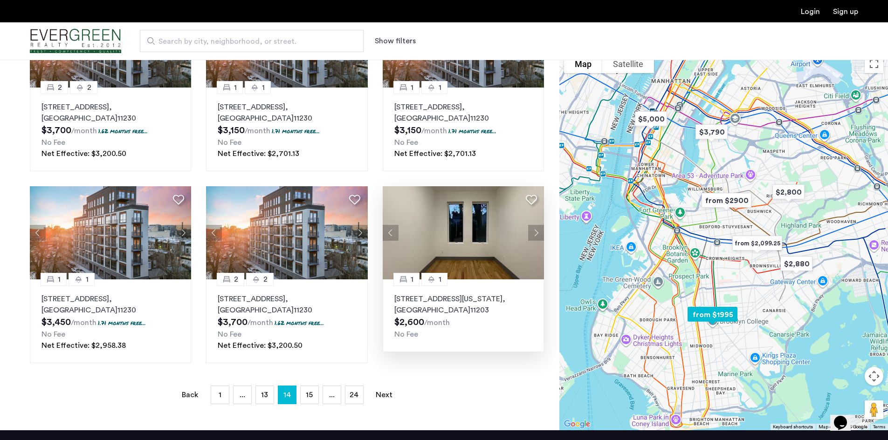
click at [536, 234] on button "Next apartment" at bounding box center [536, 233] width 16 height 16
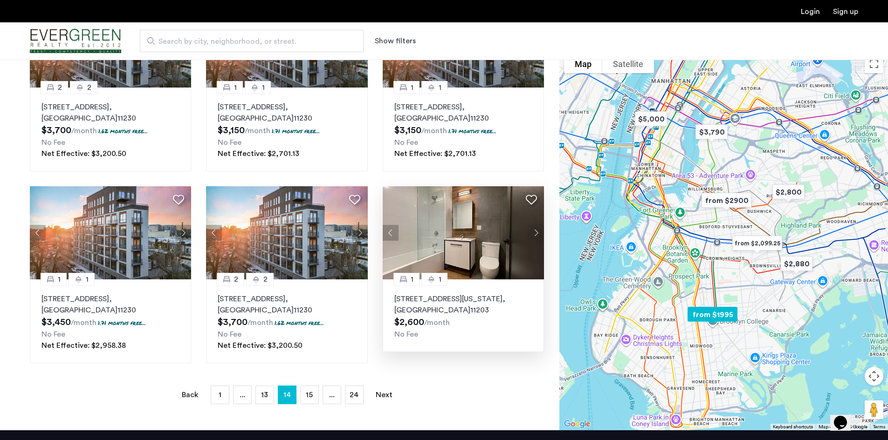
click at [536, 234] on button "Next apartment" at bounding box center [536, 233] width 16 height 16
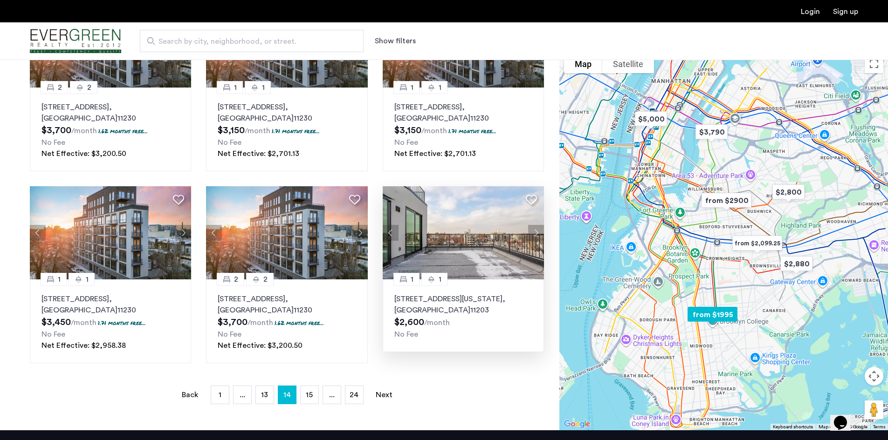
click at [428, 252] on img at bounding box center [464, 232] width 162 height 93
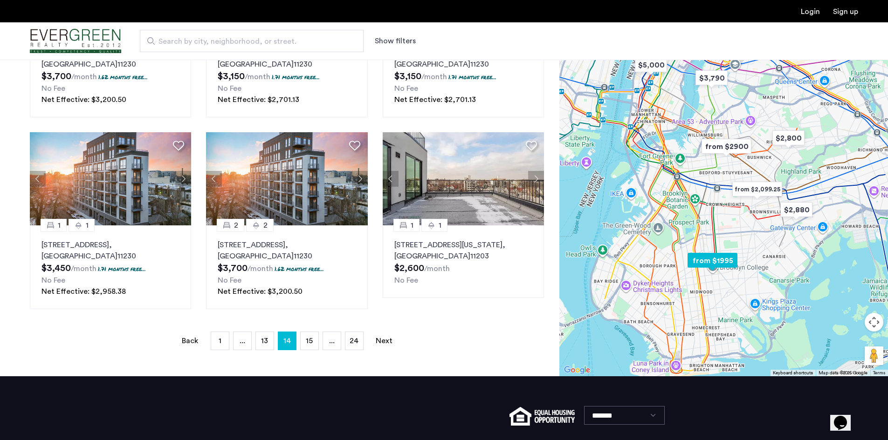
scroll to position [639, 0]
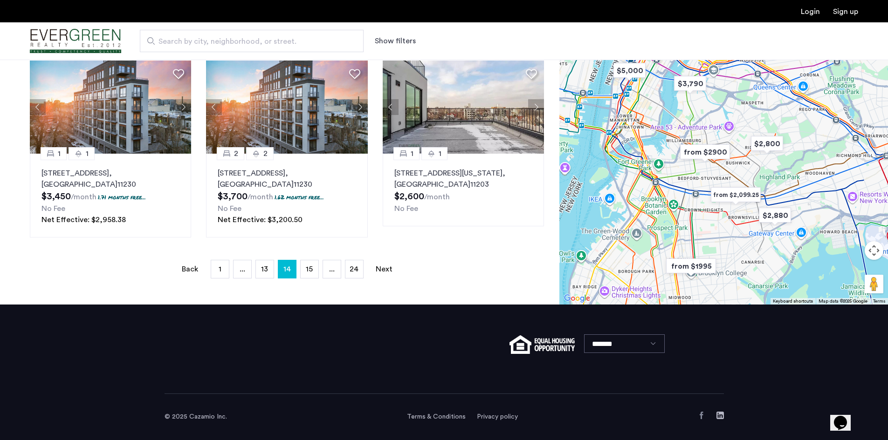
drag, startPoint x: 756, startPoint y: 192, endPoint x: 735, endPoint y: 272, distance: 82.4
click at [735, 272] on div "To navigate, press the arrow keys." at bounding box center [723, 114] width 329 height 381
click at [705, 155] on img "from $2900" at bounding box center [705, 152] width 65 height 28
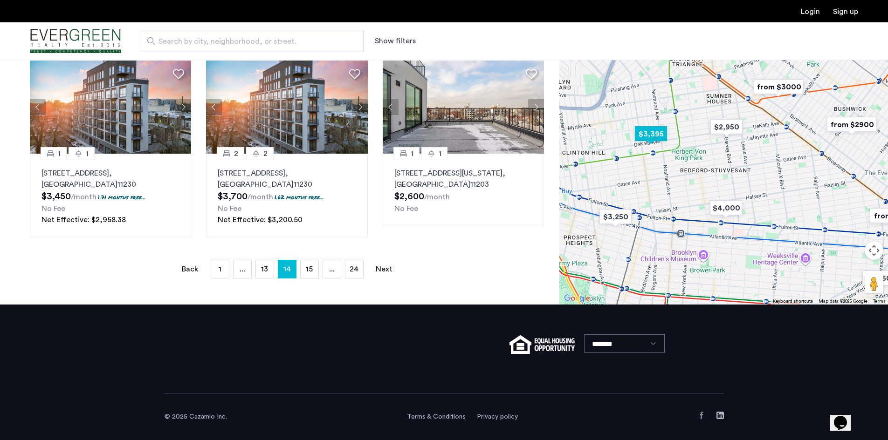
click at [655, 136] on img "$3,395" at bounding box center [650, 134] width 47 height 28
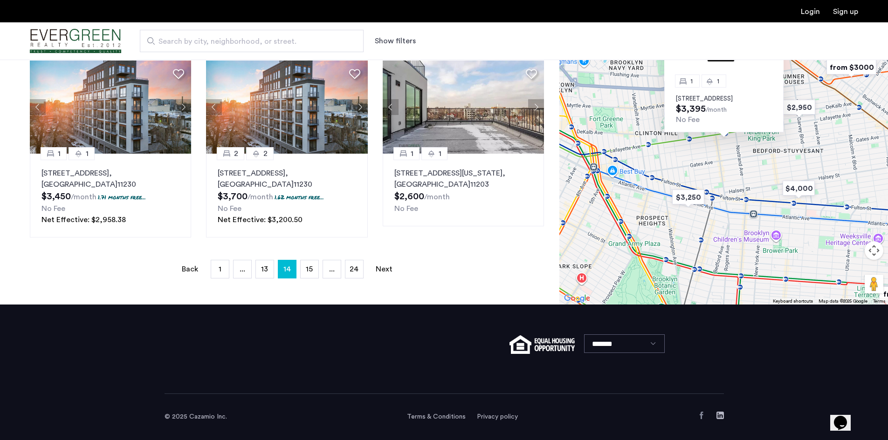
click at [712, 95] on p "566 Dekalb Avenue, Unit 1C, Brooklyn, NY 11205" at bounding box center [724, 98] width 96 height 7
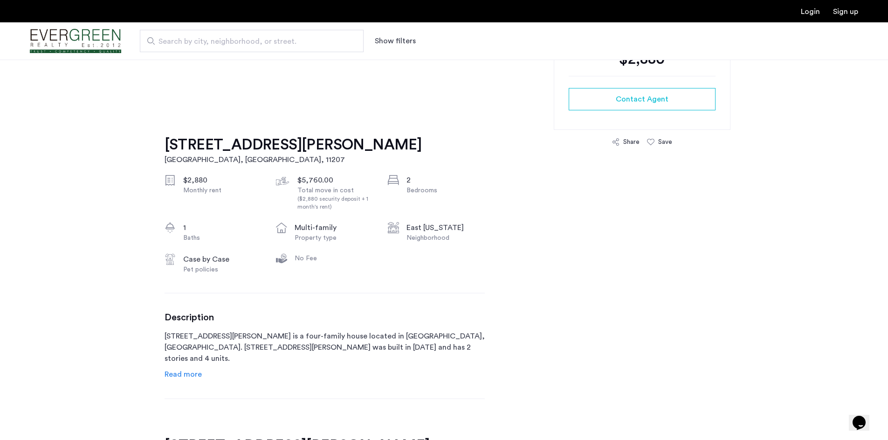
scroll to position [233, 0]
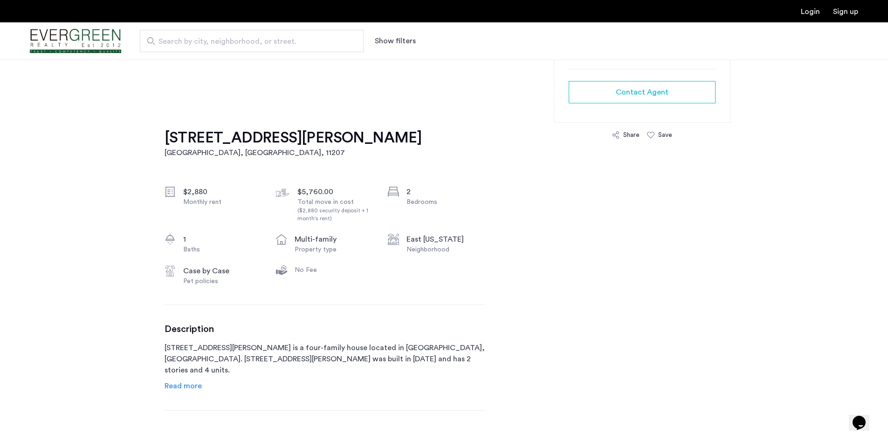
click at [193, 385] on span "Read more" at bounding box center [183, 386] width 37 height 7
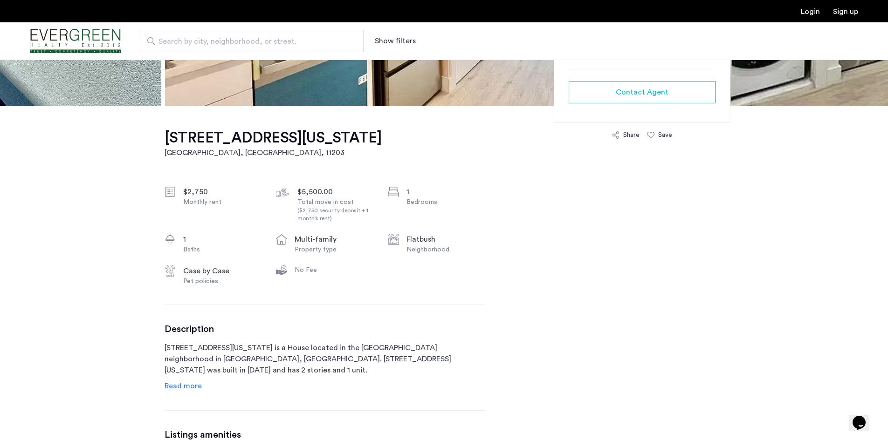
scroll to position [280, 0]
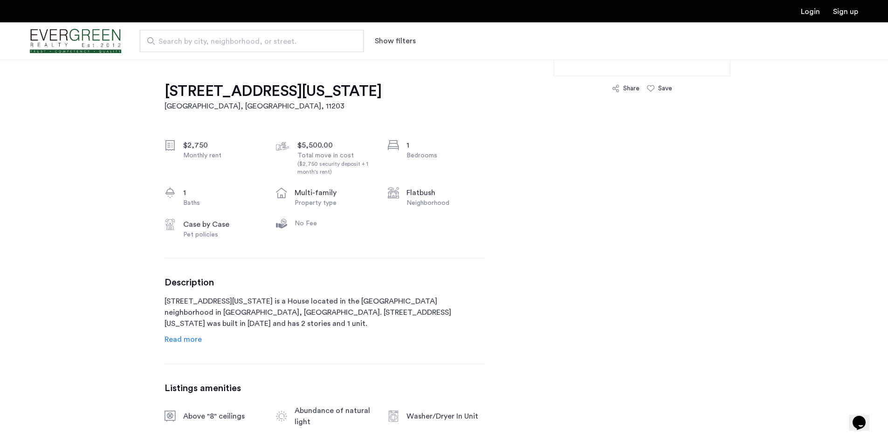
click at [184, 341] on span "Read more" at bounding box center [183, 339] width 37 height 7
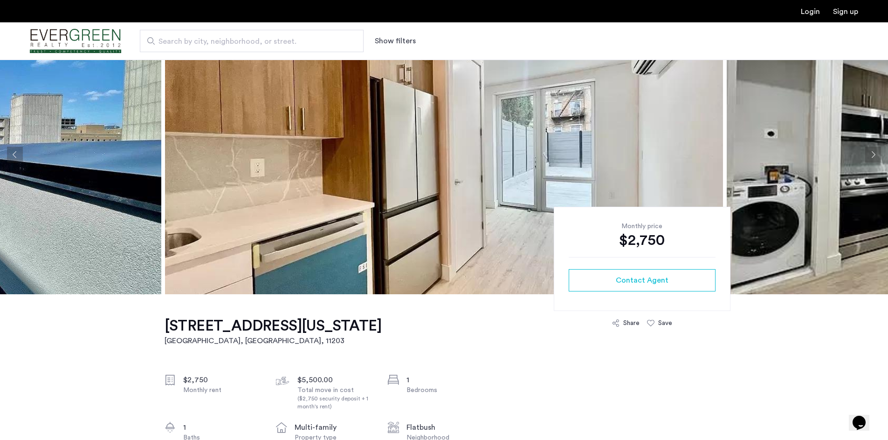
scroll to position [0, 0]
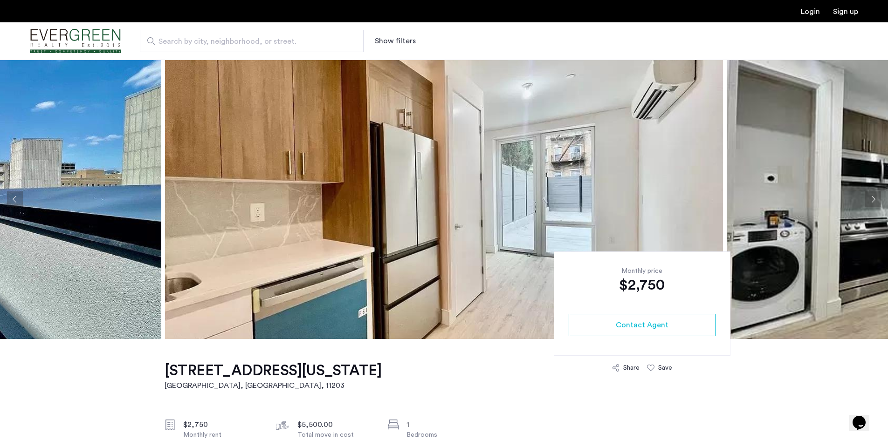
click at [875, 199] on button "Next apartment" at bounding box center [873, 200] width 16 height 16
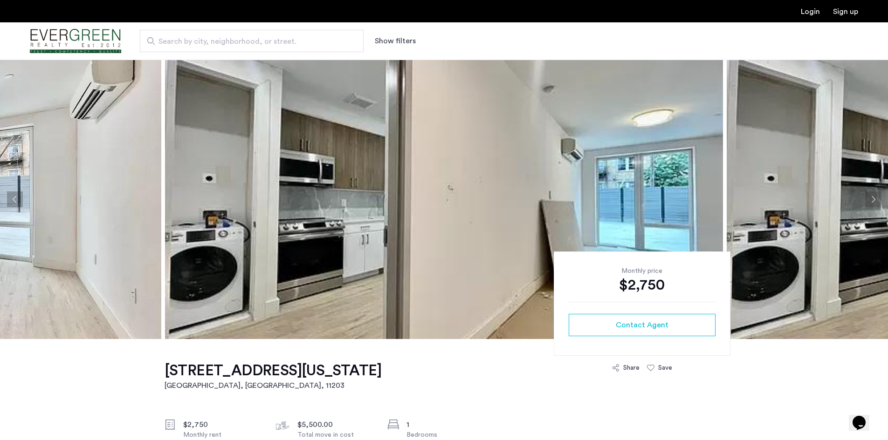
click at [875, 199] on button "Next apartment" at bounding box center [873, 200] width 16 height 16
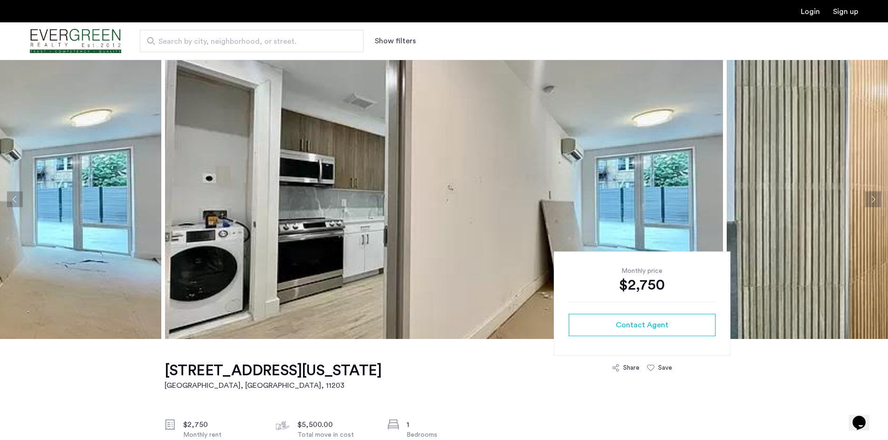
click at [875, 199] on button "Next apartment" at bounding box center [873, 200] width 16 height 16
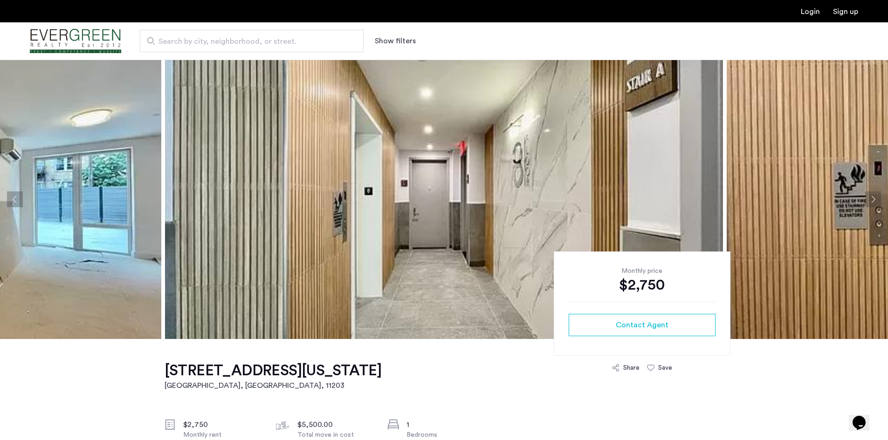
click at [875, 199] on button "Next apartment" at bounding box center [873, 200] width 16 height 16
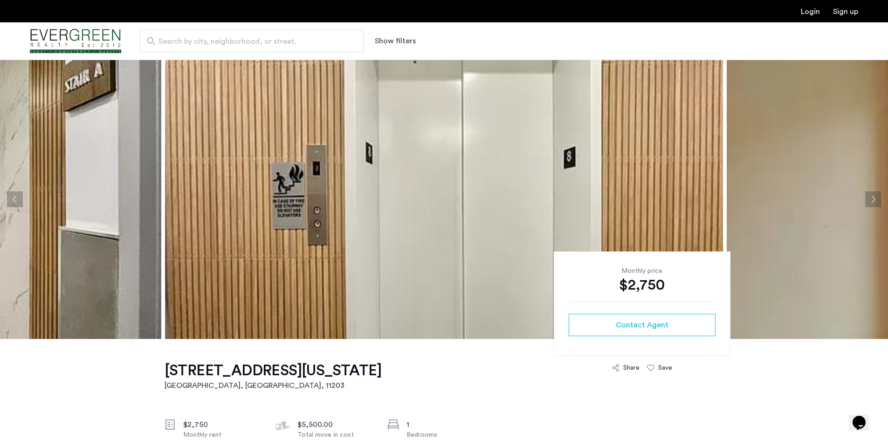
click at [875, 199] on button "Next apartment" at bounding box center [873, 200] width 16 height 16
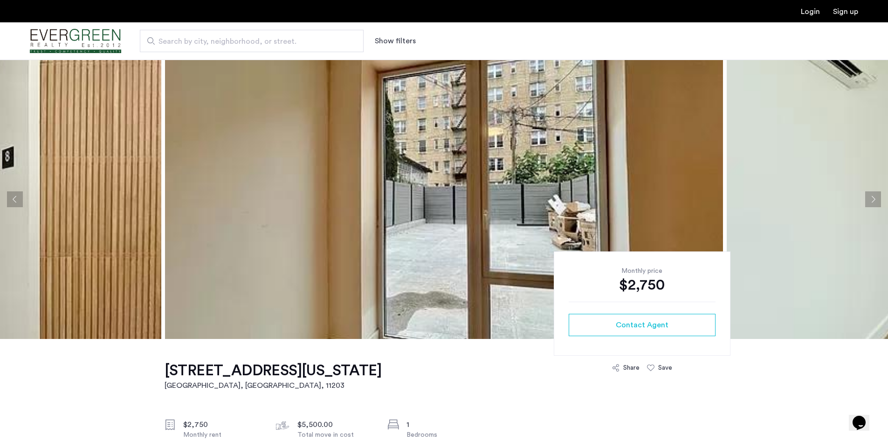
click at [875, 199] on button "Next apartment" at bounding box center [873, 200] width 16 height 16
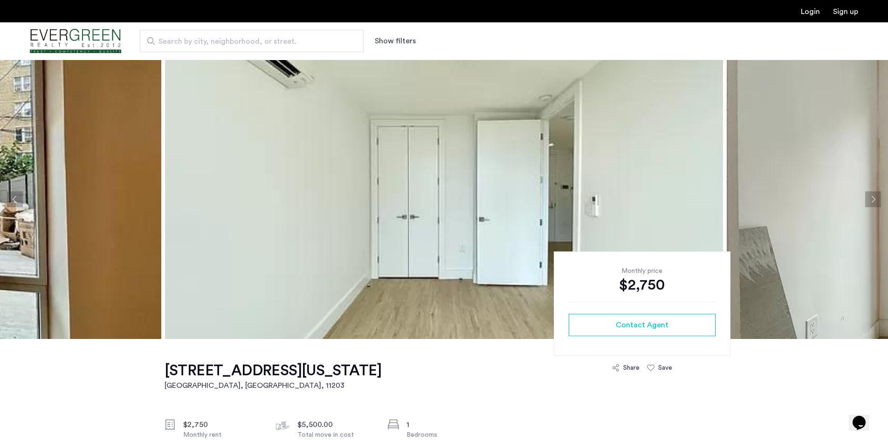
click at [13, 199] on button "Previous apartment" at bounding box center [15, 200] width 16 height 16
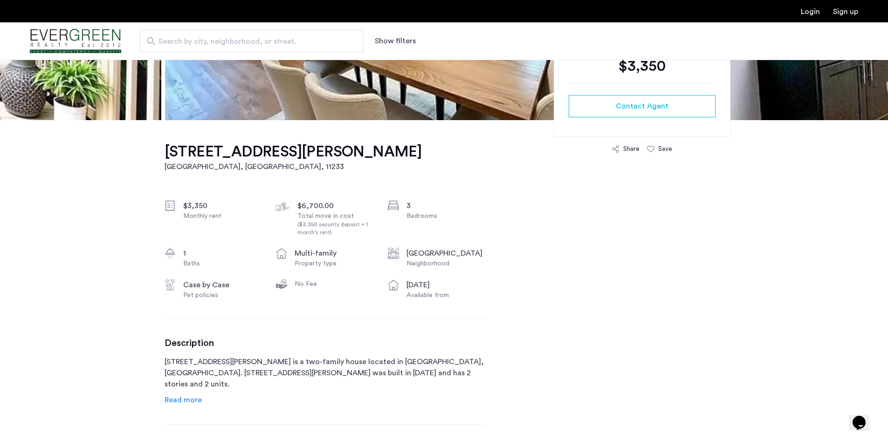
scroll to position [233, 0]
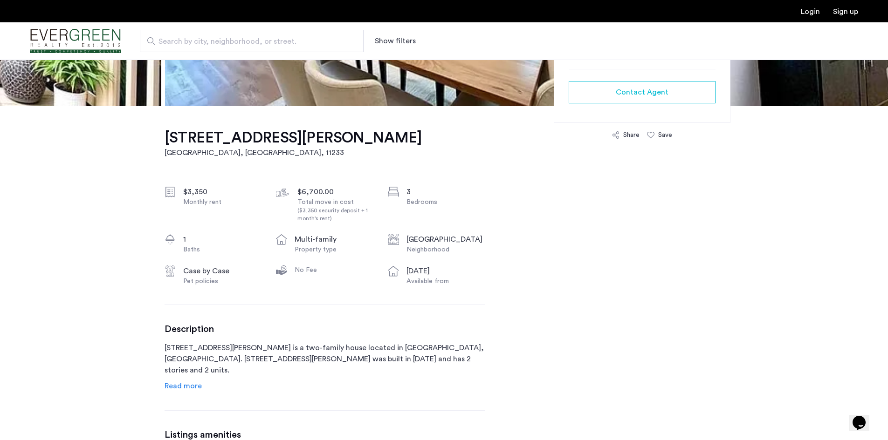
click at [194, 387] on span "Read more" at bounding box center [183, 386] width 37 height 7
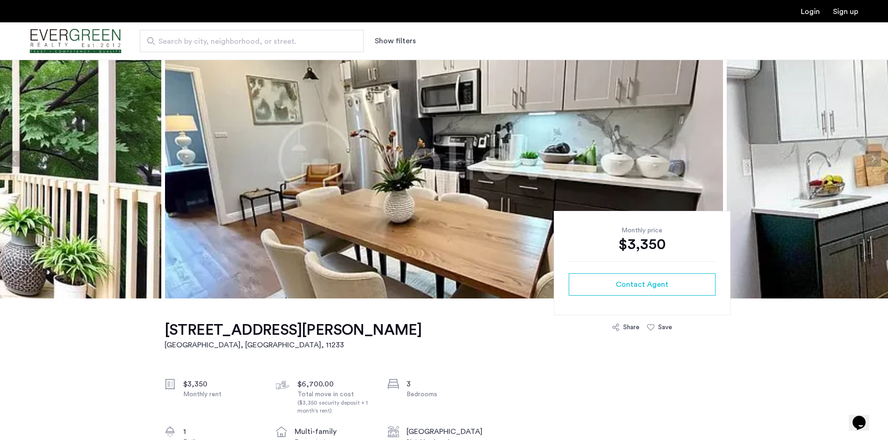
scroll to position [0, 0]
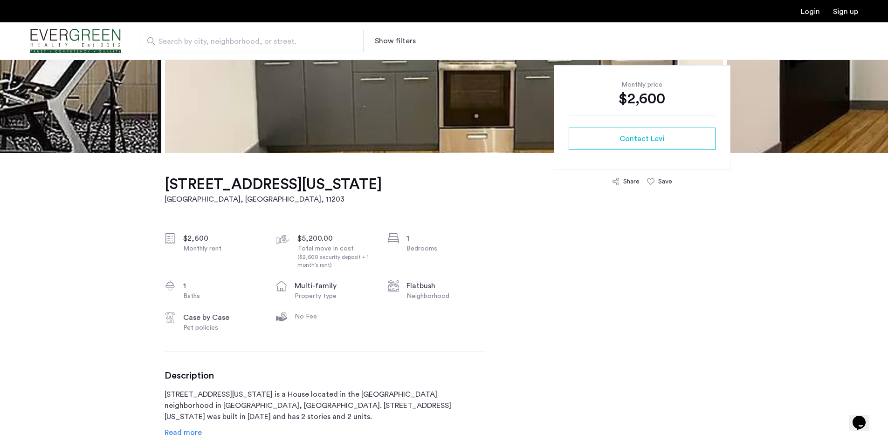
scroll to position [47, 0]
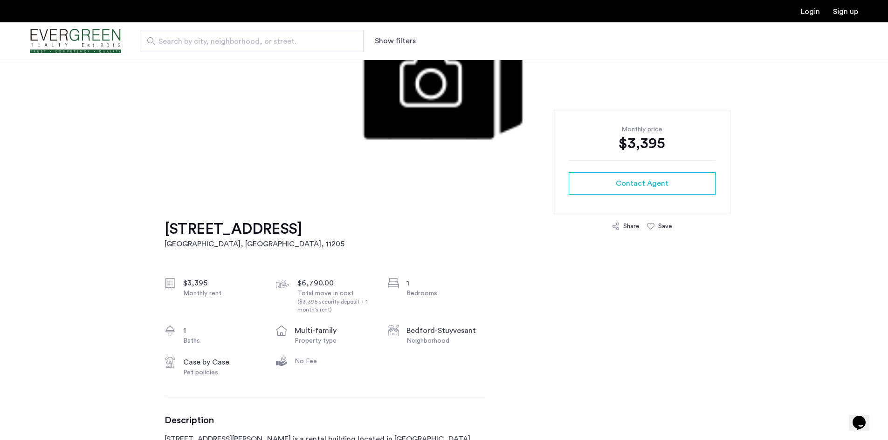
scroll to position [140, 0]
